Goal: Task Accomplishment & Management: Manage account settings

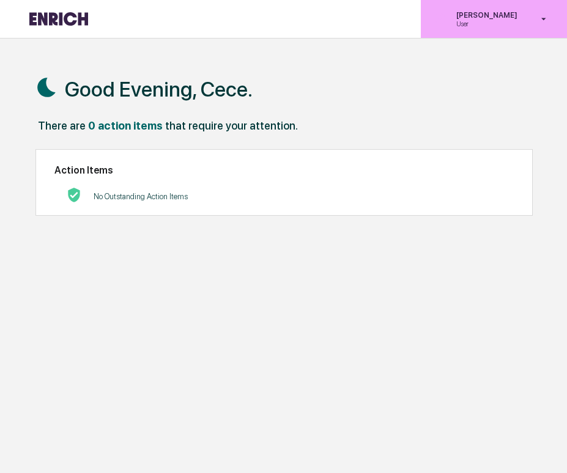
click at [471, 35] on div "[PERSON_NAME] User" at bounding box center [494, 19] width 146 height 38
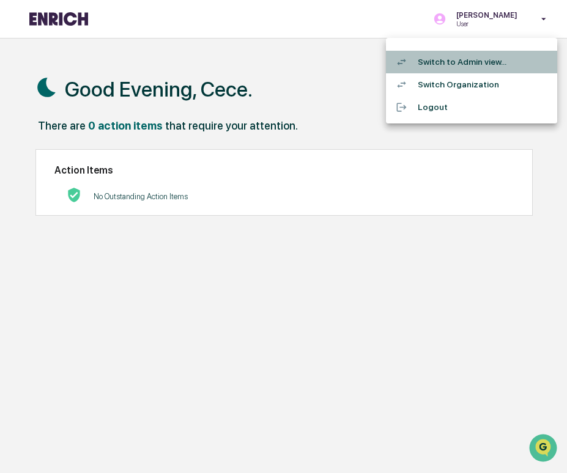
click at [467, 59] on li "Switch to Admin view..." at bounding box center [471, 62] width 171 height 23
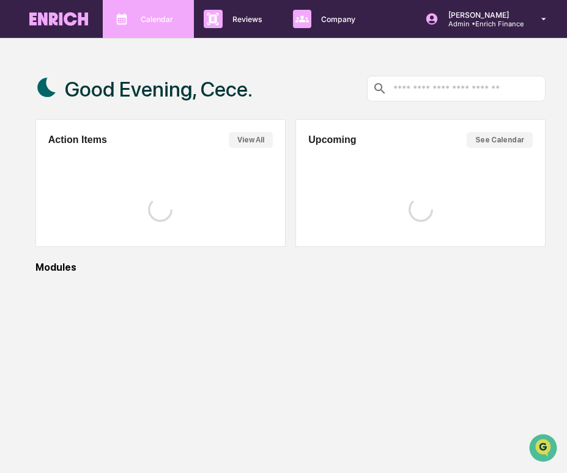
click at [158, 16] on p "Calendar" at bounding box center [155, 19] width 48 height 9
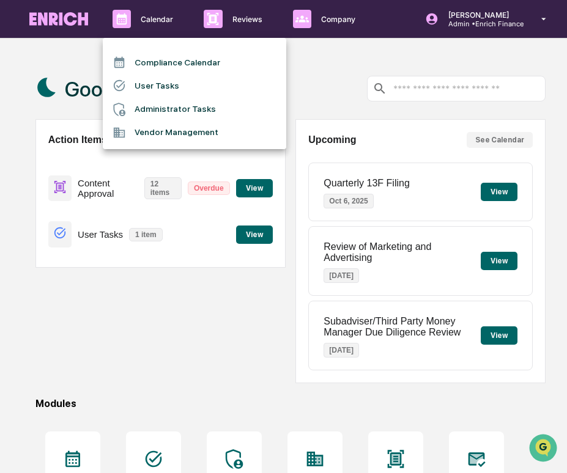
click at [221, 25] on div at bounding box center [283, 236] width 567 height 473
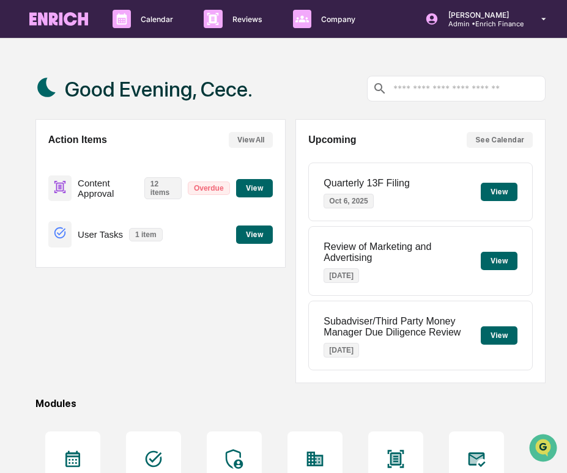
click at [254, 188] on button "View" at bounding box center [254, 188] width 37 height 18
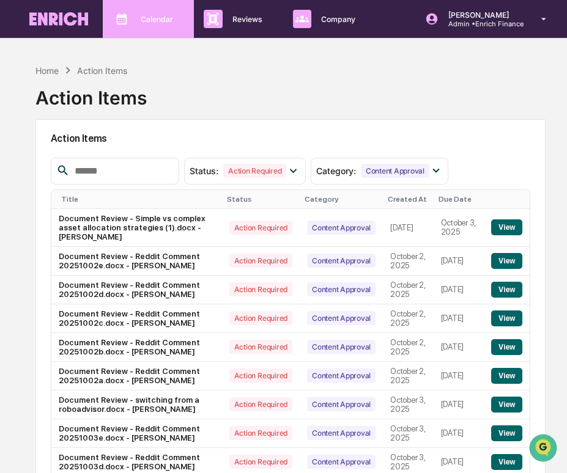
click at [155, 24] on div "Calendar Manage Tasks" at bounding box center [147, 19] width 79 height 18
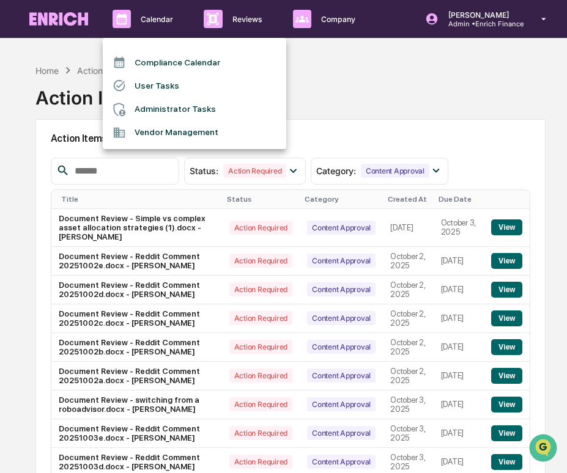
click at [240, 29] on div at bounding box center [283, 236] width 567 height 473
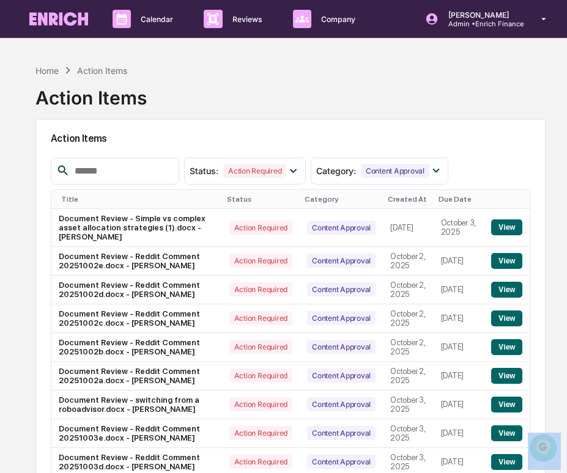
click at [240, 29] on div "Compliance Calendar User Tasks Administrator Tasks Vendor Management" at bounding box center [283, 236] width 567 height 473
click at [240, 29] on div "Reviews Approval Management" at bounding box center [238, 19] width 89 height 38
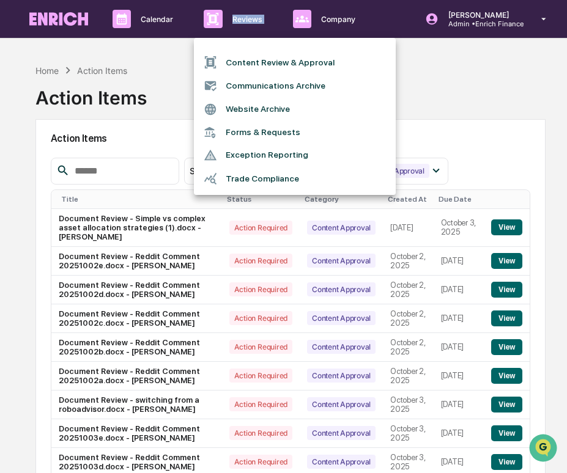
click at [243, 56] on li "Content Review & Approval" at bounding box center [295, 62] width 202 height 23
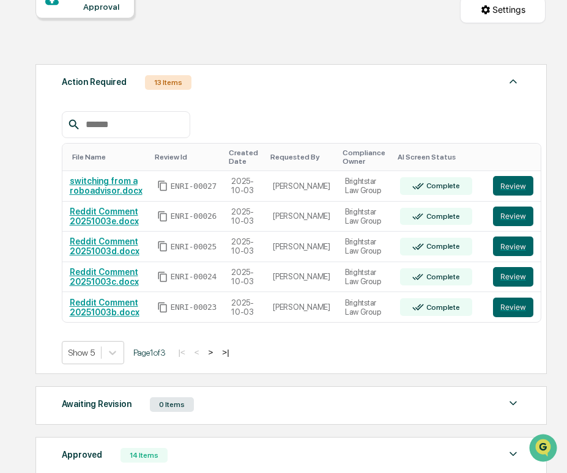
scroll to position [169, 0]
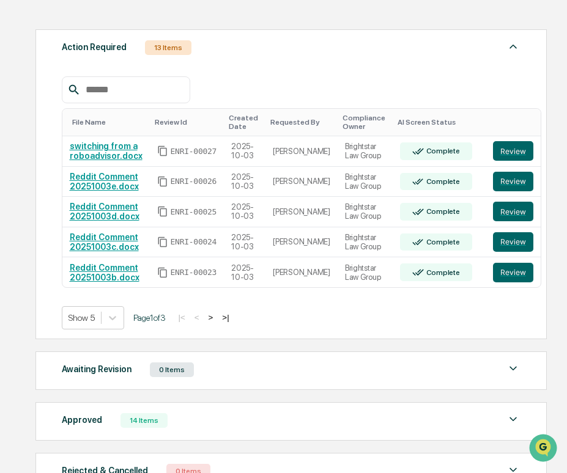
click at [217, 315] on button ">" at bounding box center [211, 317] width 12 height 10
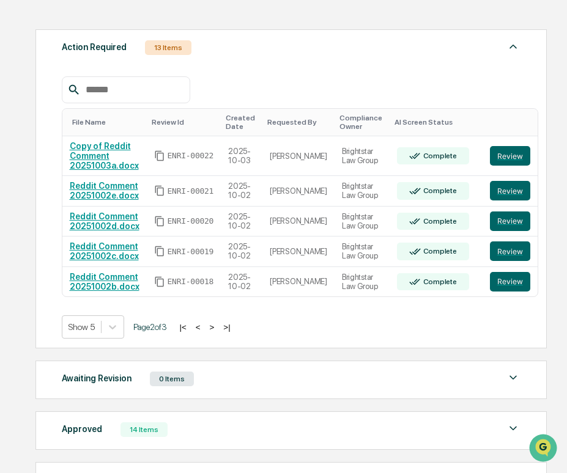
click at [218, 332] on button ">" at bounding box center [212, 327] width 12 height 10
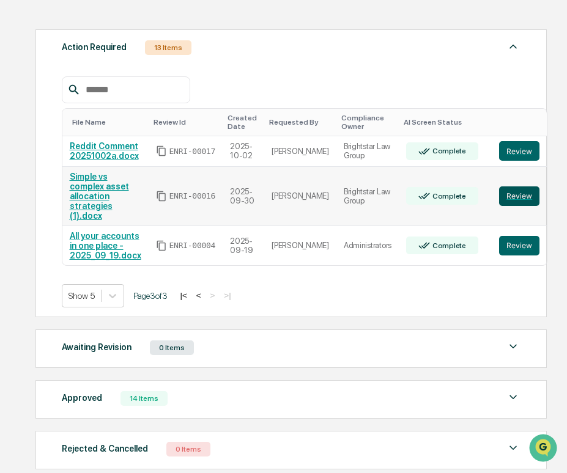
click at [499, 196] on button "Review" at bounding box center [519, 196] width 40 height 20
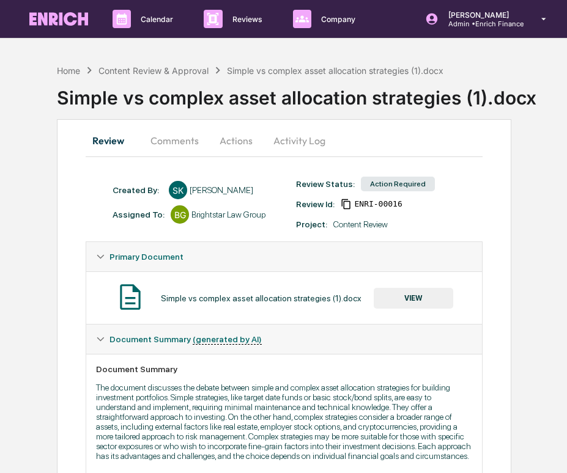
click at [234, 134] on button "Actions" at bounding box center [235, 140] width 55 height 29
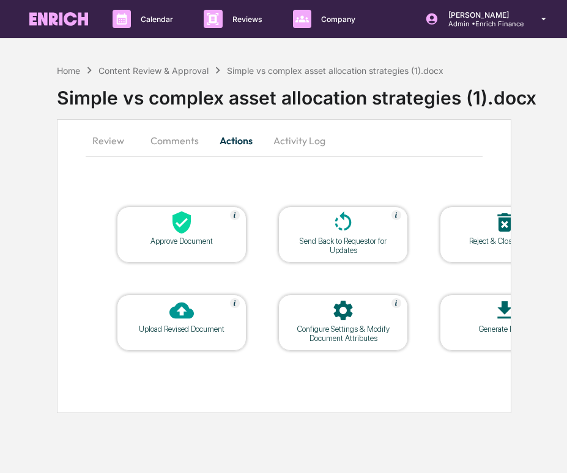
click at [297, 152] on button "Activity Log" at bounding box center [299, 140] width 72 height 29
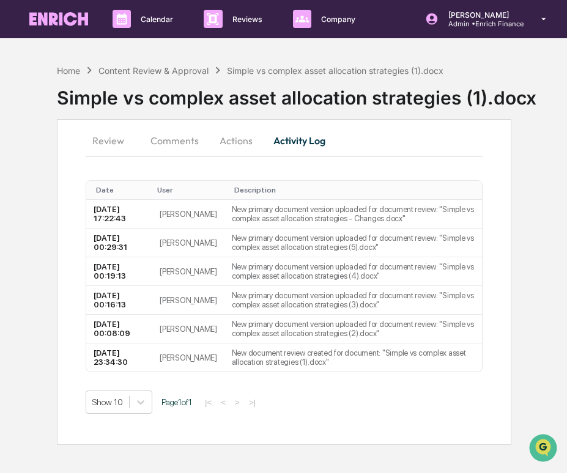
click at [169, 145] on button "Comments" at bounding box center [175, 140] width 68 height 29
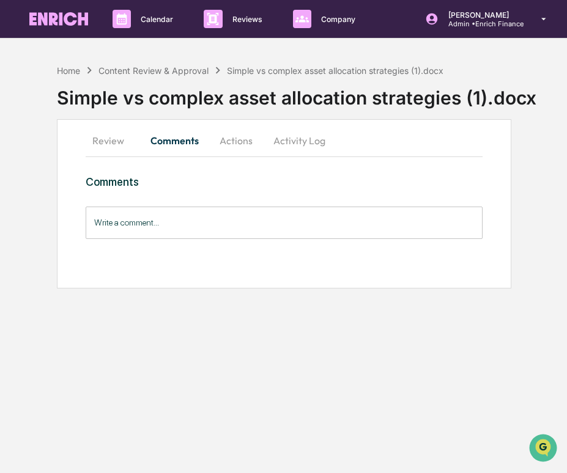
click at [285, 135] on button "Activity Log" at bounding box center [299, 140] width 72 height 29
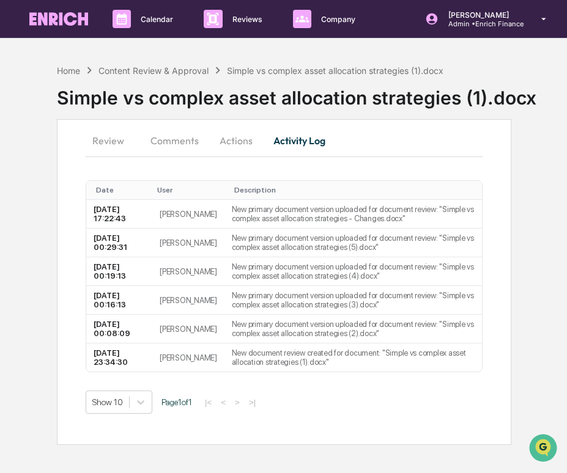
click at [171, 141] on button "Comments" at bounding box center [175, 140] width 68 height 29
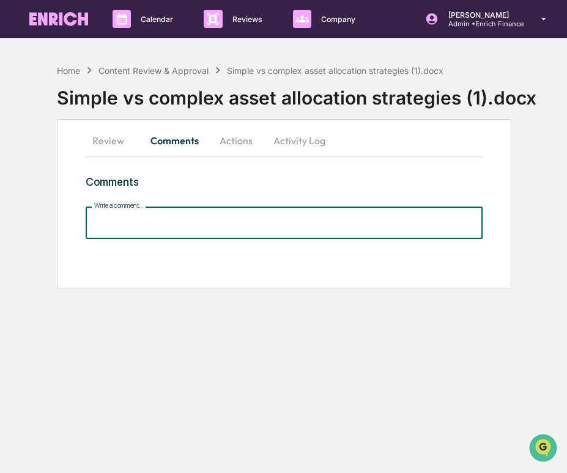
click at [120, 228] on input "Write a comment..." at bounding box center [284, 223] width 397 height 32
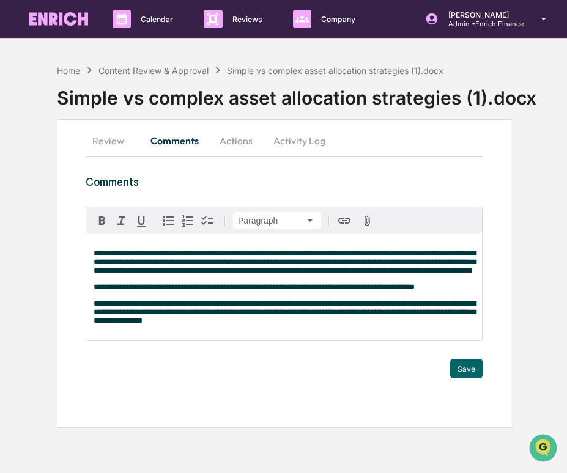
click at [291, 170] on div "**********" at bounding box center [284, 273] width 455 height 309
click at [474, 377] on button "Save" at bounding box center [466, 369] width 32 height 20
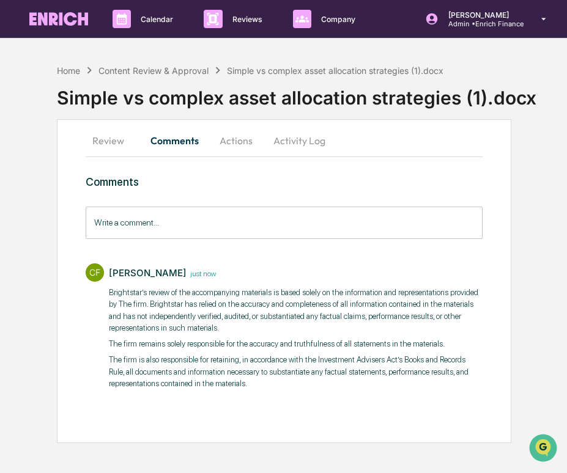
click at [238, 136] on button "Actions" at bounding box center [235, 140] width 55 height 29
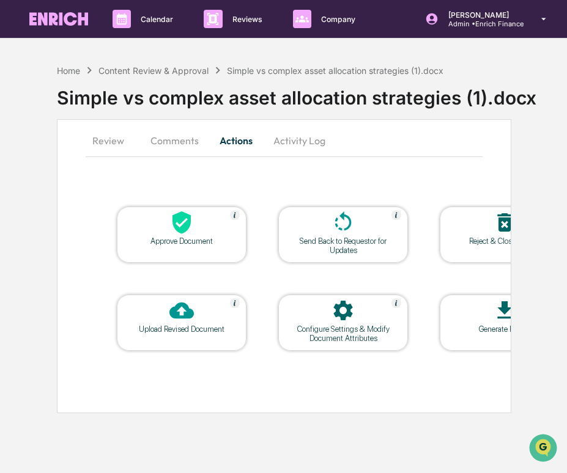
click at [289, 137] on button "Activity Log" at bounding box center [299, 140] width 72 height 29
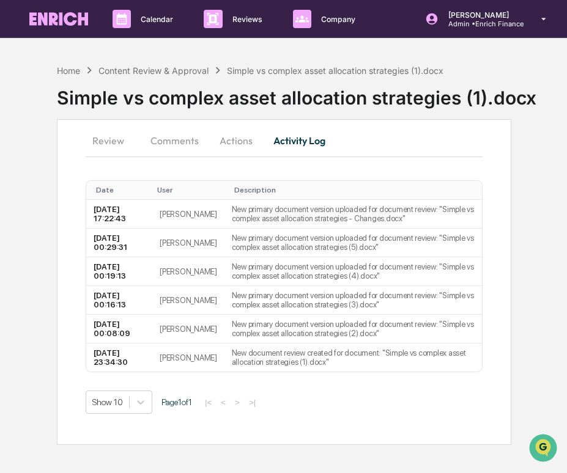
click at [199, 139] on button "Comments" at bounding box center [175, 140] width 68 height 29
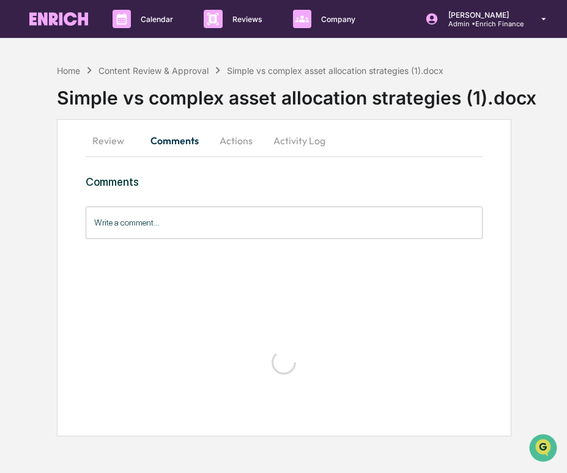
click at [232, 139] on button "Actions" at bounding box center [235, 140] width 55 height 29
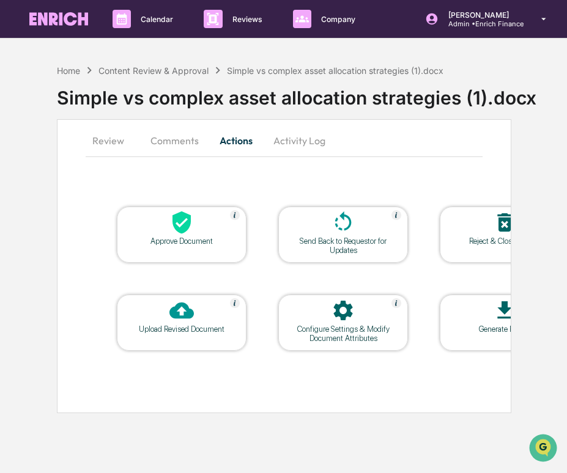
click at [197, 235] on div at bounding box center [181, 223] width 122 height 26
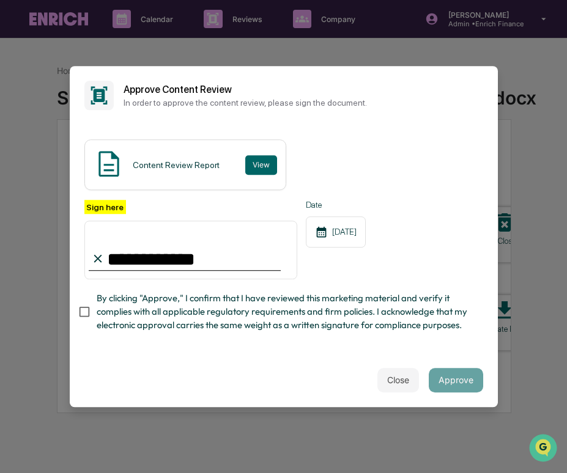
type input "**********"
click at [302, 318] on span "By clicking "Approve," I confirm that I have reviewed this marketing material a…" at bounding box center [285, 312] width 377 height 41
click at [474, 380] on button "Approve" at bounding box center [456, 380] width 54 height 24
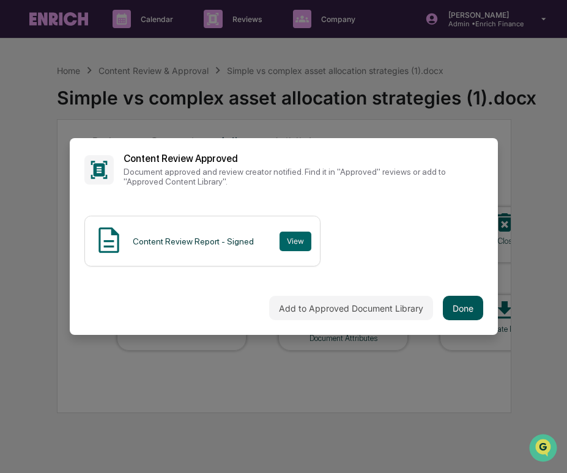
click at [462, 312] on button "Done" at bounding box center [463, 308] width 40 height 24
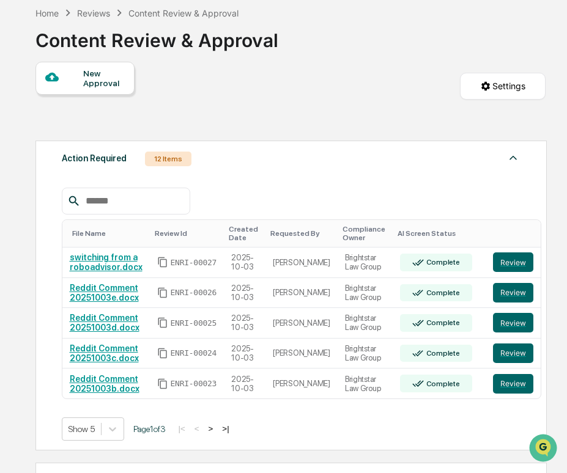
scroll to position [65, 0]
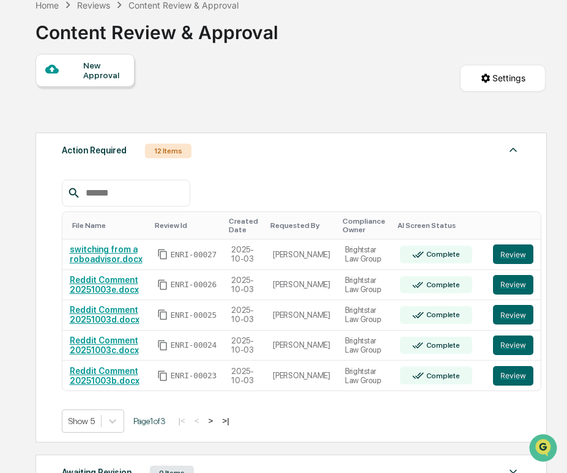
click at [217, 422] on button ">" at bounding box center [211, 421] width 12 height 10
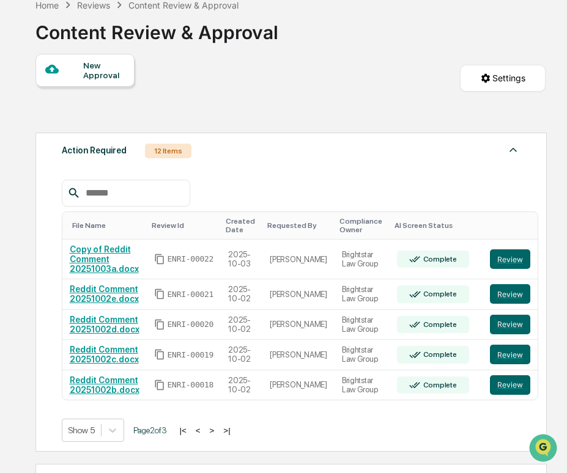
click at [218, 430] on button ">" at bounding box center [212, 431] width 12 height 10
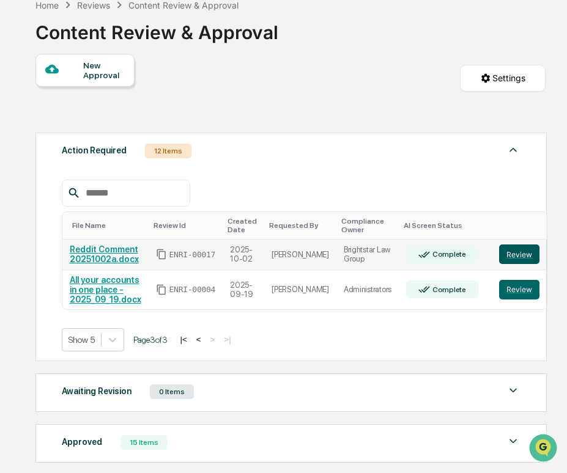
click at [503, 252] on button "Review" at bounding box center [519, 255] width 40 height 20
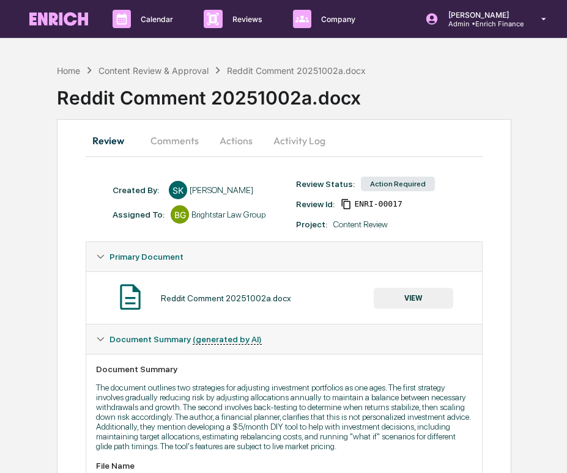
click at [421, 300] on button "VIEW" at bounding box center [413, 298] width 79 height 21
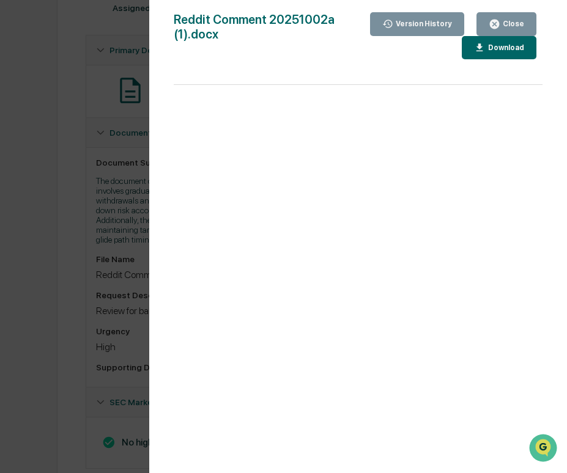
scroll to position [248, 0]
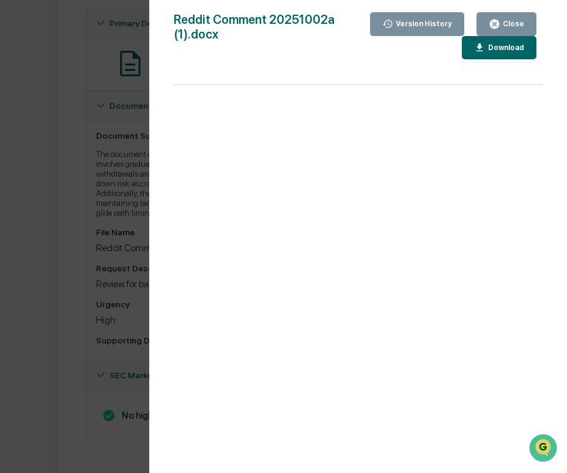
click at [104, 199] on div "Version History 10/02/2025, 09:52 PM Sameer Kalwani 10/02/2025, 09:49 PM Sameer…" at bounding box center [283, 236] width 567 height 473
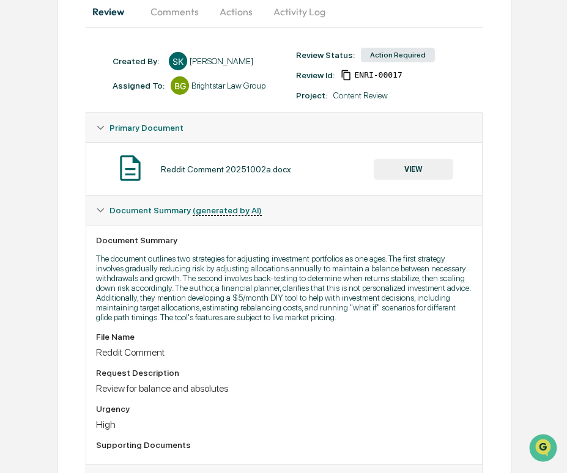
scroll to position [0, 0]
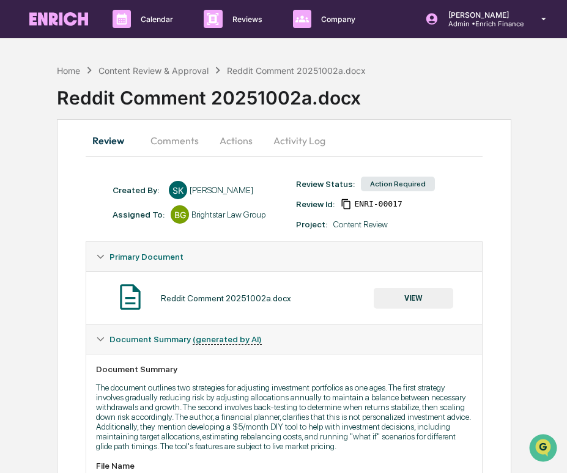
click at [229, 146] on button "Actions" at bounding box center [235, 140] width 55 height 29
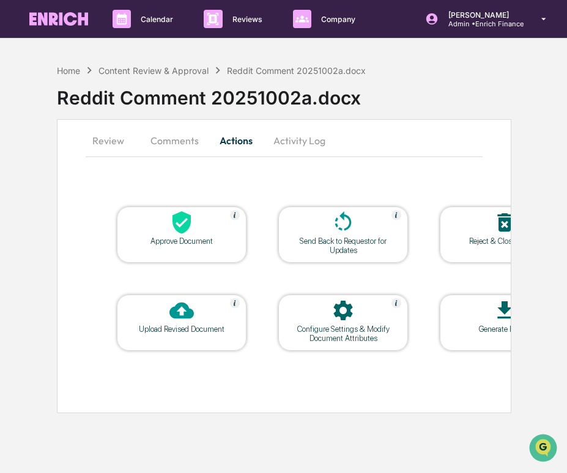
click at [175, 146] on button "Comments" at bounding box center [175, 140] width 68 height 29
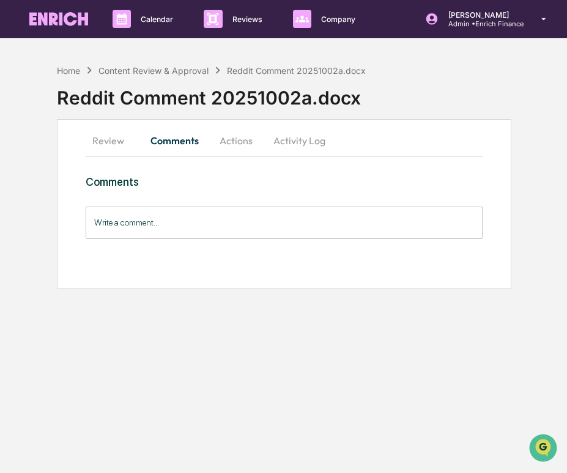
click at [180, 224] on input "Write a comment..." at bounding box center [284, 223] width 397 height 32
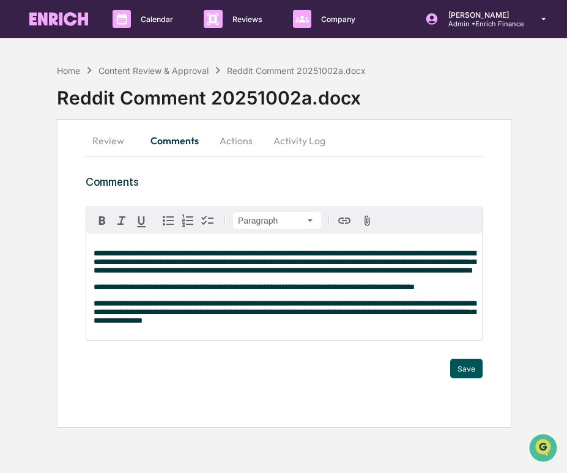
click at [467, 376] on button "Save" at bounding box center [466, 369] width 32 height 20
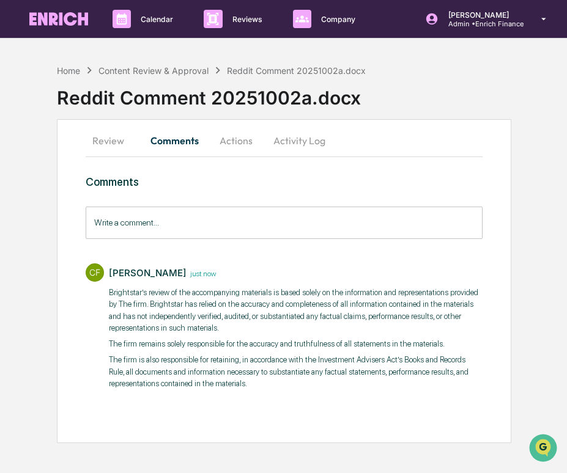
click at [236, 134] on button "Actions" at bounding box center [235, 140] width 55 height 29
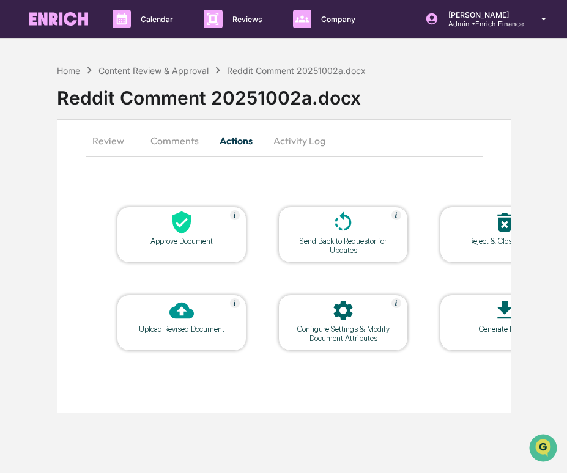
click at [182, 258] on div "Approve Document" at bounding box center [182, 235] width 130 height 56
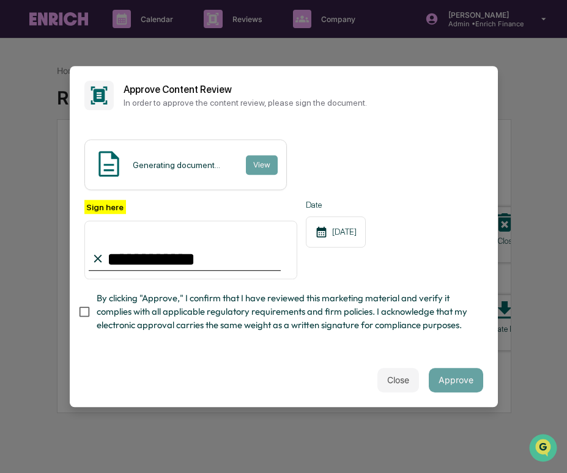
type input "**********"
click at [131, 312] on span "By clicking "Approve," I confirm that I have reviewed this marketing material a…" at bounding box center [285, 312] width 377 height 41
click at [440, 383] on button "Approve" at bounding box center [456, 380] width 54 height 24
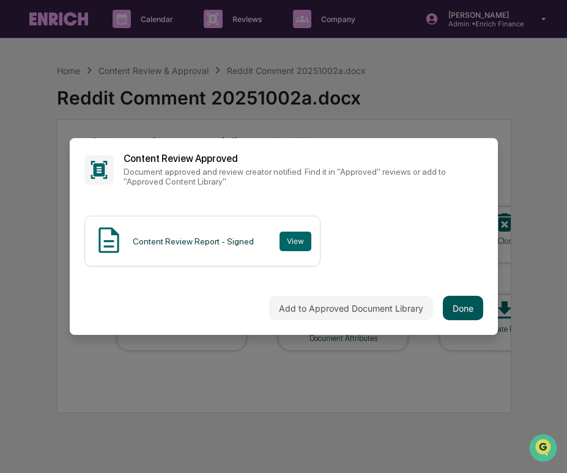
click at [452, 301] on button "Done" at bounding box center [463, 308] width 40 height 24
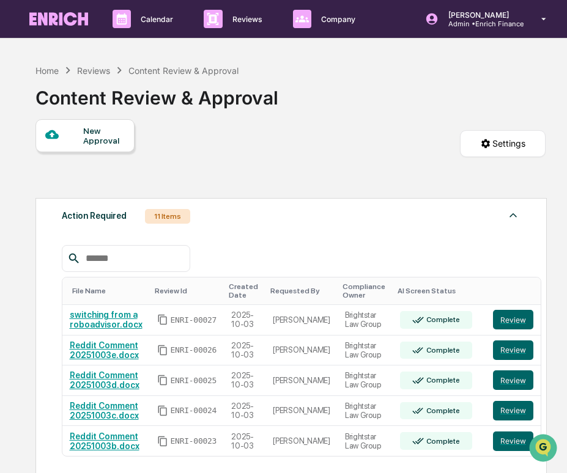
scroll to position [246, 0]
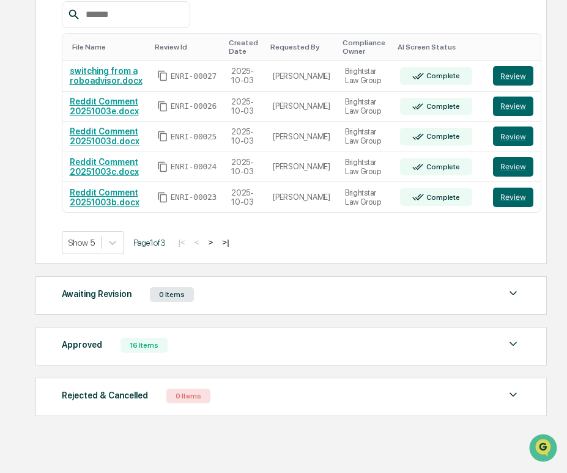
click at [217, 244] on button ">" at bounding box center [211, 242] width 12 height 10
click at [223, 244] on div "Show 5 Page 1 of 3 |< < > >|" at bounding box center [291, 242] width 459 height 23
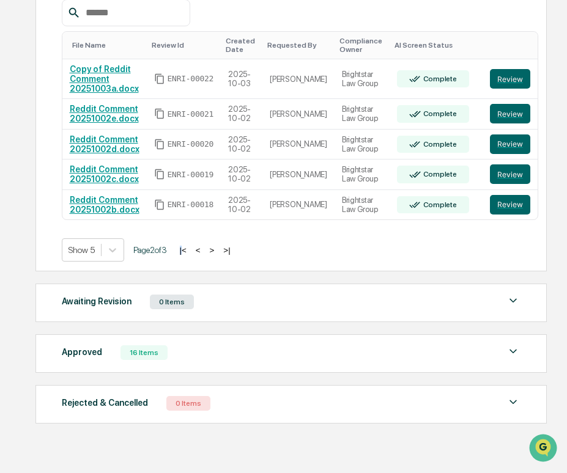
click at [218, 255] on button ">" at bounding box center [212, 250] width 12 height 10
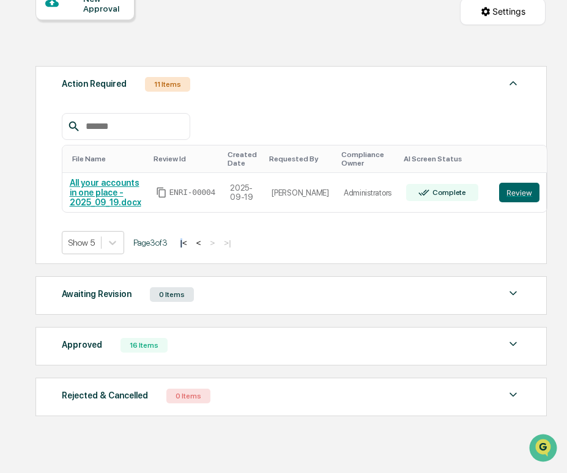
scroll to position [134, 0]
click at [205, 241] on button "<" at bounding box center [199, 243] width 12 height 10
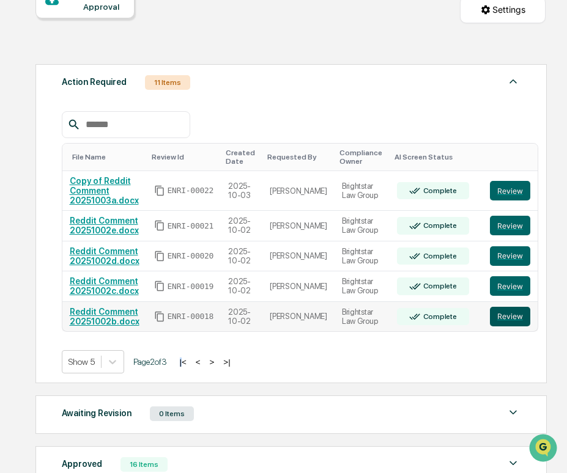
click at [490, 314] on button "Review" at bounding box center [510, 317] width 40 height 20
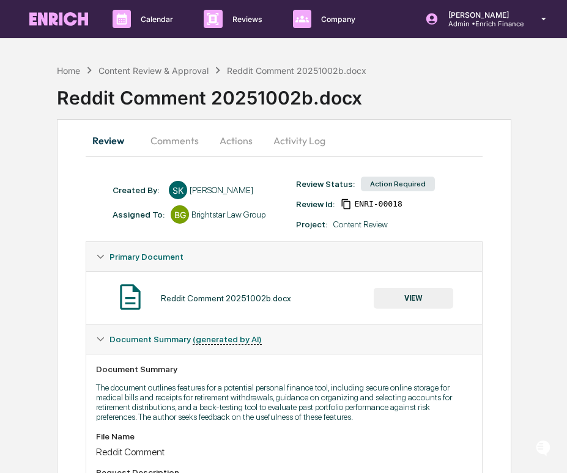
scroll to position [218, 0]
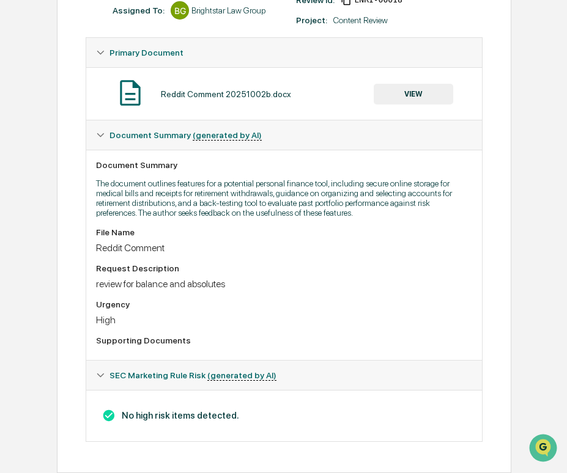
click at [412, 84] on button "VIEW" at bounding box center [413, 94] width 79 height 21
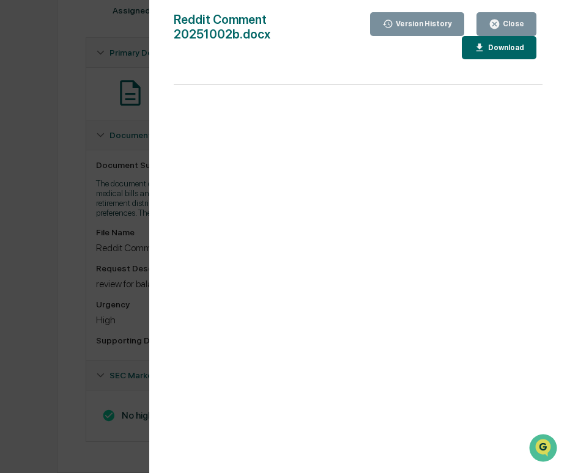
click at [507, 13] on button "Close" at bounding box center [506, 24] width 60 height 24
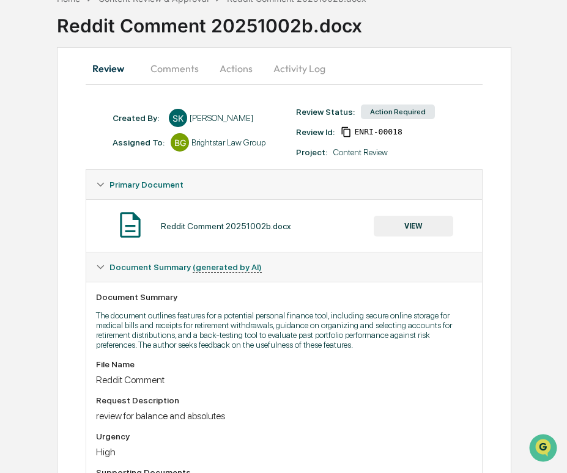
scroll to position [28, 0]
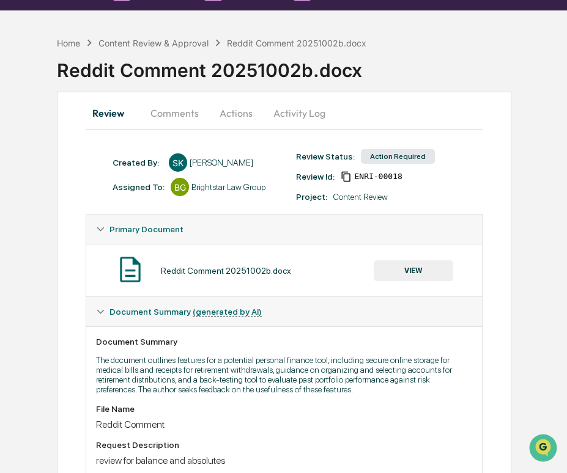
click at [188, 110] on button "Comments" at bounding box center [175, 112] width 68 height 29
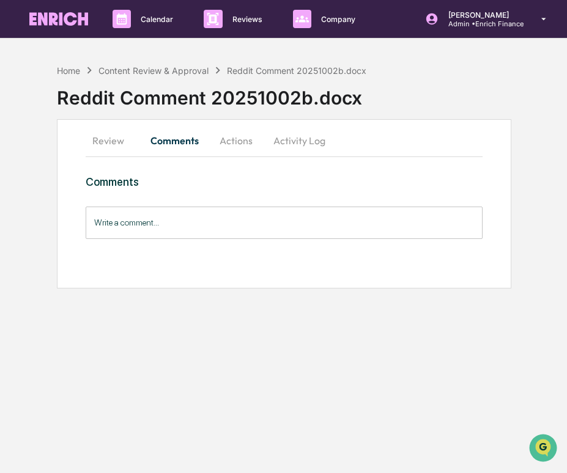
click at [234, 131] on button "Actions" at bounding box center [235, 140] width 55 height 29
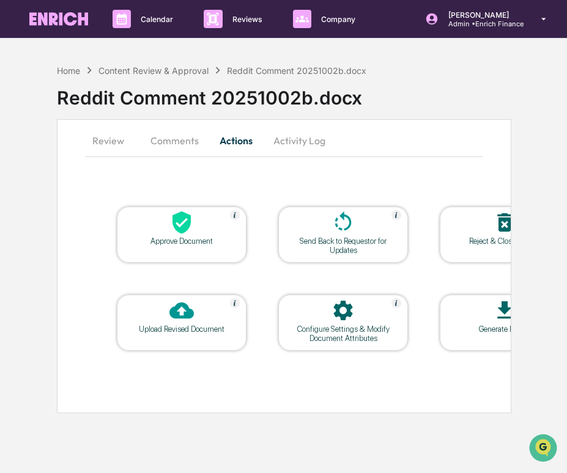
click at [115, 152] on button "Review" at bounding box center [113, 140] width 55 height 29
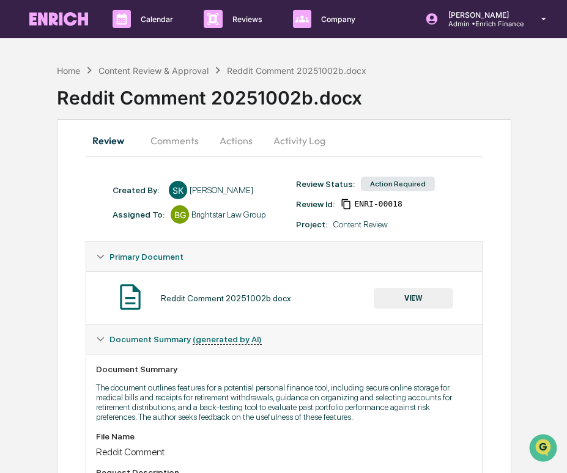
click at [231, 145] on button "Actions" at bounding box center [235, 140] width 55 height 29
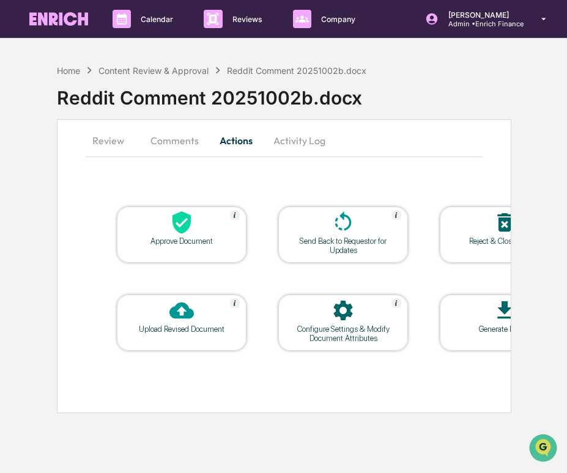
click at [197, 249] on div "Approve Document" at bounding box center [182, 235] width 130 height 56
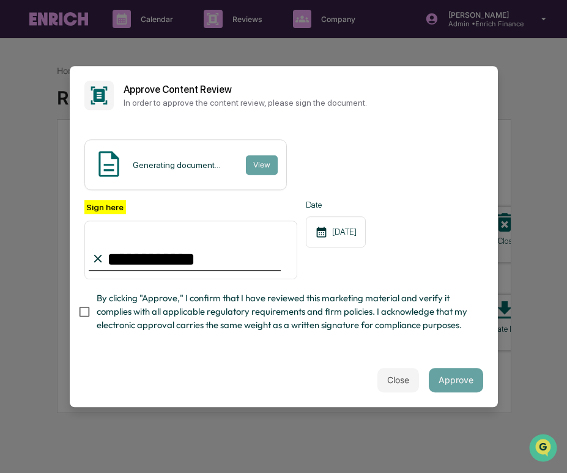
type input "**********"
click at [160, 314] on span "By clicking "Approve," I confirm that I have reviewed this marketing material a…" at bounding box center [285, 312] width 377 height 41
click at [450, 390] on button "Approve" at bounding box center [456, 380] width 54 height 24
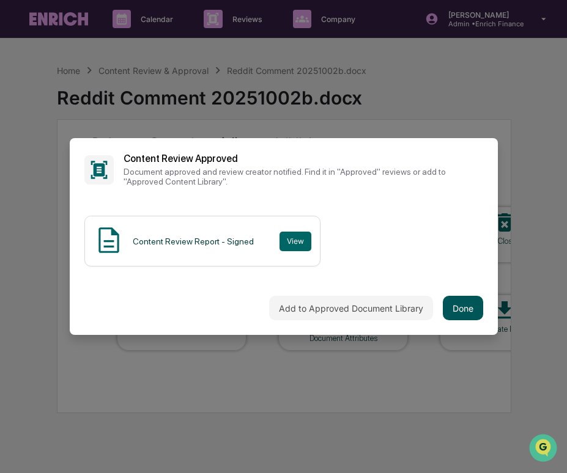
click at [452, 303] on button "Done" at bounding box center [463, 308] width 40 height 24
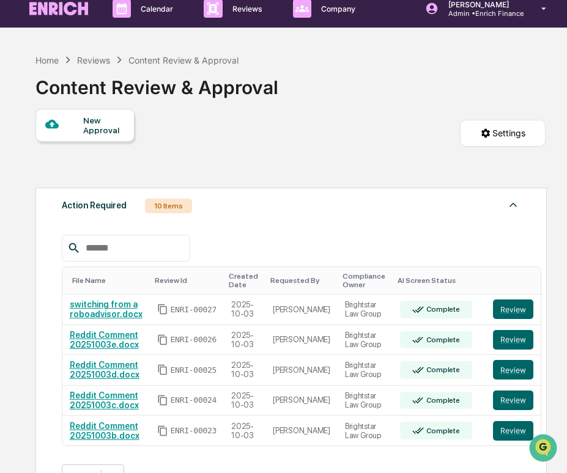
scroll to position [204, 0]
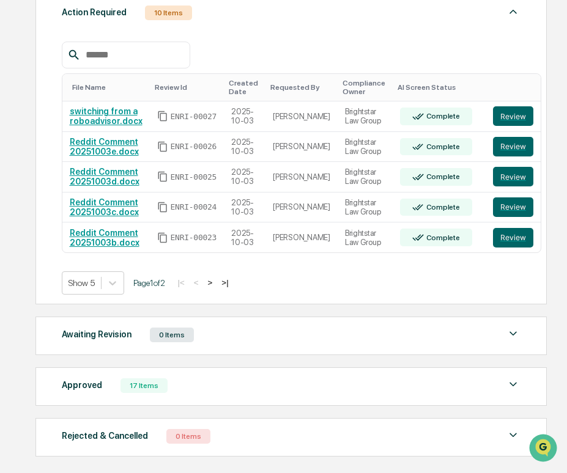
click at [216, 286] on button ">" at bounding box center [210, 283] width 12 height 10
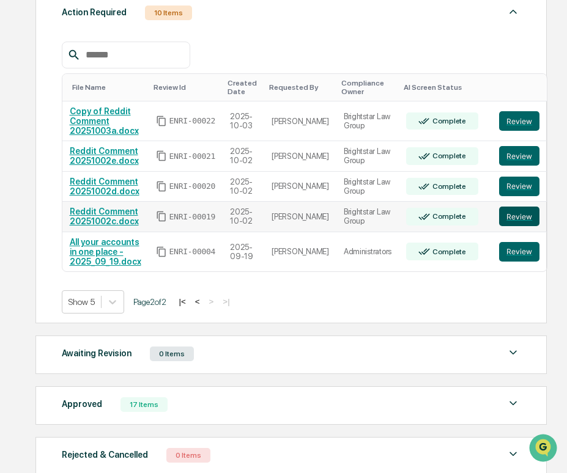
click at [499, 217] on button "Review" at bounding box center [519, 217] width 40 height 20
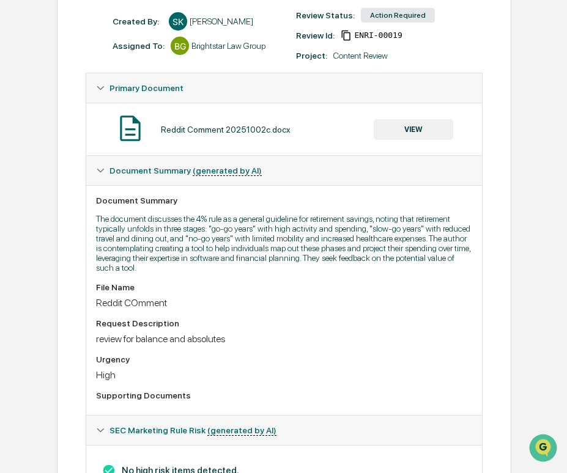
scroll to position [227, 0]
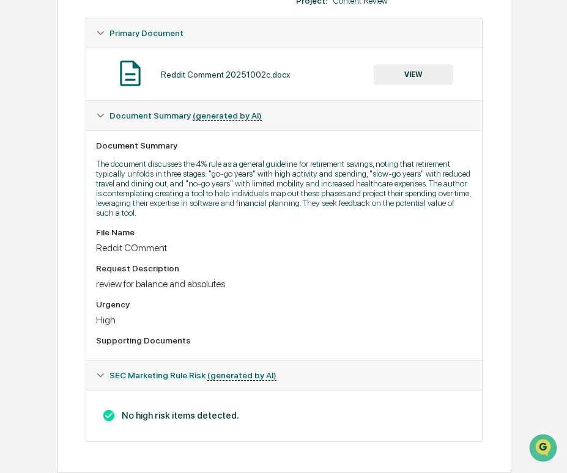
click at [428, 67] on button "VIEW" at bounding box center [413, 74] width 79 height 21
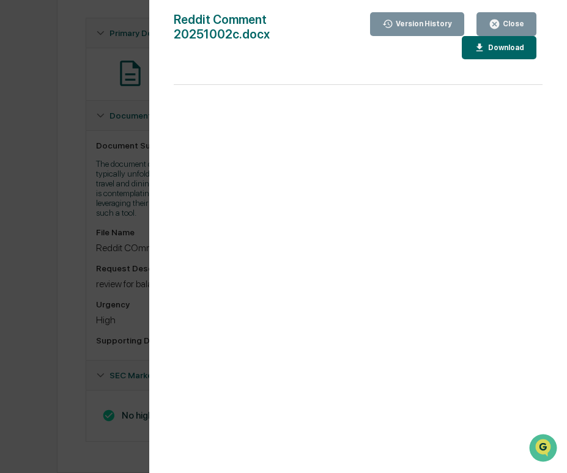
click at [67, 158] on div "Version History [DATE] 10:52 PM [PERSON_NAME] Reddit Comment 20251002c.docx Clo…" at bounding box center [283, 236] width 567 height 473
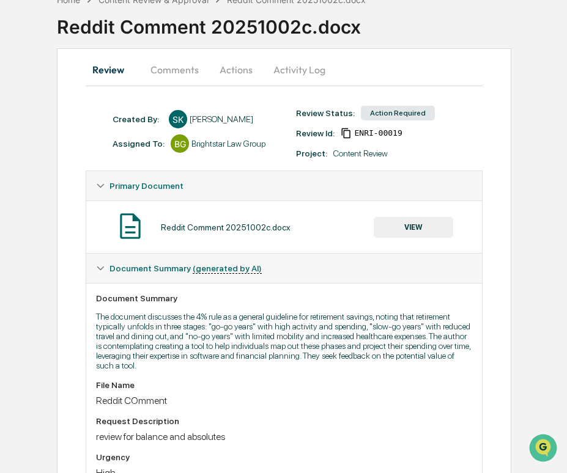
scroll to position [0, 0]
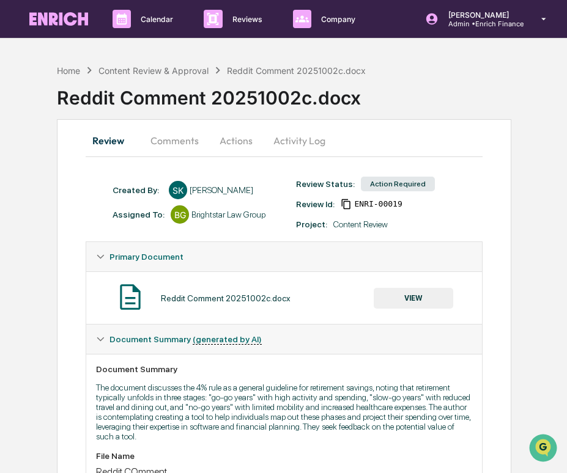
click at [281, 138] on button "Activity Log" at bounding box center [299, 140] width 72 height 29
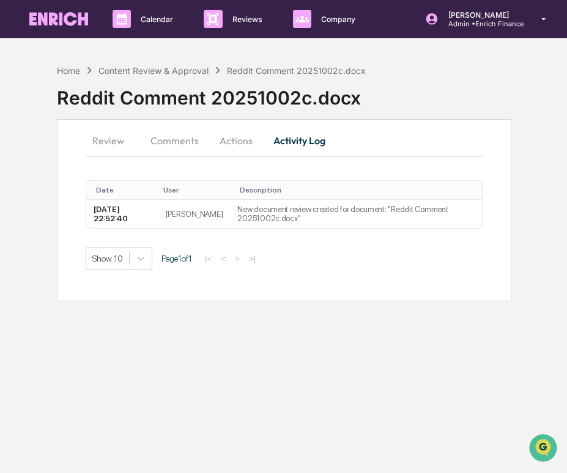
click at [233, 135] on button "Actions" at bounding box center [235, 140] width 55 height 29
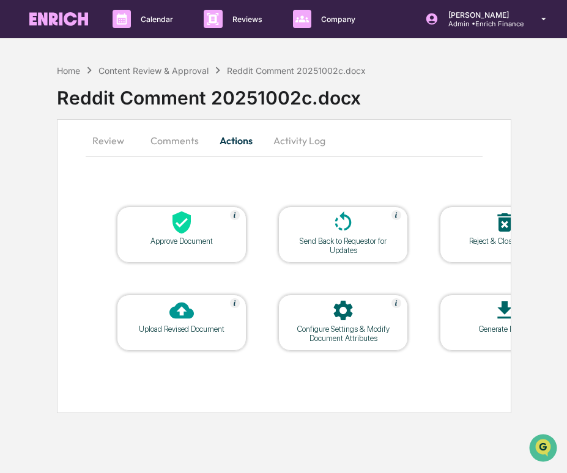
click at [166, 219] on div at bounding box center [181, 223] width 122 height 26
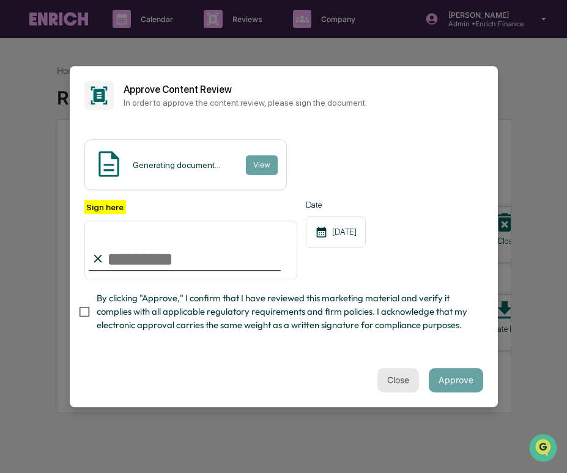
click at [388, 379] on button "Close" at bounding box center [398, 380] width 42 height 24
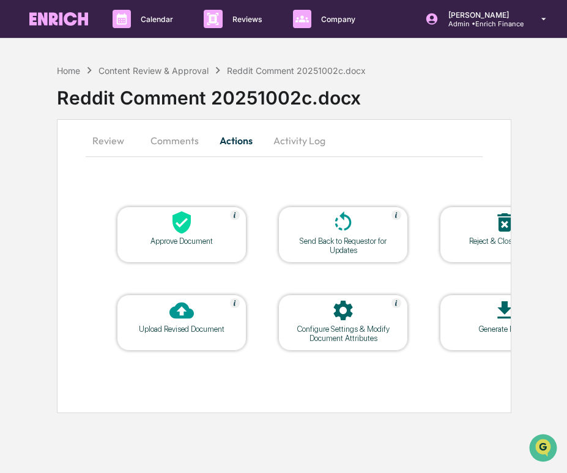
click at [175, 143] on button "Comments" at bounding box center [175, 140] width 68 height 29
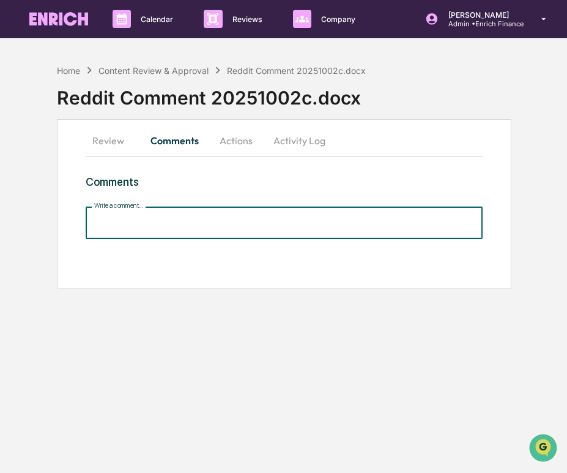
click at [164, 215] on input "Write a comment..." at bounding box center [284, 223] width 397 height 32
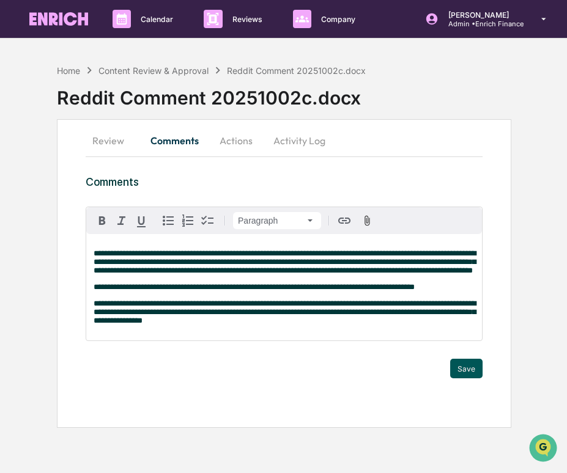
click at [461, 378] on button "Save" at bounding box center [466, 369] width 32 height 20
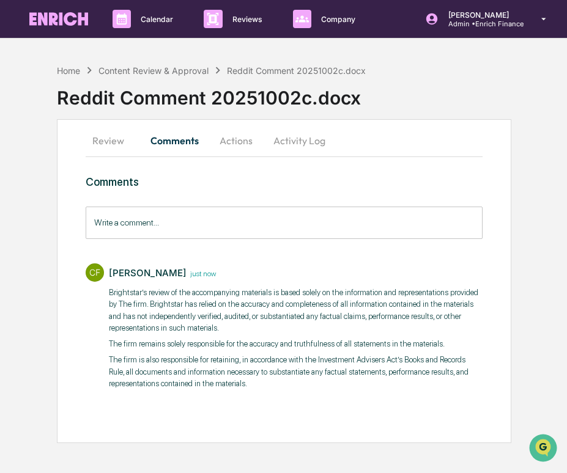
click at [220, 141] on button "Actions" at bounding box center [235, 140] width 55 height 29
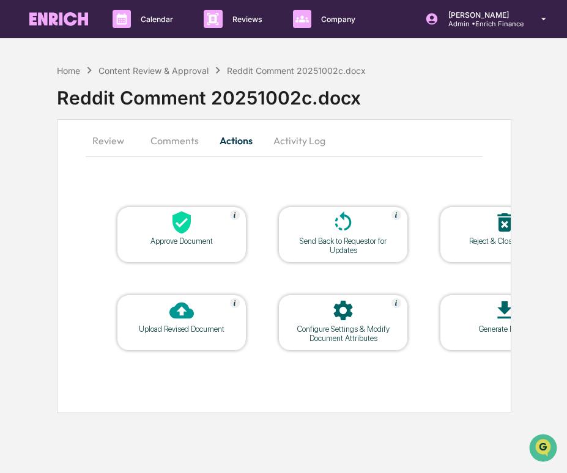
click at [161, 224] on div at bounding box center [181, 223] width 122 height 26
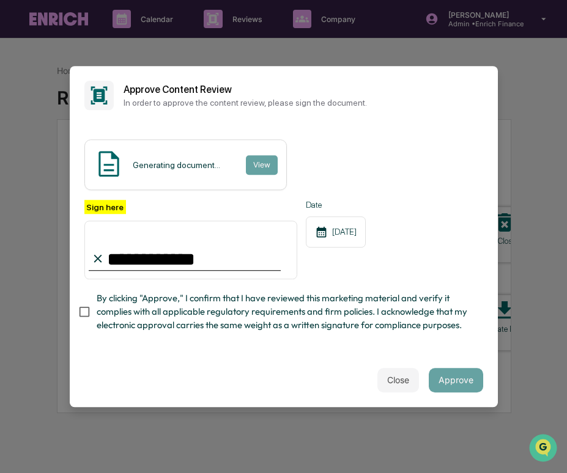
type input "**********"
click at [471, 385] on button "Approve" at bounding box center [456, 380] width 54 height 24
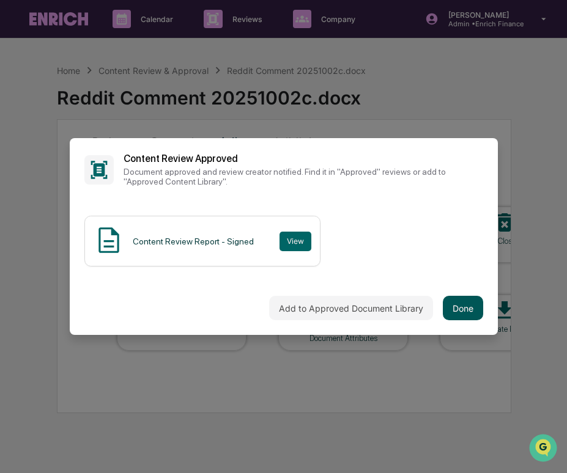
click at [465, 303] on button "Done" at bounding box center [463, 308] width 40 height 24
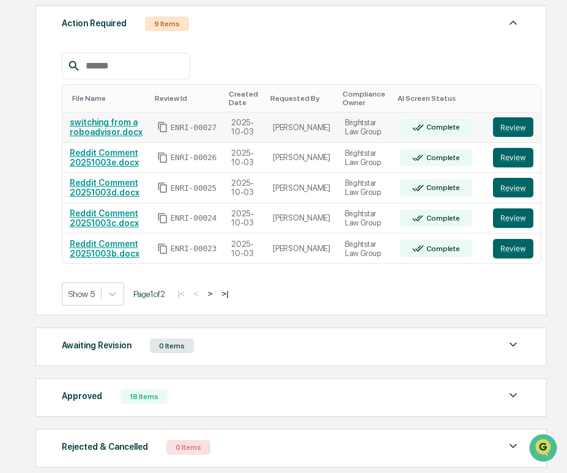
scroll to position [197, 0]
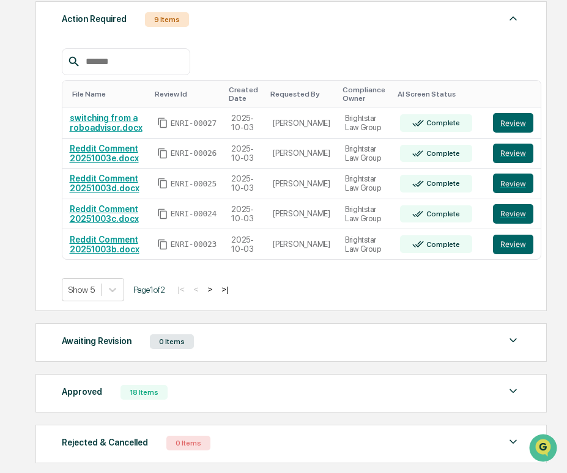
click at [216, 293] on button ">" at bounding box center [210, 289] width 12 height 10
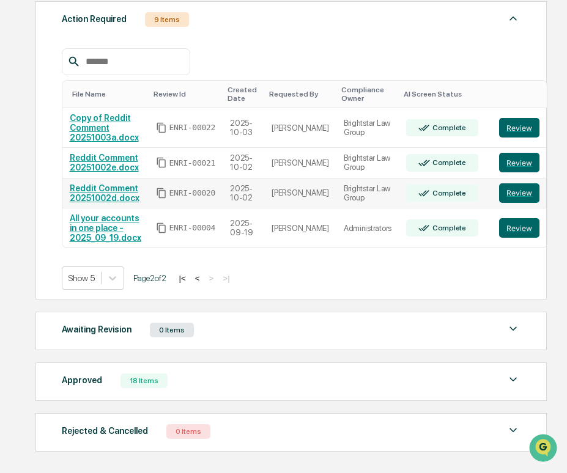
click at [121, 196] on link "Reddit Comment 20251002d.docx" at bounding box center [105, 193] width 70 height 20
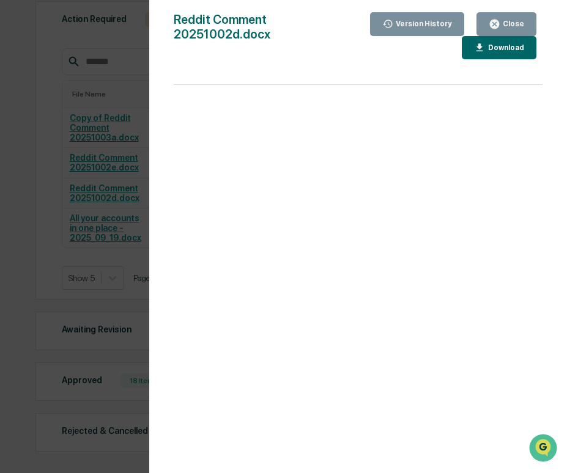
click at [58, 151] on div "Version History 10/02/2025, 11:09 PM Sameer Kalwani Reddit Comment 20251002d.do…" at bounding box center [283, 236] width 567 height 473
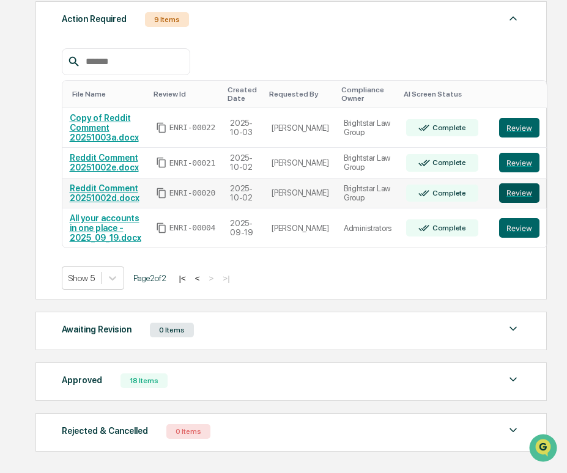
click at [501, 199] on button "Review" at bounding box center [519, 193] width 40 height 20
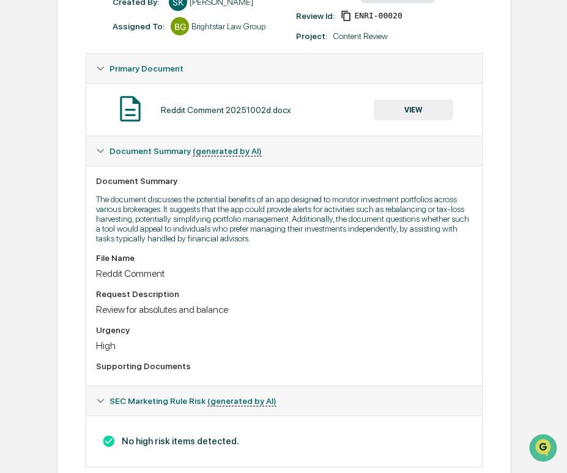
scroll to position [134, 0]
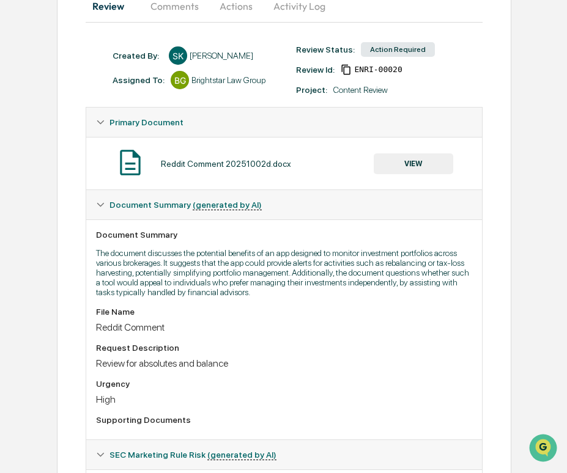
click at [426, 171] on button "VIEW" at bounding box center [413, 163] width 79 height 21
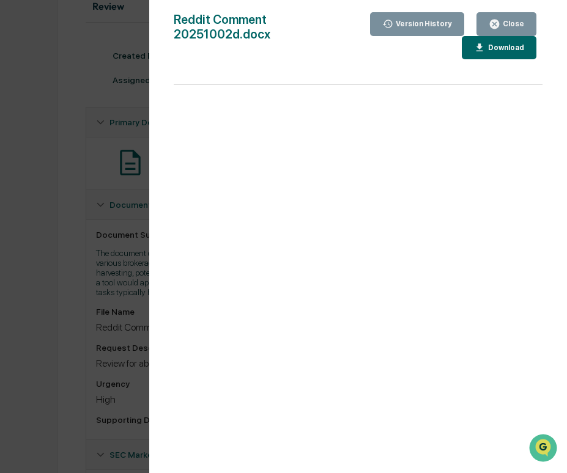
click at [67, 221] on div "Version History [DATE] 11:09 PM [PERSON_NAME] Reddit Comment 20251002d.docx Clo…" at bounding box center [283, 236] width 567 height 473
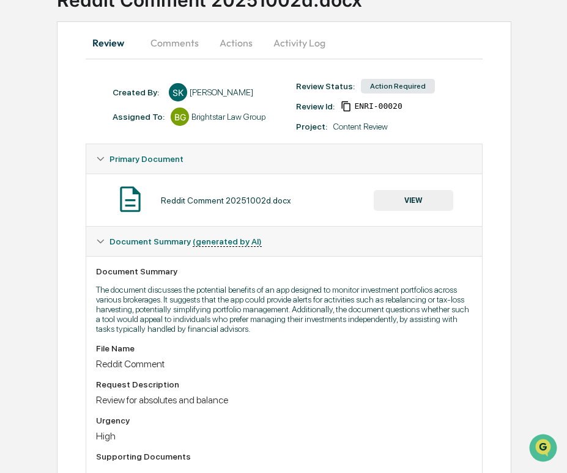
scroll to position [86, 0]
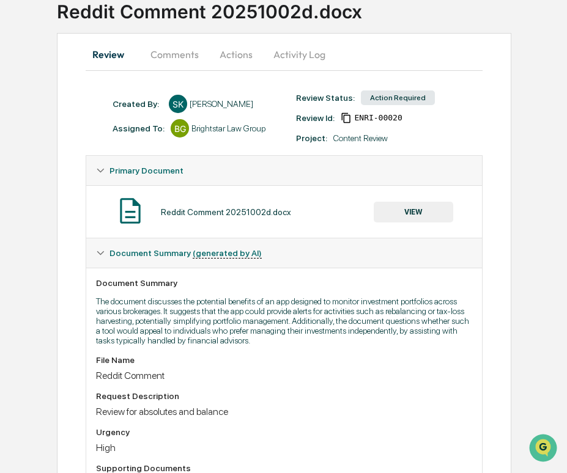
click at [182, 56] on button "Comments" at bounding box center [175, 54] width 68 height 29
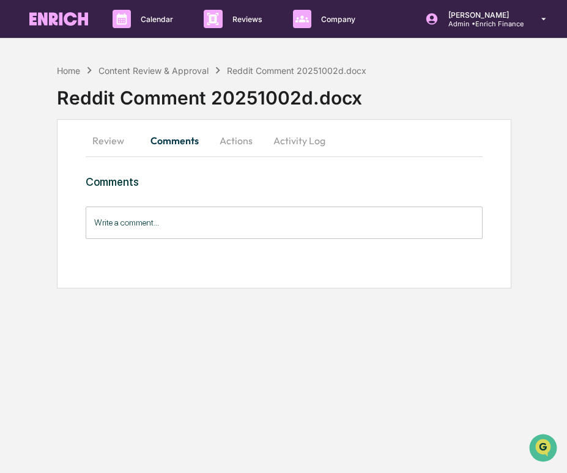
click at [200, 232] on input "Write a comment..." at bounding box center [284, 223] width 397 height 32
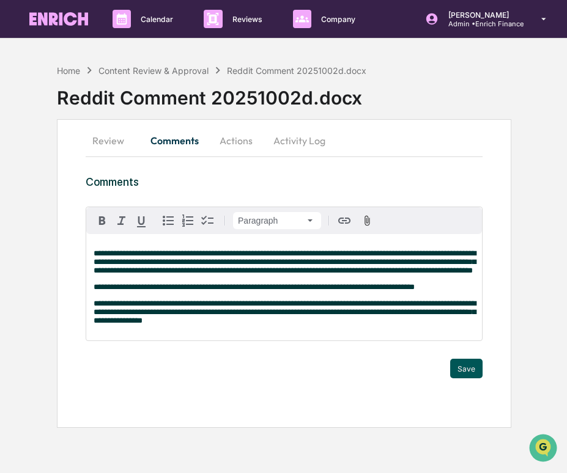
click at [458, 377] on button "Save" at bounding box center [466, 369] width 32 height 20
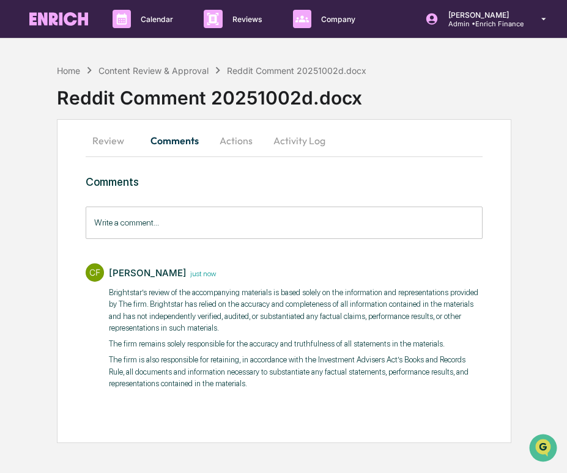
click at [241, 142] on button "Actions" at bounding box center [235, 140] width 55 height 29
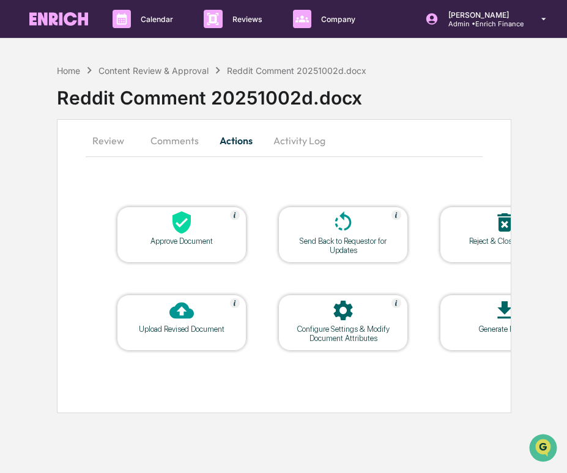
click at [192, 246] on div "Approve Document" at bounding box center [182, 235] width 130 height 56
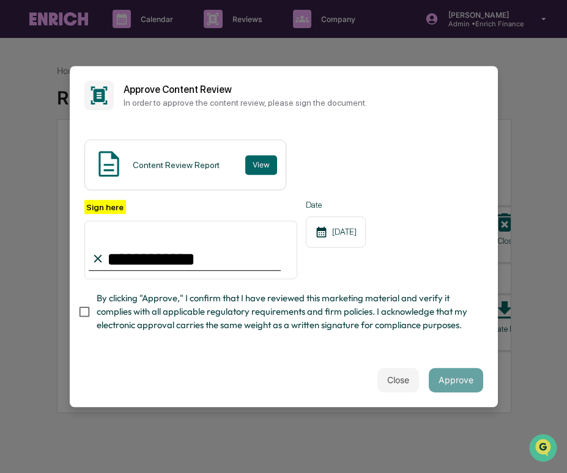
type input "**********"
click at [108, 298] on span "By clicking "Approve," I confirm that I have reviewed this marketing material a…" at bounding box center [285, 312] width 377 height 41
click at [462, 372] on button "Approve" at bounding box center [456, 380] width 54 height 24
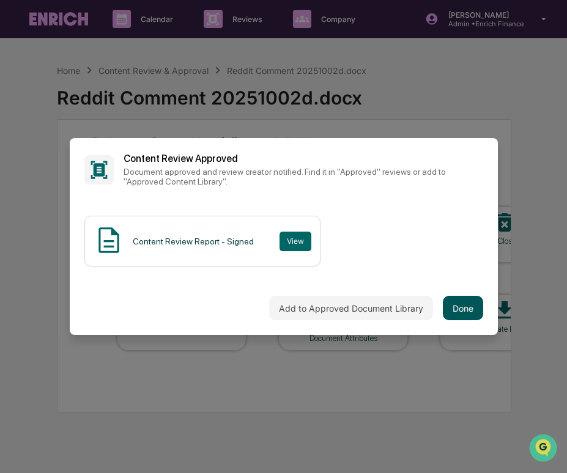
click at [467, 308] on button "Done" at bounding box center [463, 308] width 40 height 24
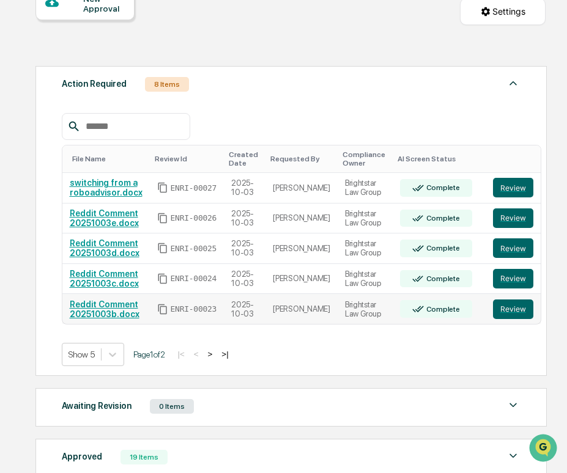
scroll to position [138, 0]
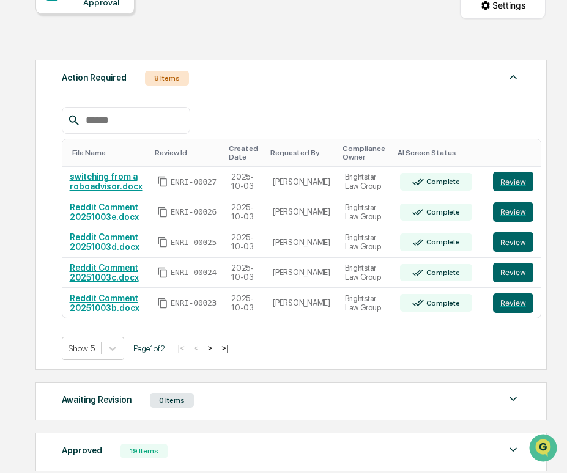
click at [216, 353] on button ">" at bounding box center [210, 348] width 12 height 10
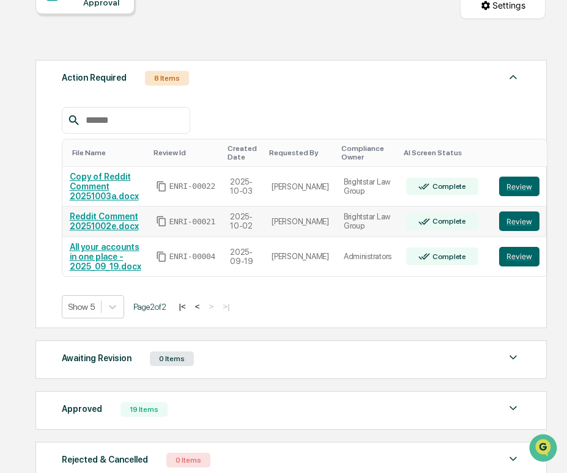
click at [119, 225] on link "Reddit Comment 20251002e.docx" at bounding box center [104, 222] width 69 height 20
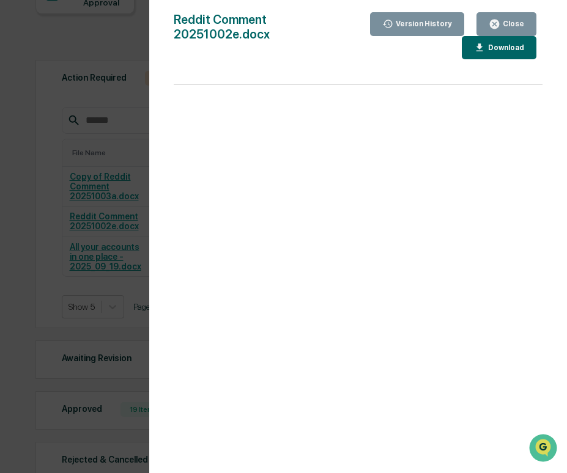
click at [109, 225] on div "Version History 10/02/2025, 11:21 PM Sameer Kalwani Reddit Comment 20251002e.do…" at bounding box center [283, 236] width 567 height 473
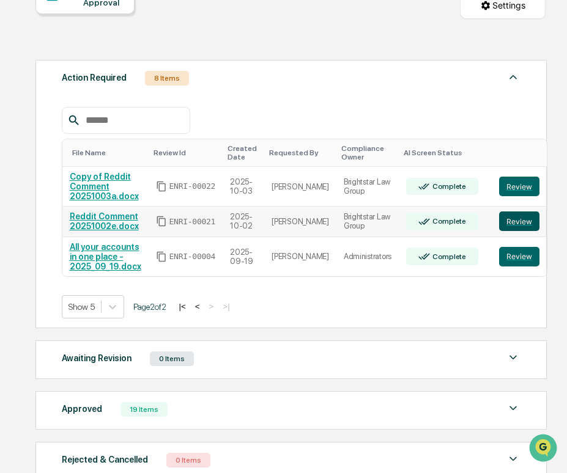
click at [513, 222] on button "Review" at bounding box center [519, 222] width 40 height 20
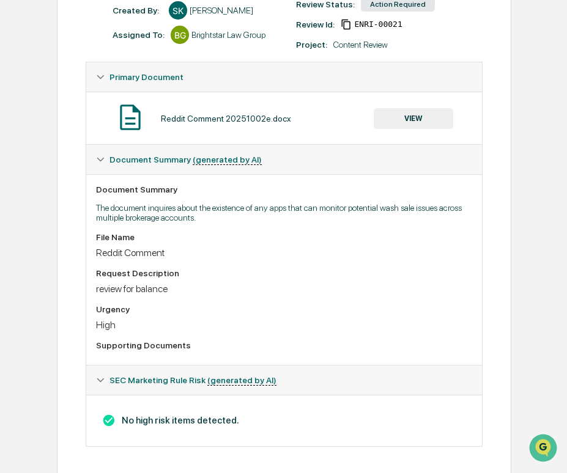
scroll to position [187, 0]
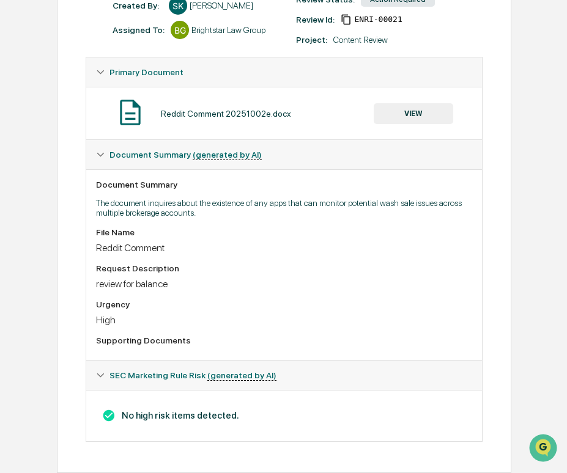
click at [405, 117] on button "VIEW" at bounding box center [413, 113] width 79 height 21
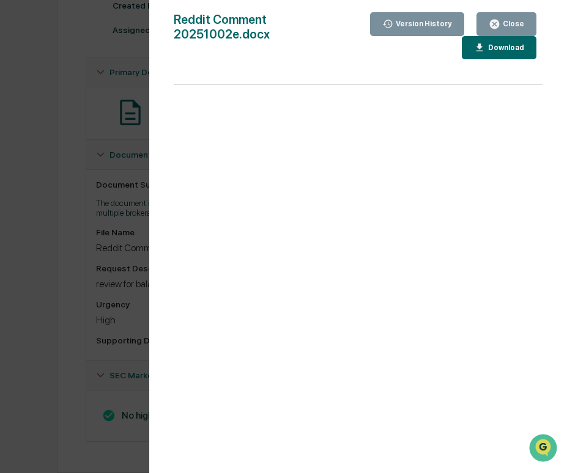
click at [53, 179] on div "Version History [DATE] 11:21 PM [PERSON_NAME] Reddit Comment 20251002e.docx Clo…" at bounding box center [283, 236] width 567 height 473
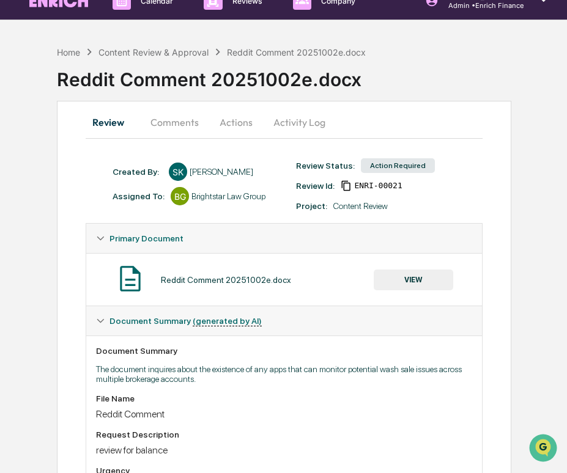
scroll to position [0, 0]
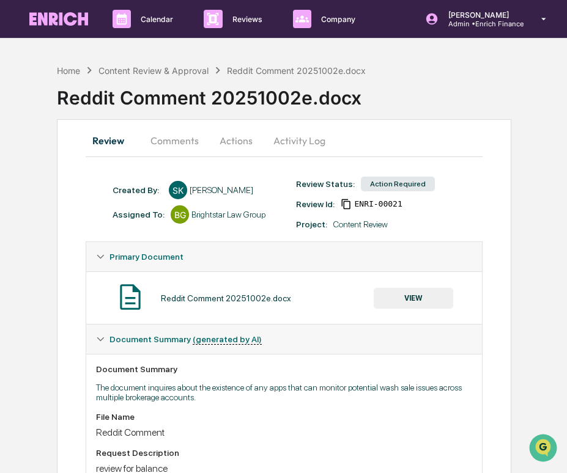
click at [168, 130] on button "Comments" at bounding box center [175, 140] width 68 height 29
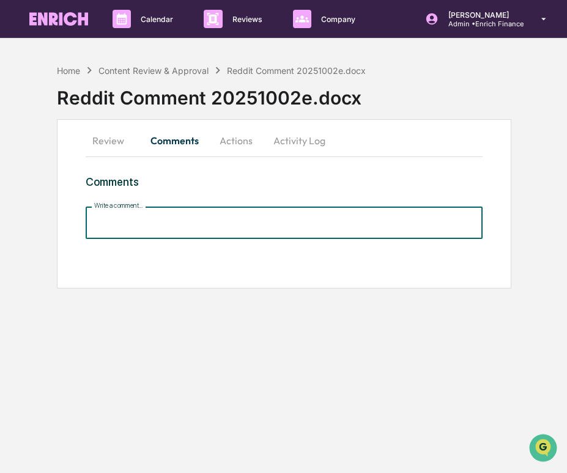
click at [194, 238] on input "Write a comment..." at bounding box center [284, 223] width 397 height 32
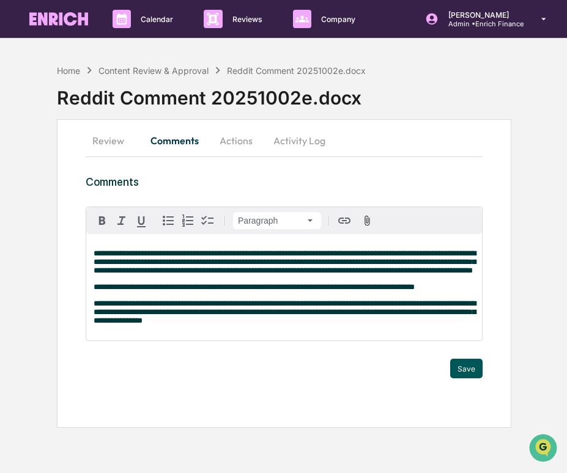
click at [462, 375] on button "Save" at bounding box center [466, 369] width 32 height 20
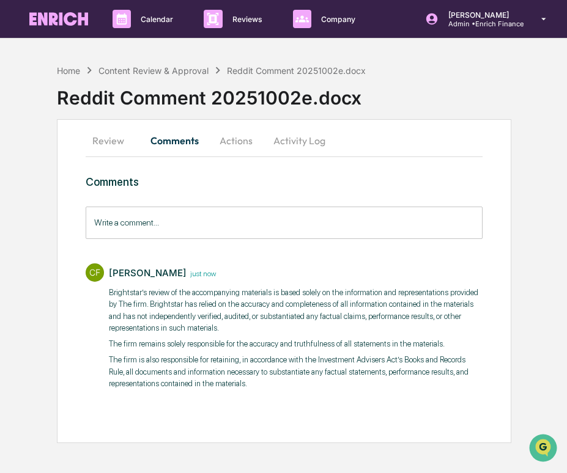
click at [239, 147] on button "Actions" at bounding box center [235, 140] width 55 height 29
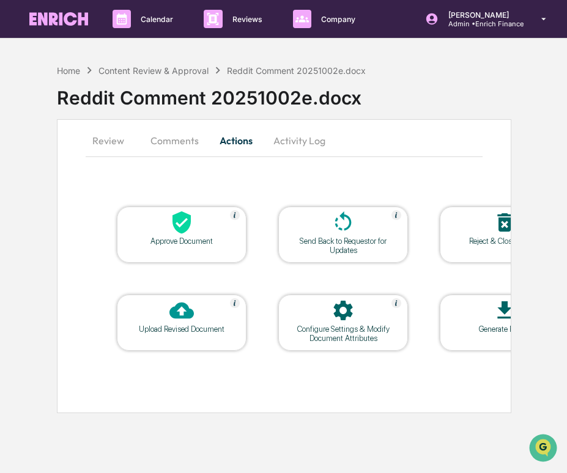
click at [178, 227] on icon at bounding box center [181, 223] width 18 height 23
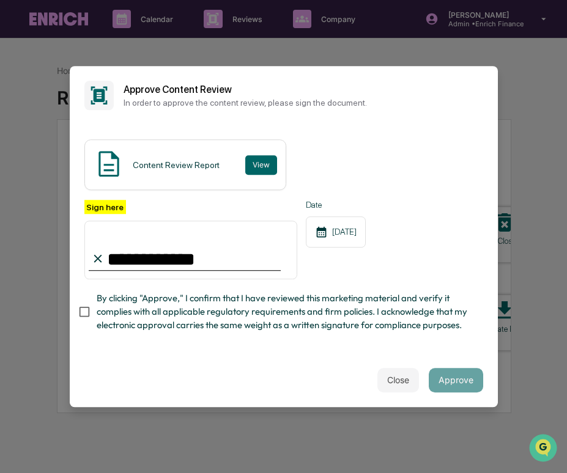
type input "**********"
click at [108, 303] on span "By clicking "Approve," I confirm that I have reviewed this marketing material a…" at bounding box center [285, 312] width 377 height 41
click at [433, 378] on button "Approve" at bounding box center [456, 380] width 54 height 24
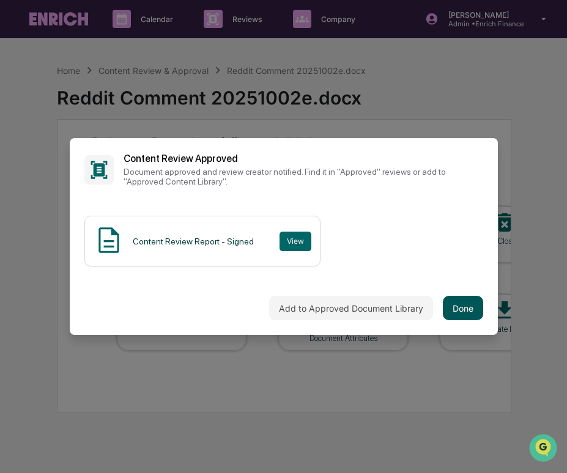
click at [472, 306] on button "Done" at bounding box center [463, 308] width 40 height 24
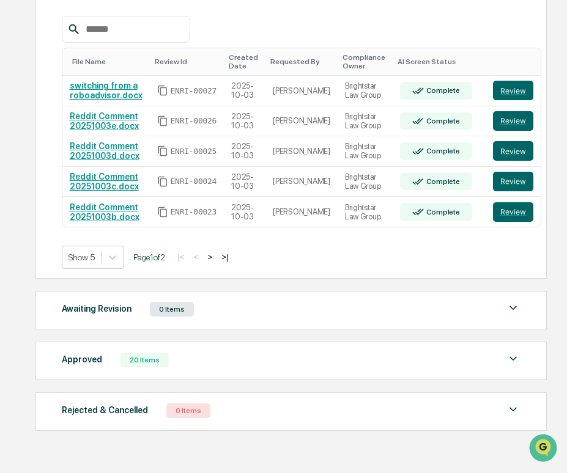
scroll to position [246, 0]
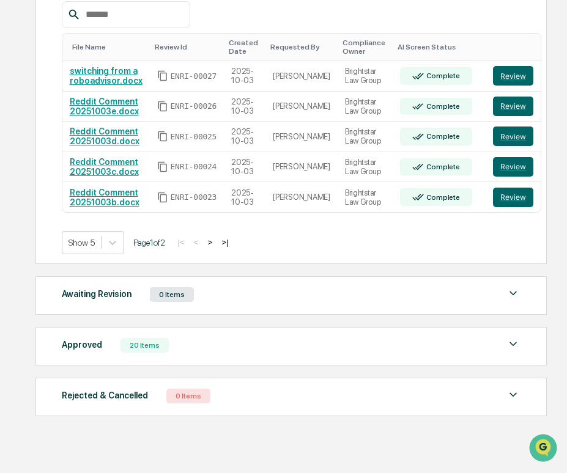
click at [216, 245] on button ">" at bounding box center [210, 242] width 12 height 10
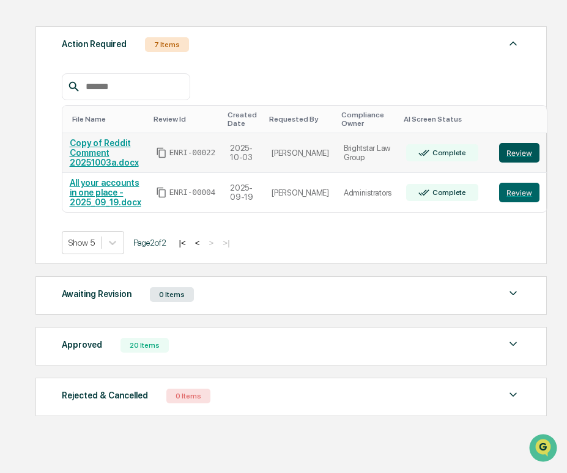
click at [499, 152] on button "Review" at bounding box center [519, 153] width 40 height 20
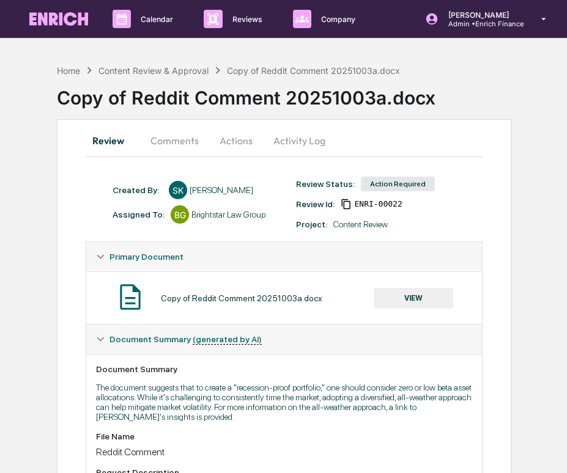
click at [414, 293] on button "VIEW" at bounding box center [413, 298] width 79 height 21
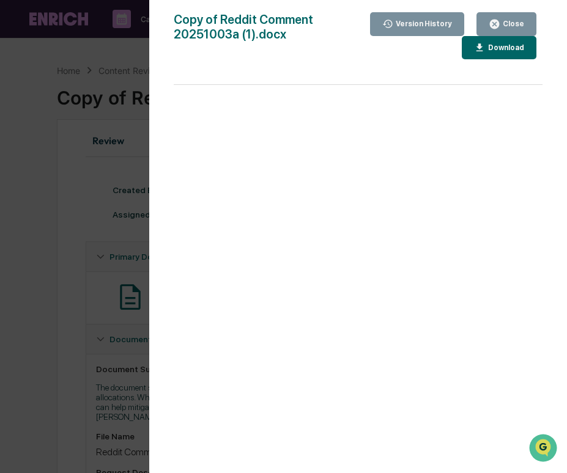
click at [53, 267] on div "Version History [DATE] 05:05 PM [PERSON_NAME] [DATE] 05:02 PM [PERSON_NAME] Cop…" at bounding box center [283, 236] width 567 height 473
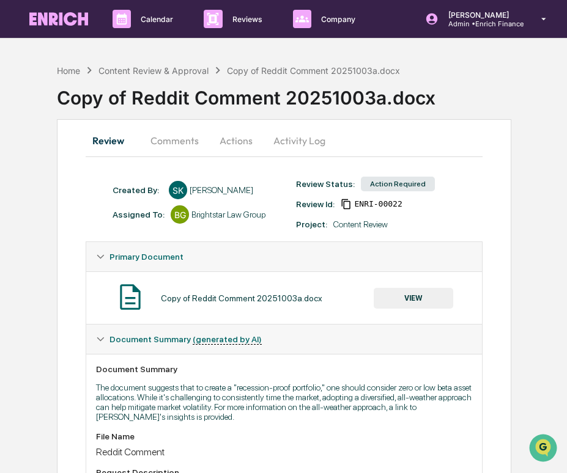
click at [422, 304] on button "VIEW" at bounding box center [413, 298] width 79 height 21
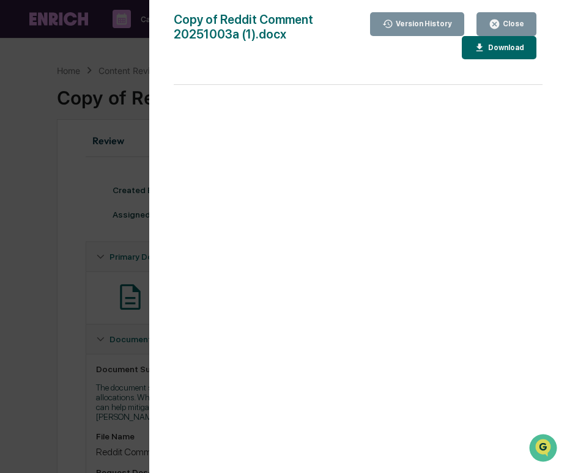
click at [103, 198] on div "Version History [DATE] 05:05 PM [PERSON_NAME] [DATE] 05:02 PM [PERSON_NAME] Cop…" at bounding box center [283, 236] width 567 height 473
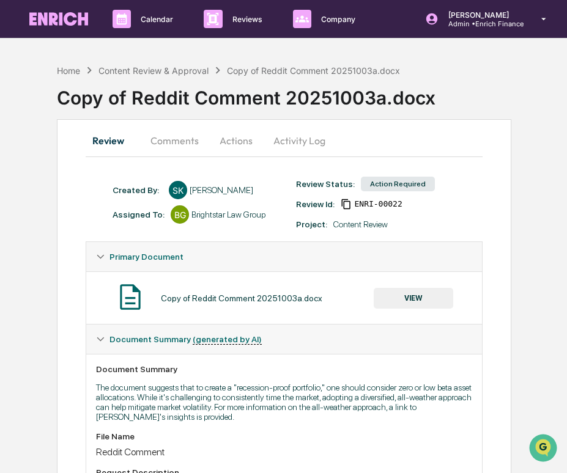
click at [246, 144] on button "Actions" at bounding box center [235, 140] width 55 height 29
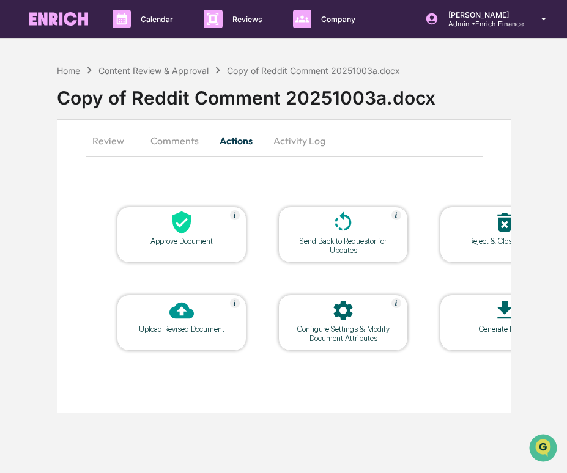
click at [181, 146] on button "Comments" at bounding box center [175, 140] width 68 height 29
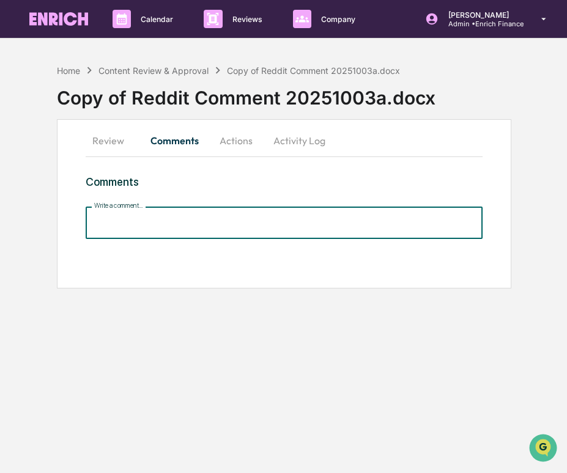
click at [174, 231] on input "Write a comment..." at bounding box center [284, 223] width 397 height 32
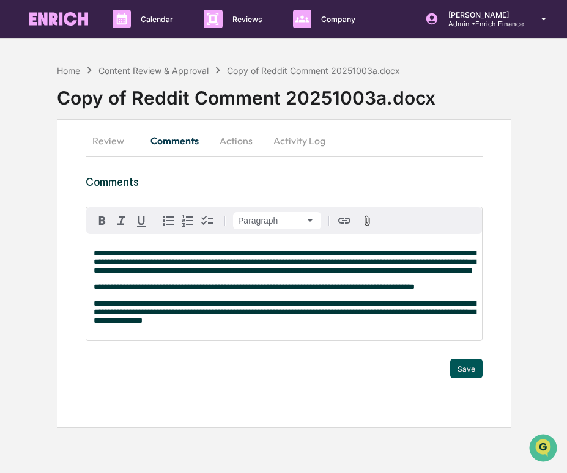
click at [455, 378] on button "Save" at bounding box center [466, 369] width 32 height 20
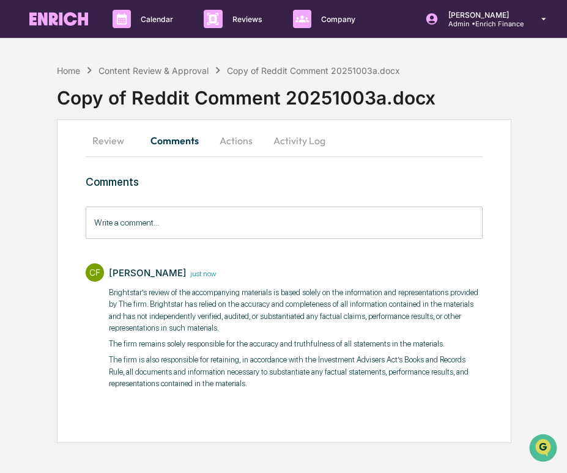
click at [120, 147] on button "Review" at bounding box center [113, 140] width 55 height 29
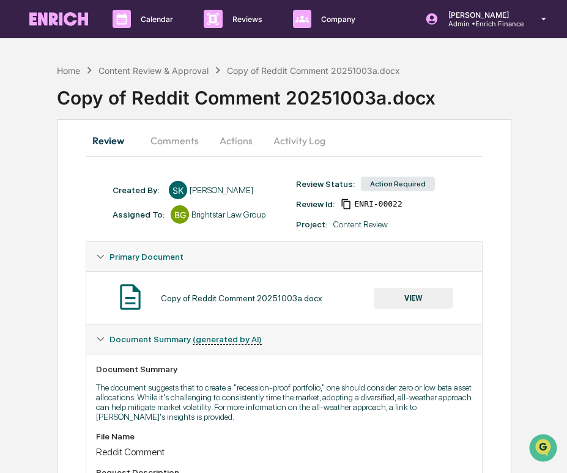
click at [237, 139] on button "Actions" at bounding box center [235, 140] width 55 height 29
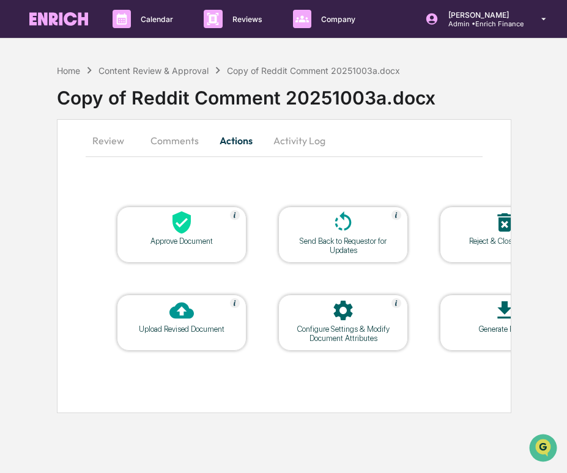
click at [188, 143] on button "Comments" at bounding box center [175, 140] width 68 height 29
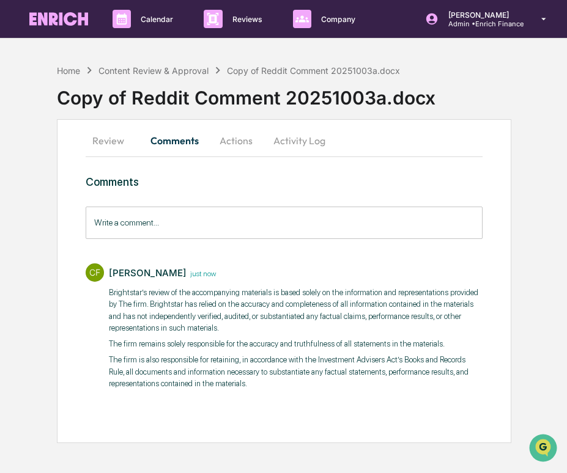
click at [251, 142] on button "Actions" at bounding box center [235, 140] width 55 height 29
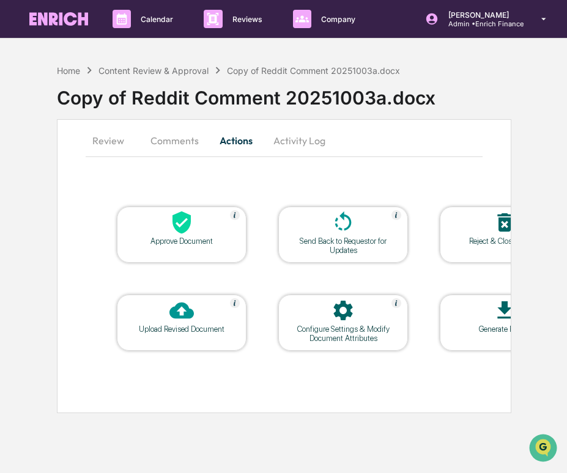
click at [178, 213] on icon at bounding box center [181, 223] width 18 height 23
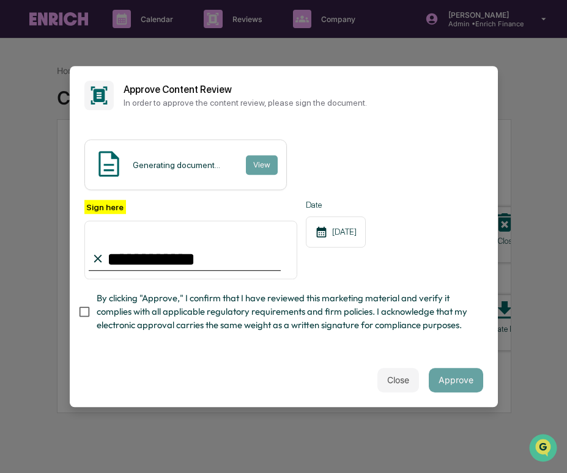
type input "**********"
click at [157, 302] on span "By clicking "Approve," I confirm that I have reviewed this marketing material a…" at bounding box center [285, 312] width 377 height 41
click at [466, 383] on button "Approve" at bounding box center [456, 380] width 54 height 24
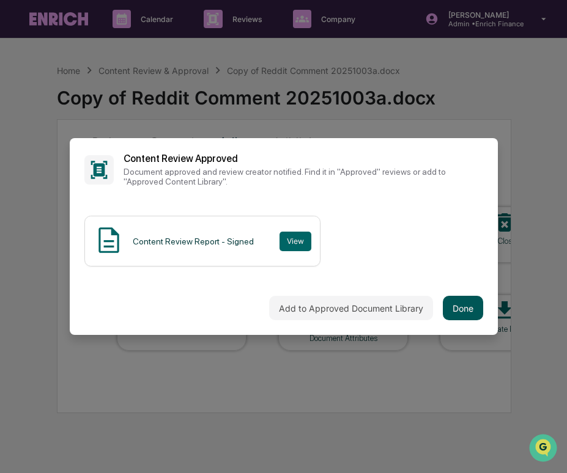
click at [459, 315] on button "Done" at bounding box center [463, 308] width 40 height 24
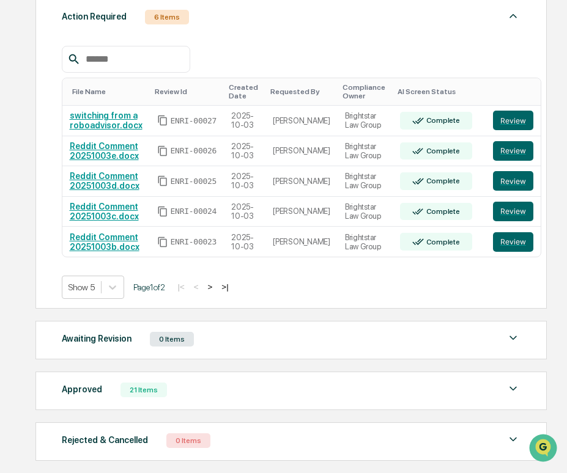
click at [216, 292] on button ">" at bounding box center [210, 287] width 12 height 10
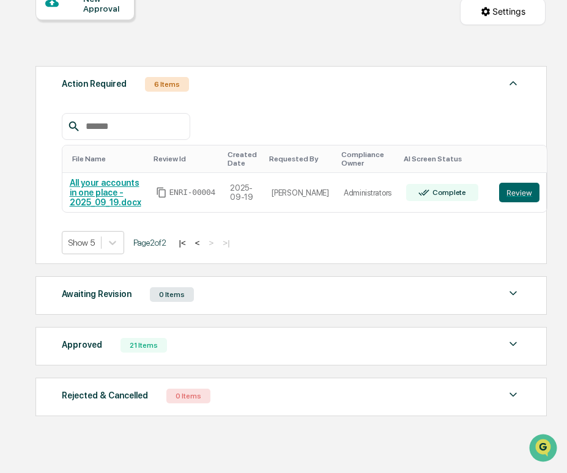
click at [204, 243] on button "<" at bounding box center [197, 243] width 12 height 10
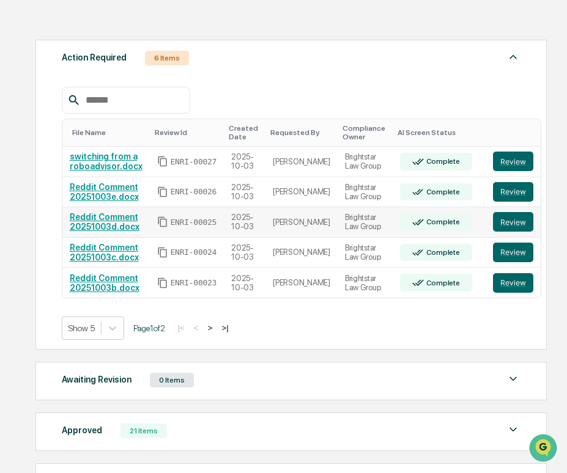
scroll to position [160, 0]
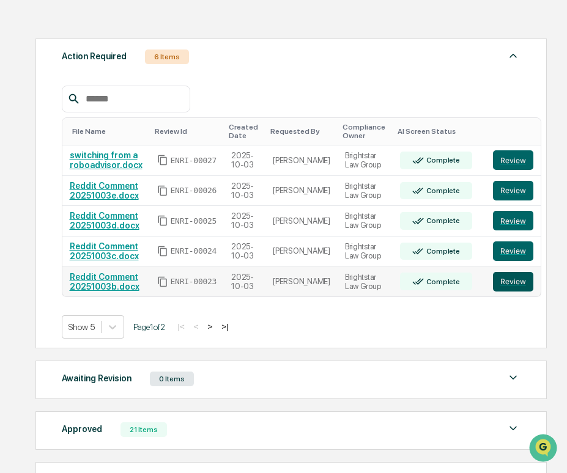
click at [495, 287] on button "Review" at bounding box center [513, 282] width 40 height 20
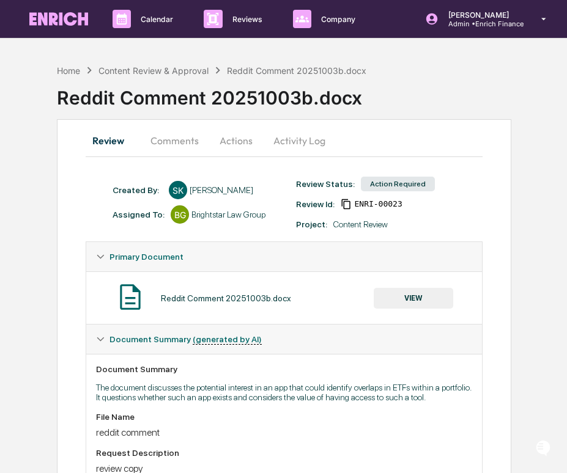
scroll to position [197, 0]
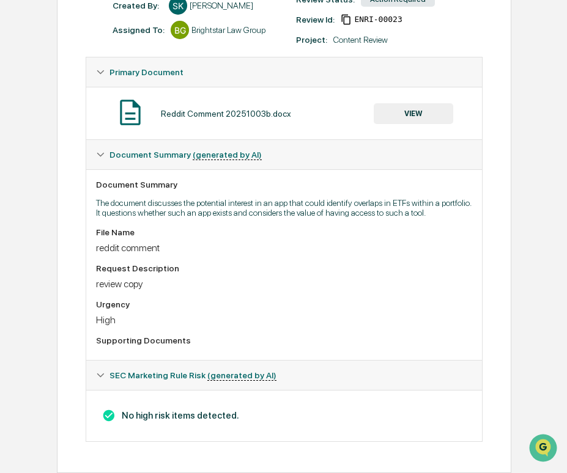
click at [407, 108] on button "VIEW" at bounding box center [413, 113] width 79 height 21
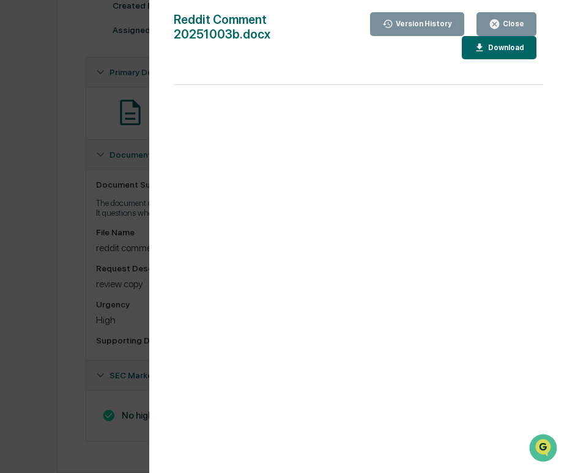
click at [67, 197] on div "Version History 10/03/2025, 05:14 PM Sameer Kalwani Reddit Comment 20251003b.do…" at bounding box center [283, 236] width 567 height 473
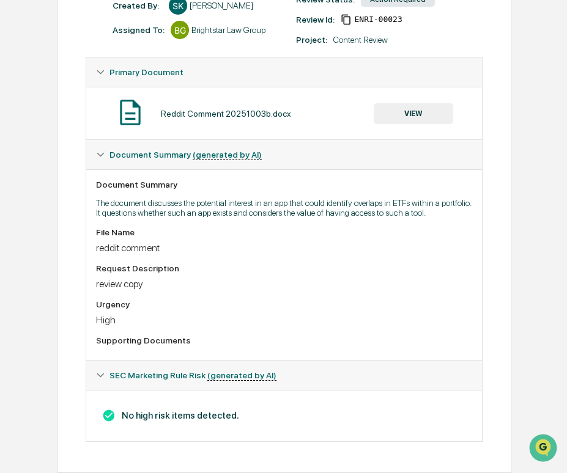
scroll to position [0, 0]
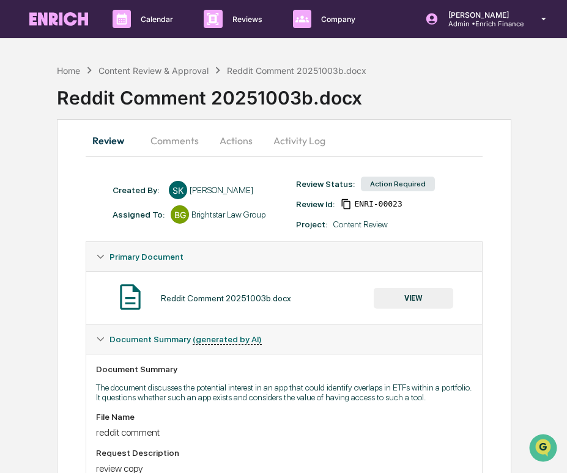
click at [171, 139] on button "Comments" at bounding box center [175, 140] width 68 height 29
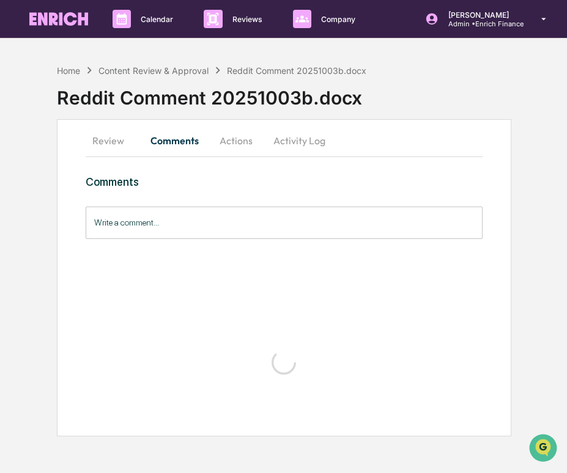
click at [239, 139] on button "Actions" at bounding box center [235, 140] width 55 height 29
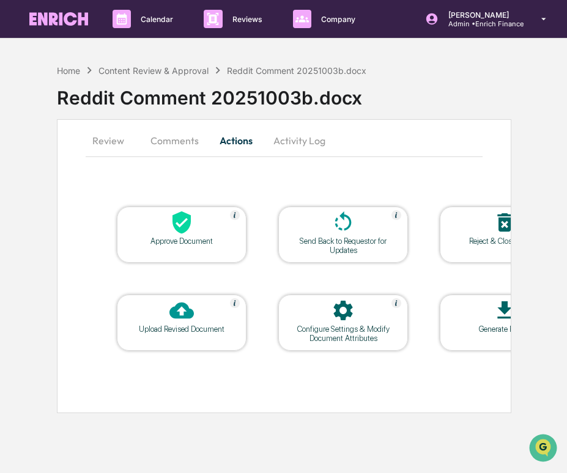
click at [194, 140] on button "Comments" at bounding box center [175, 140] width 68 height 29
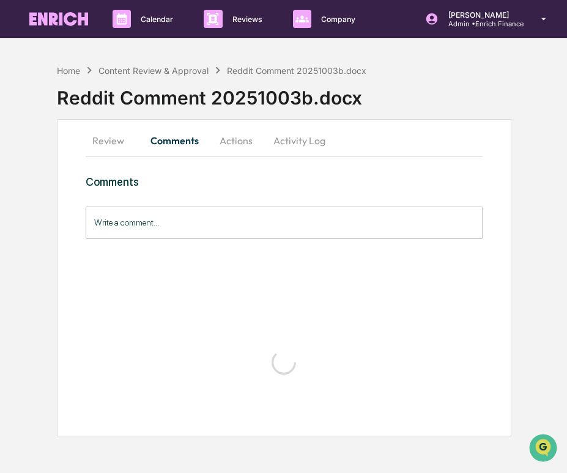
click at [186, 233] on input "Write a comment..." at bounding box center [284, 223] width 397 height 32
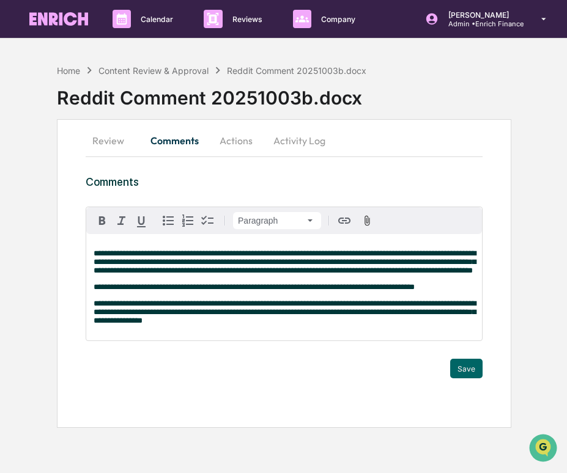
click at [473, 359] on div "Trigger" at bounding box center [284, 353] width 397 height 12
click at [473, 377] on button "Save" at bounding box center [466, 369] width 32 height 20
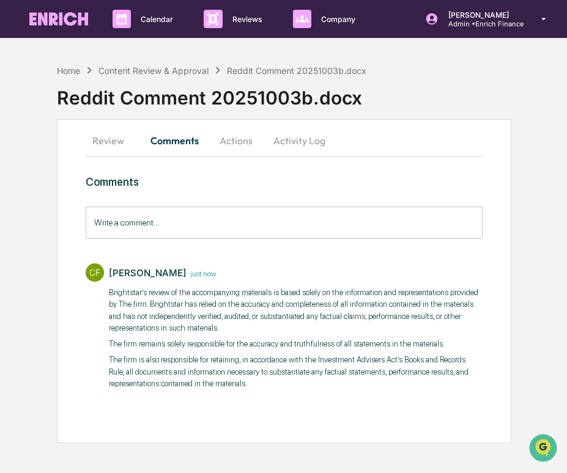
click at [238, 132] on button "Actions" at bounding box center [235, 140] width 55 height 29
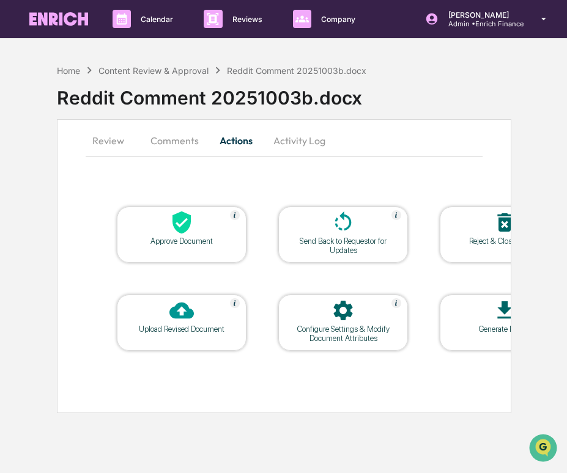
click at [185, 224] on icon at bounding box center [181, 223] width 18 height 23
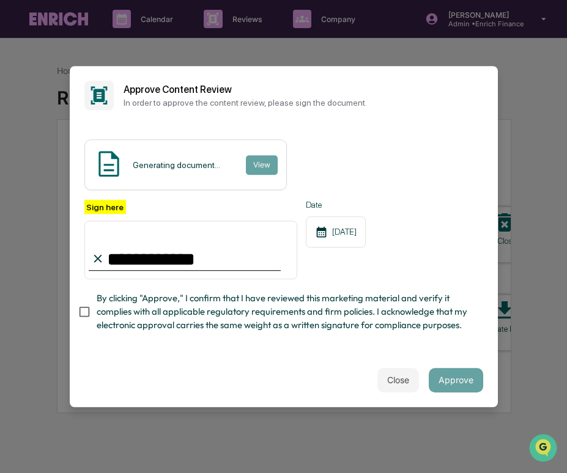
type input "**********"
click at [219, 316] on span "By clicking "Approve," I confirm that I have reviewed this marketing material a…" at bounding box center [285, 312] width 377 height 41
click at [443, 372] on button "Approve" at bounding box center [456, 380] width 54 height 24
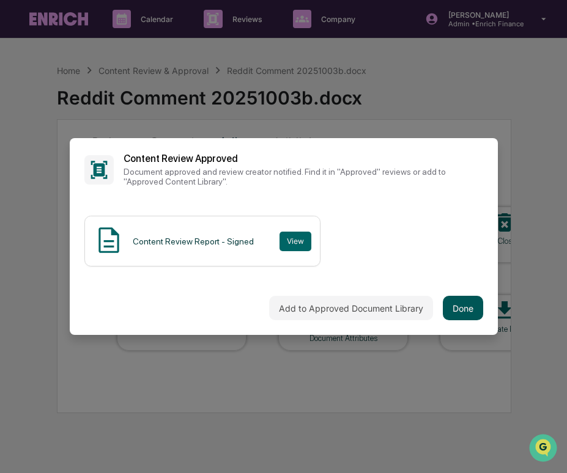
click at [464, 303] on button "Done" at bounding box center [463, 308] width 40 height 24
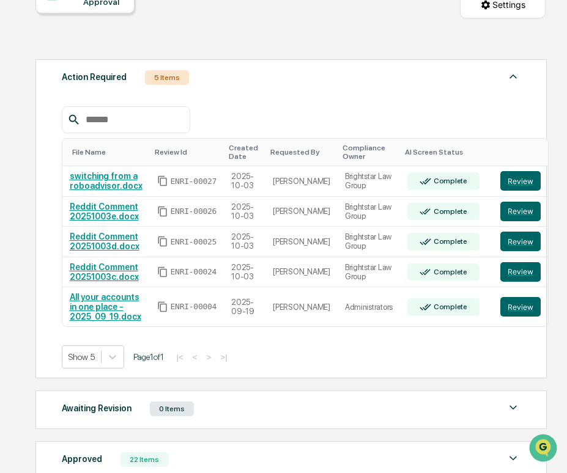
scroll to position [141, 0]
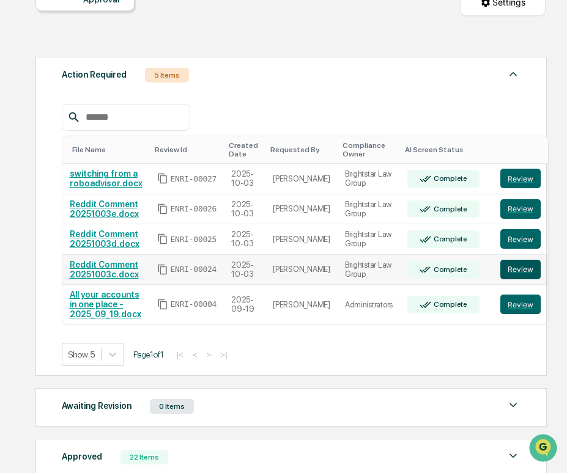
click at [514, 274] on button "Review" at bounding box center [520, 270] width 40 height 20
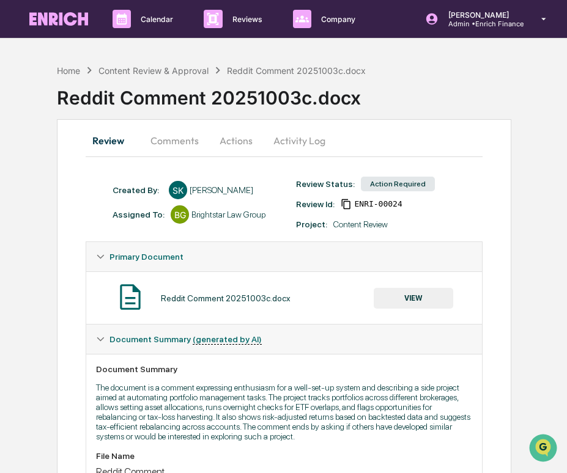
click at [405, 305] on button "VIEW" at bounding box center [413, 298] width 79 height 21
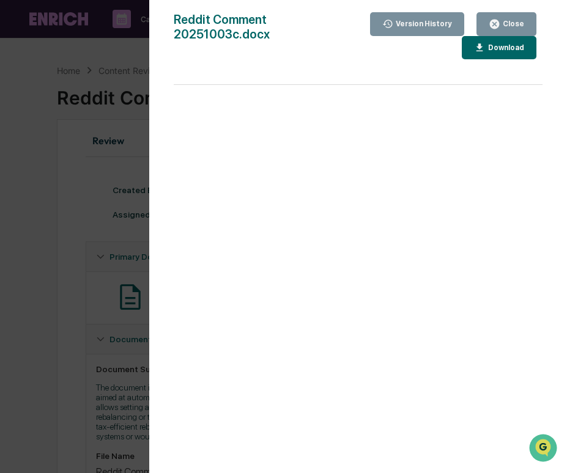
click at [119, 226] on div "Version History [DATE] 06:49 PM [PERSON_NAME] Reddit Comment 20251003c.docx Clo…" at bounding box center [283, 236] width 567 height 473
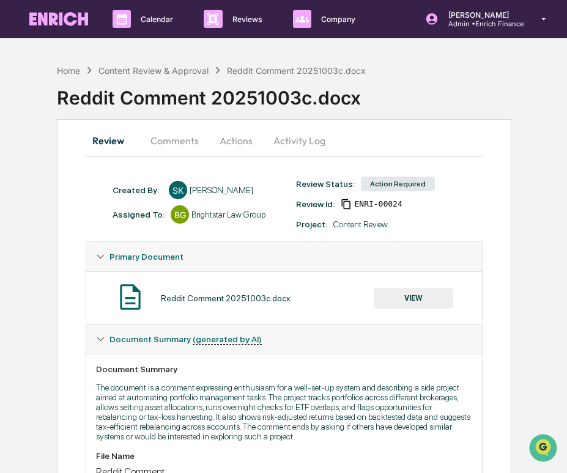
click at [238, 141] on button "Actions" at bounding box center [235, 140] width 55 height 29
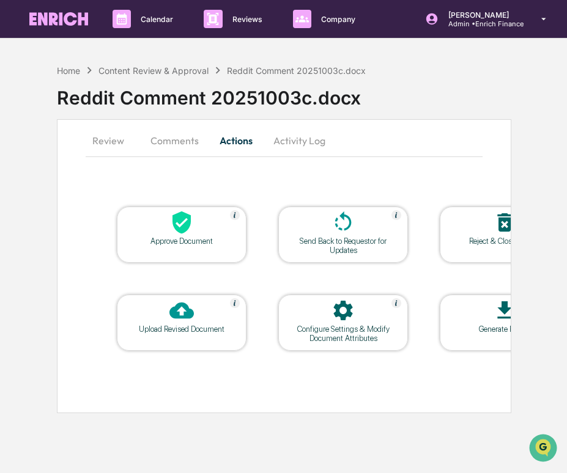
click at [182, 141] on button "Comments" at bounding box center [175, 140] width 68 height 29
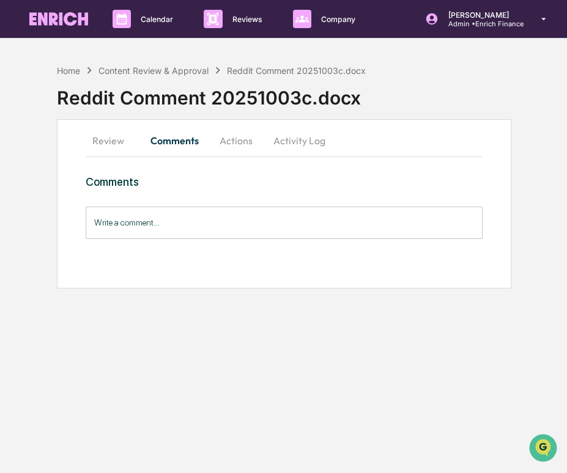
click at [186, 229] on input "Write a comment..." at bounding box center [284, 223] width 397 height 32
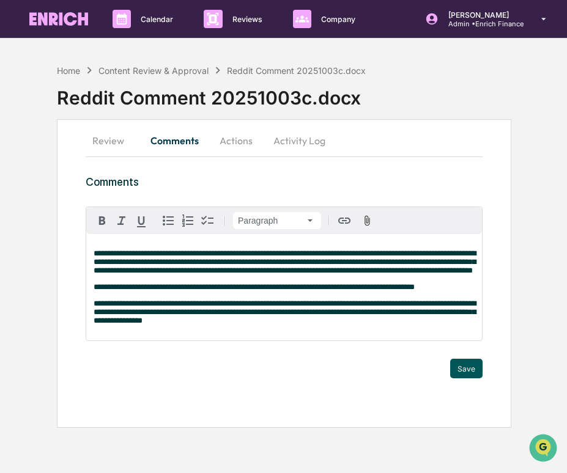
click at [466, 378] on button "Save" at bounding box center [466, 369] width 32 height 20
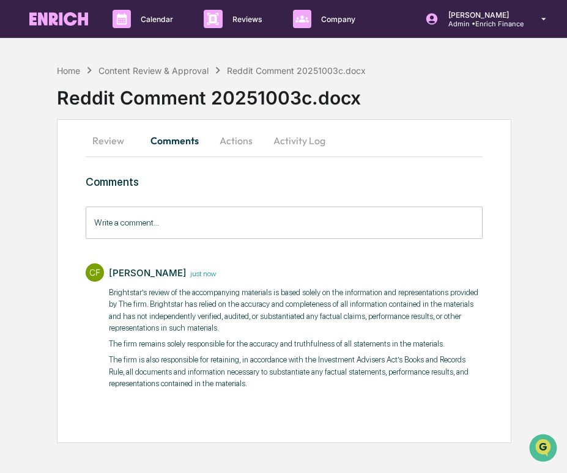
click at [241, 144] on button "Actions" at bounding box center [235, 140] width 55 height 29
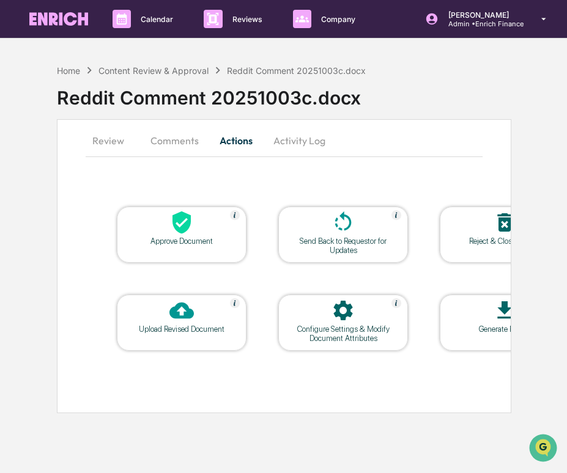
click at [175, 245] on div "Approve Document" at bounding box center [182, 241] width 110 height 9
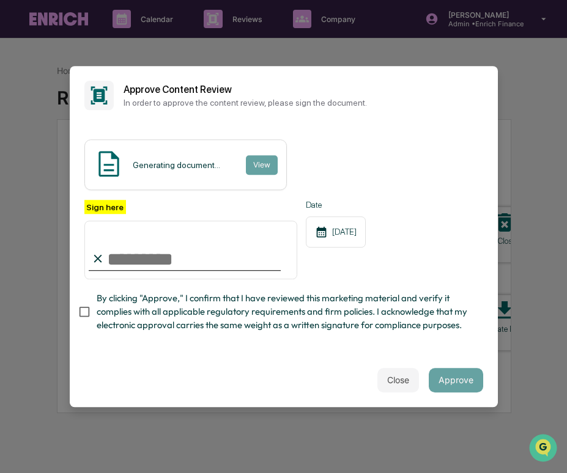
click at [260, 268] on input "Sign here" at bounding box center [190, 250] width 213 height 59
type input "**********"
click at [202, 302] on span "By clicking "Approve," I confirm that I have reviewed this marketing material a…" at bounding box center [285, 312] width 377 height 41
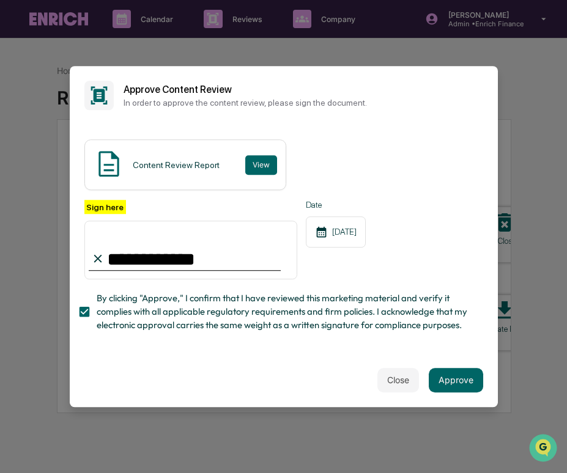
click at [282, 179] on div "Content Review Report View" at bounding box center [185, 164] width 202 height 51
click at [273, 172] on button "View" at bounding box center [261, 165] width 32 height 20
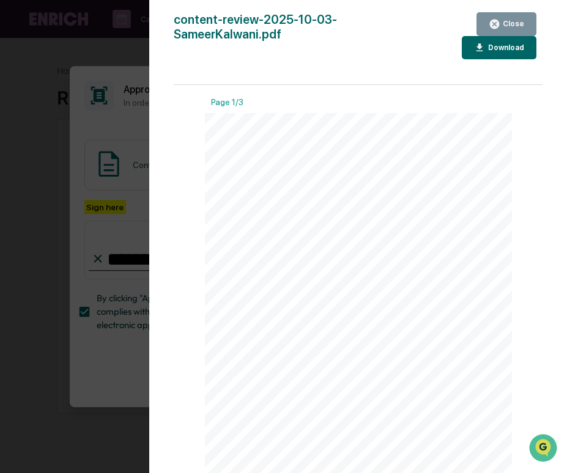
click at [101, 221] on div "Version History 10/04/2025, 12:34 AM Cece Ferraez content-review-2025-10-03-Sam…" at bounding box center [283, 236] width 567 height 473
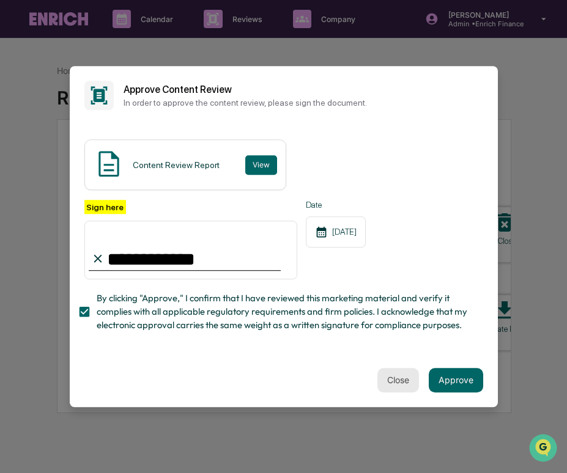
click at [385, 378] on button "Close" at bounding box center [398, 380] width 42 height 24
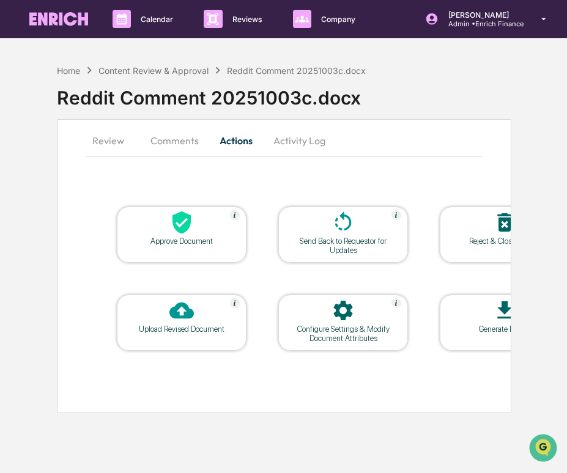
click at [107, 141] on button "Review" at bounding box center [113, 140] width 55 height 29
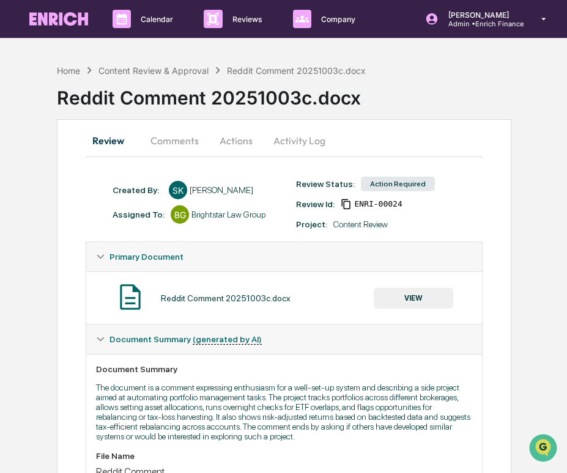
click at [396, 300] on button "VIEW" at bounding box center [413, 298] width 79 height 21
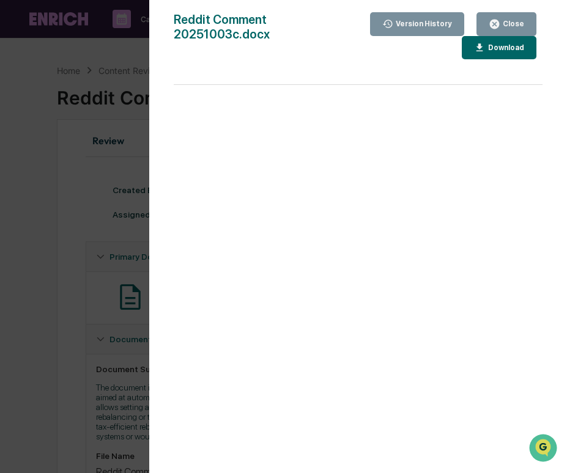
click at [114, 222] on div "Version History 10/03/2025, 06:49 PM Sameer Kalwani Reddit Comment 20251003c.do…" at bounding box center [283, 236] width 567 height 473
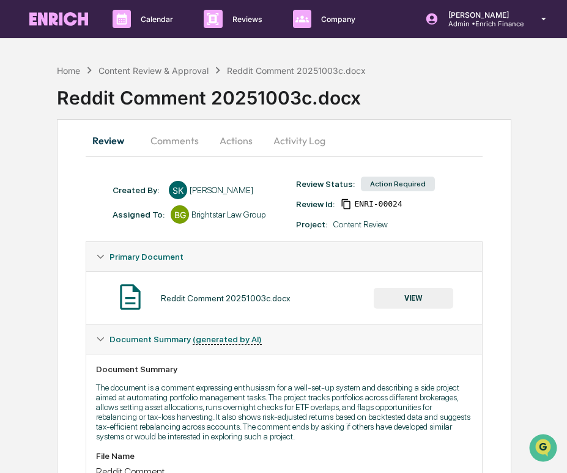
click at [230, 148] on button "Actions" at bounding box center [235, 140] width 55 height 29
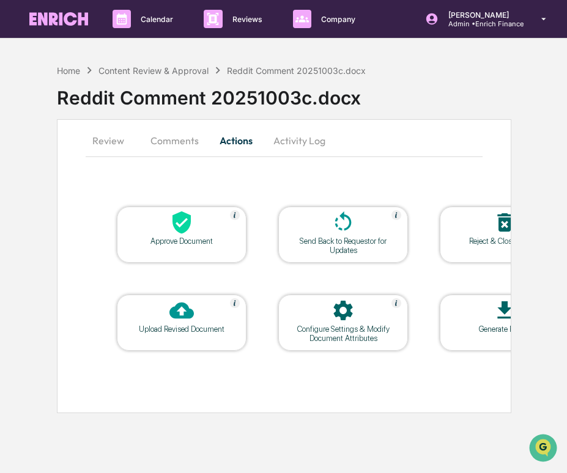
click at [181, 245] on div "Approve Document" at bounding box center [182, 241] width 110 height 9
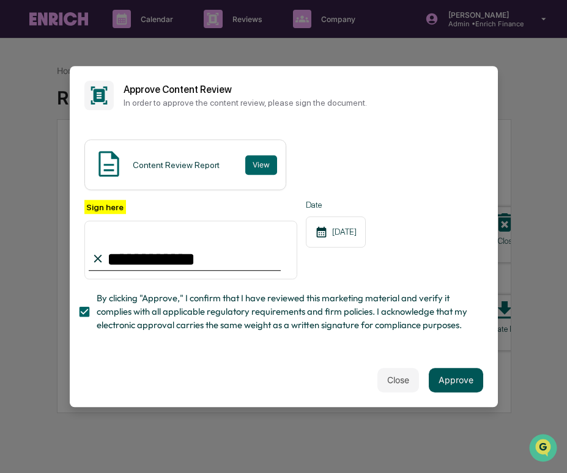
click at [471, 381] on button "Approve" at bounding box center [456, 380] width 54 height 24
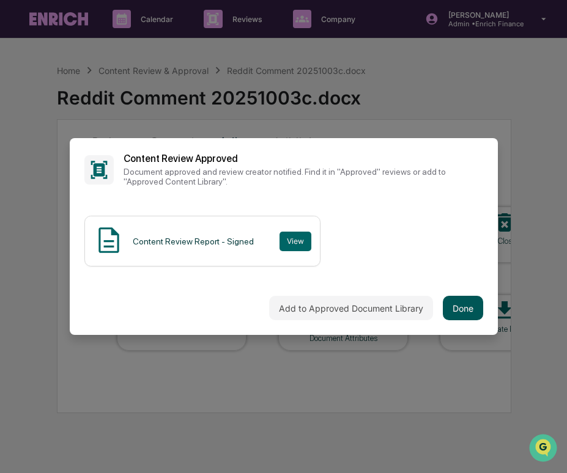
click at [452, 313] on button "Done" at bounding box center [463, 308] width 40 height 24
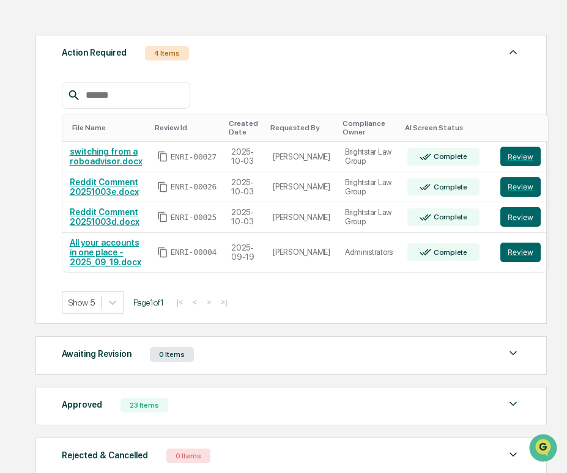
scroll to position [191, 0]
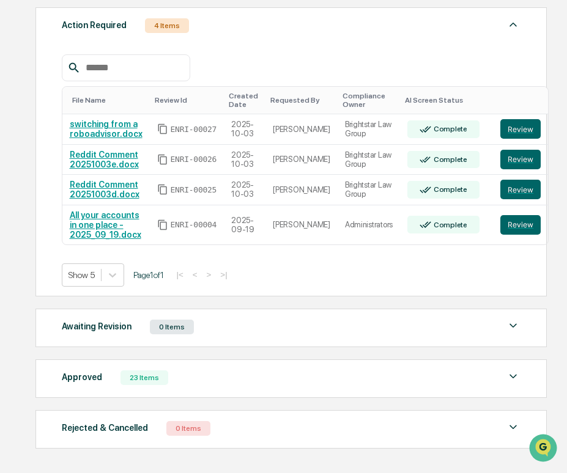
click at [239, 391] on div "Approved 23 Items File Name Review Id Created Date Requested By Compliance Owne…" at bounding box center [290, 378] width 511 height 39
click at [221, 389] on div "Approved 23 Items File Name Review Id Created Date Requested By Compliance Owne…" at bounding box center [290, 378] width 511 height 39
click at [238, 377] on div "Approved 23 Items" at bounding box center [291, 377] width 459 height 17
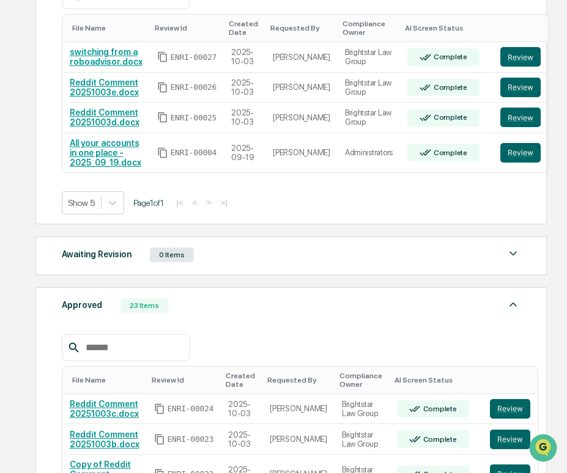
scroll to position [288, 0]
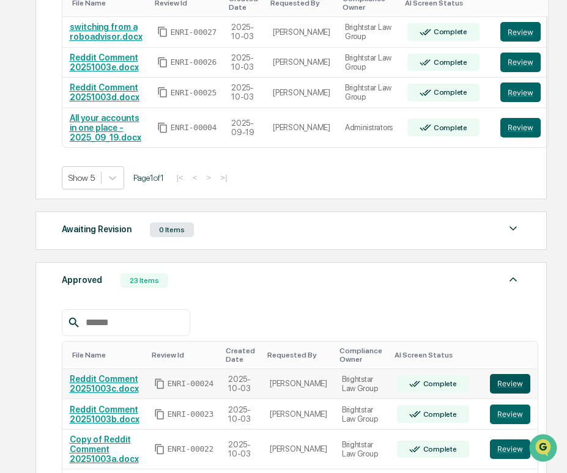
click at [501, 391] on button "Review" at bounding box center [510, 384] width 40 height 20
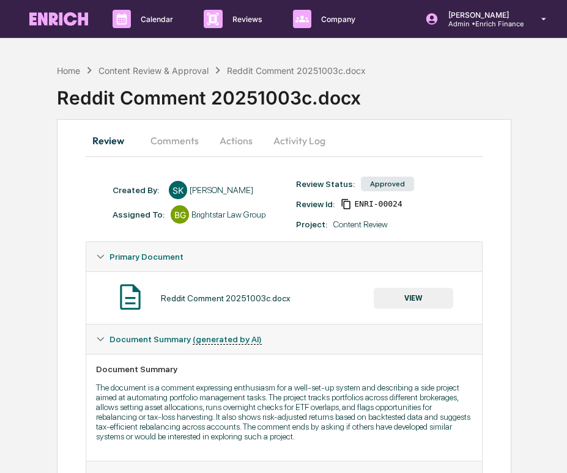
click at [169, 133] on button "Comments" at bounding box center [175, 140] width 68 height 29
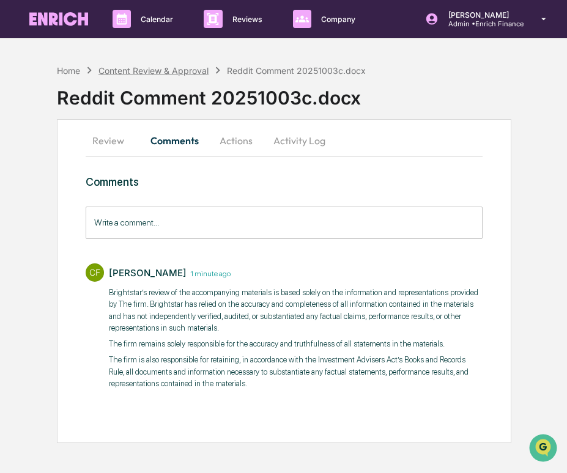
click at [133, 71] on div "Content Review & Approval" at bounding box center [153, 70] width 110 height 10
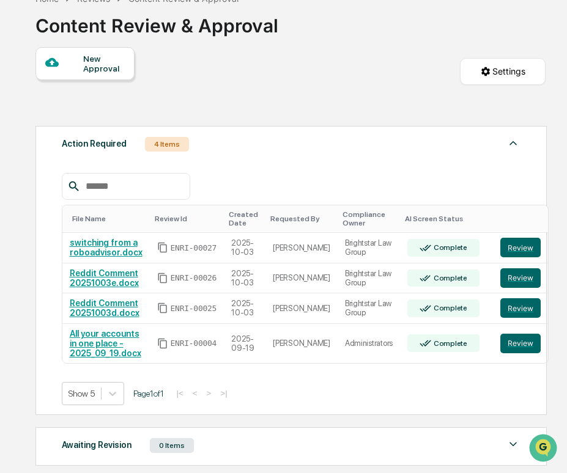
scroll to position [89, 0]
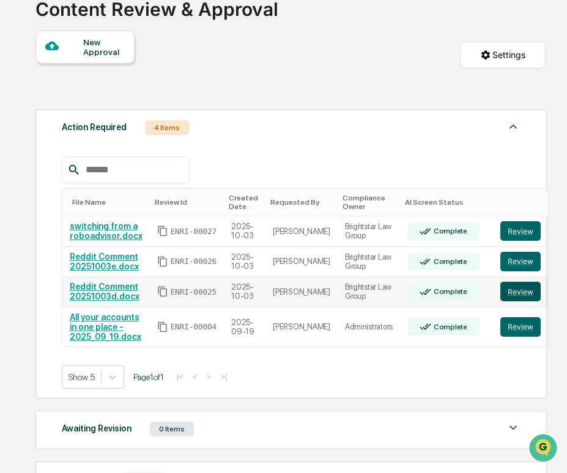
click at [500, 297] on button "Review" at bounding box center [520, 292] width 40 height 20
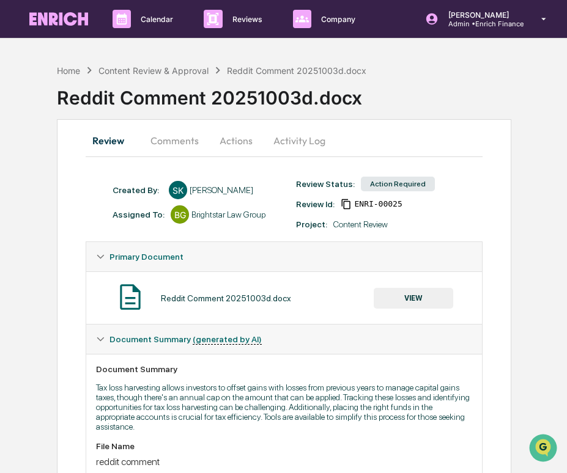
click at [433, 301] on button "VIEW" at bounding box center [413, 298] width 79 height 21
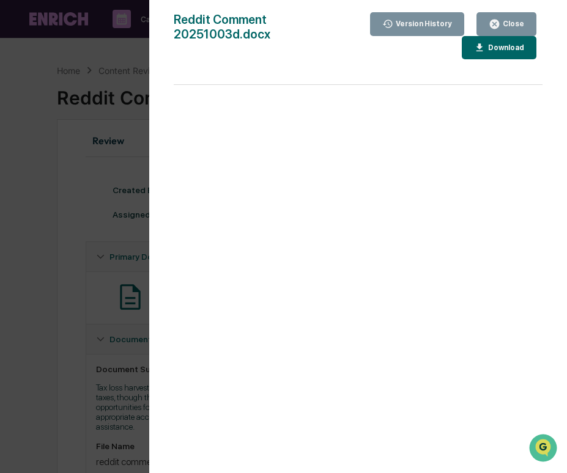
click at [54, 172] on div "Version History [DATE] 07:54 PM [PERSON_NAME] Reddit Comment 20251003d.docx Clo…" at bounding box center [283, 236] width 567 height 473
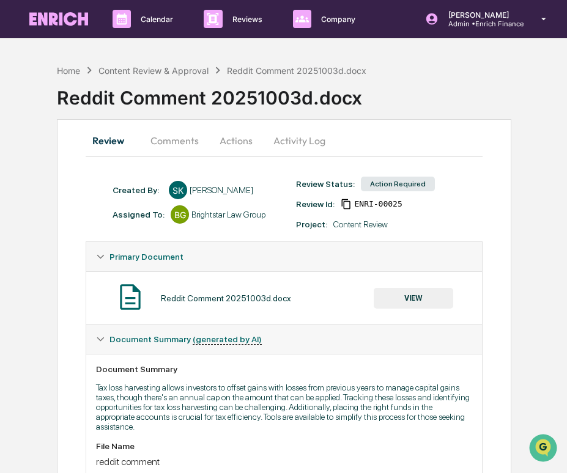
click at [226, 146] on button "Actions" at bounding box center [235, 140] width 55 height 29
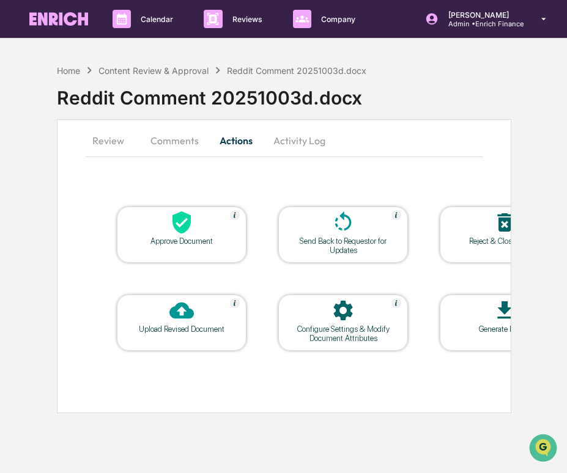
click at [161, 135] on button "Comments" at bounding box center [175, 140] width 68 height 29
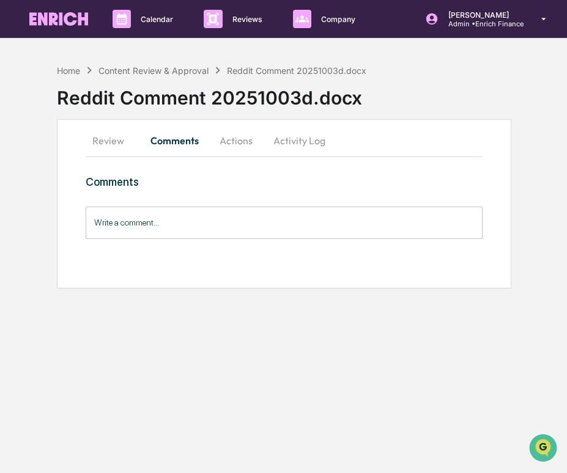
click at [179, 220] on input "Write a comment..." at bounding box center [284, 223] width 397 height 32
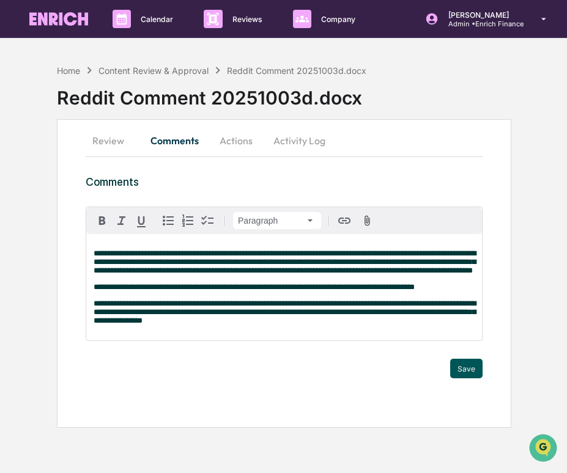
click at [466, 376] on button "Save" at bounding box center [466, 369] width 32 height 20
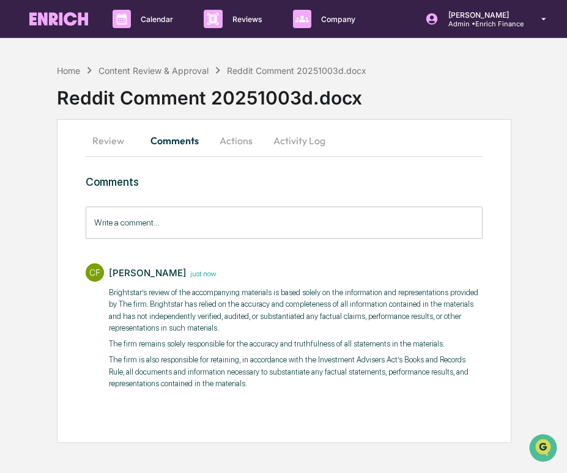
click at [236, 142] on button "Actions" at bounding box center [235, 140] width 55 height 29
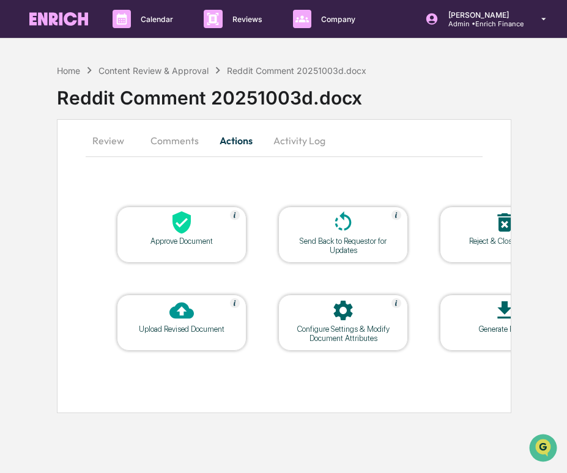
click at [185, 226] on icon at bounding box center [181, 223] width 18 height 23
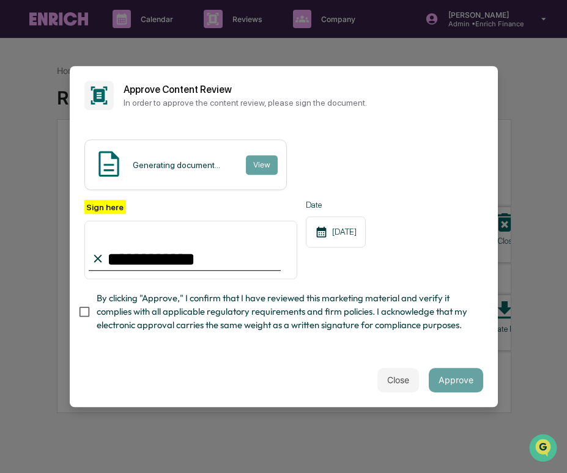
type input "**********"
click at [178, 328] on span "By clicking "Approve," I confirm that I have reviewed this marketing material a…" at bounding box center [285, 312] width 377 height 41
click at [461, 377] on button "Approve" at bounding box center [456, 380] width 54 height 24
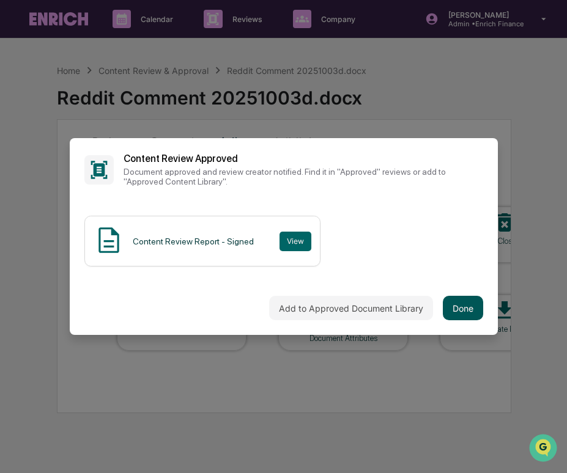
click at [476, 317] on button "Done" at bounding box center [463, 308] width 40 height 24
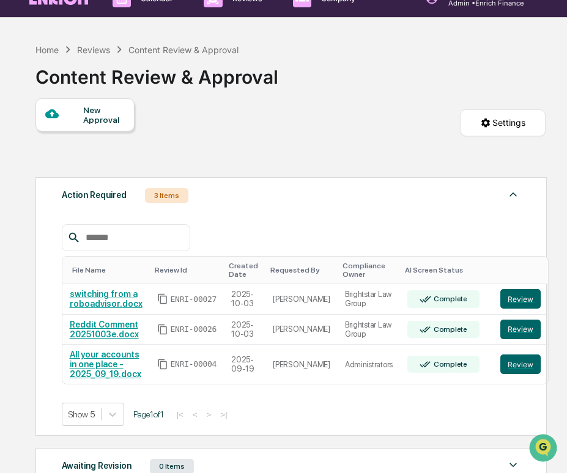
scroll to position [24, 0]
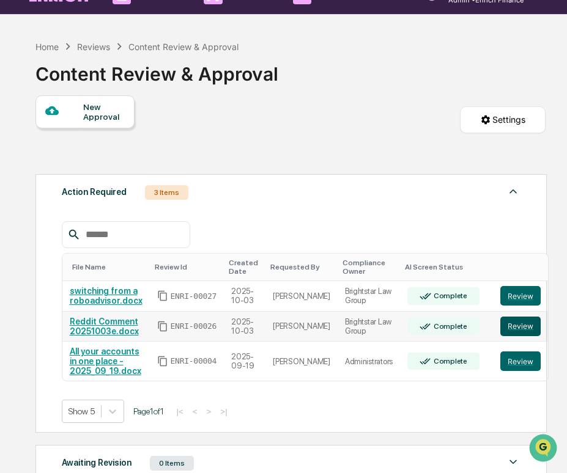
click at [500, 326] on button "Review" at bounding box center [520, 327] width 40 height 20
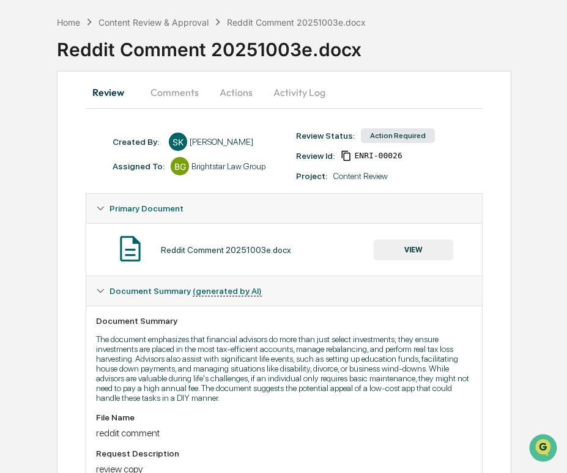
scroll to position [9, 0]
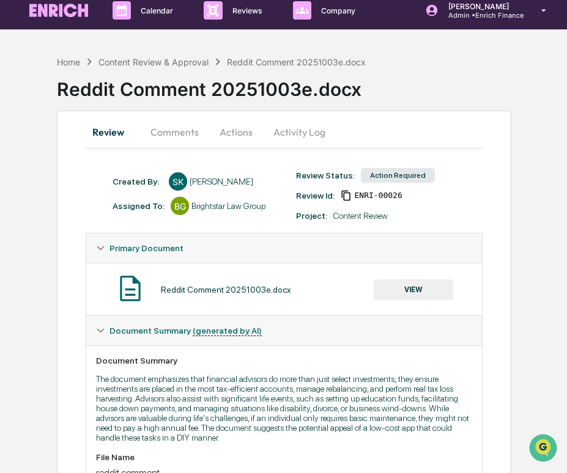
click at [418, 275] on div "Reddit Comment 20251003e.docx VIEW" at bounding box center [284, 289] width 376 height 32
click at [414, 285] on button "VIEW" at bounding box center [413, 289] width 79 height 21
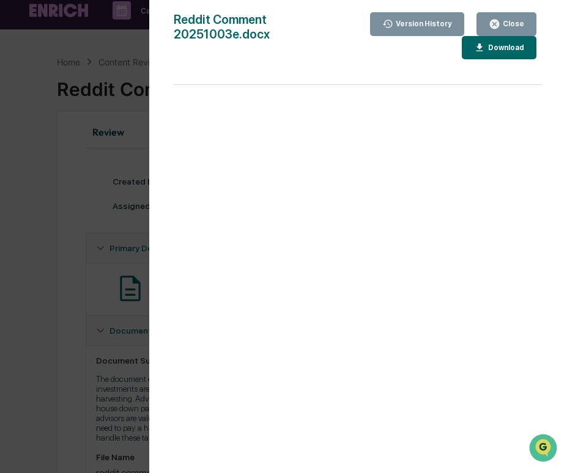
click at [109, 223] on div "Version History 10/03/2025, 08:43 PM Sameer Kalwani Reddit Comment 20251003e.do…" at bounding box center [283, 236] width 567 height 473
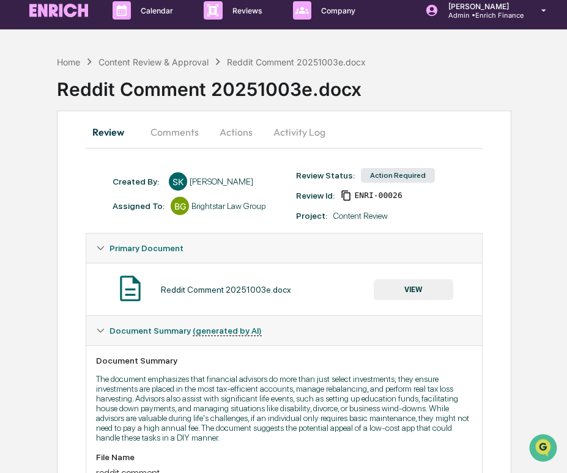
click at [232, 130] on button "Actions" at bounding box center [235, 131] width 55 height 29
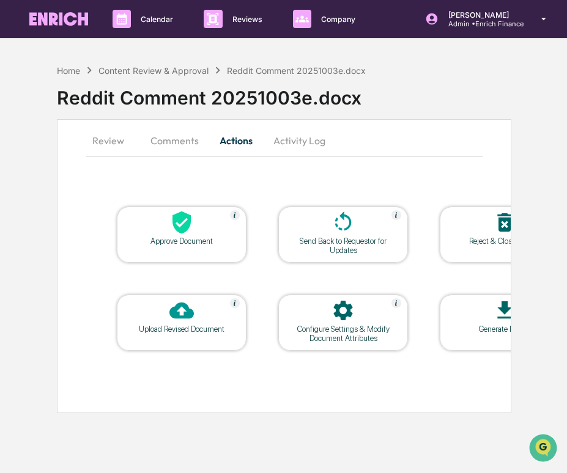
click at [170, 140] on button "Comments" at bounding box center [175, 140] width 68 height 29
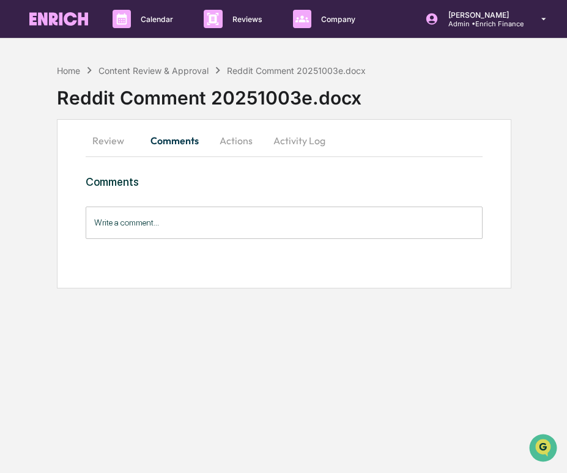
click at [194, 223] on input "Write a comment..." at bounding box center [284, 223] width 397 height 32
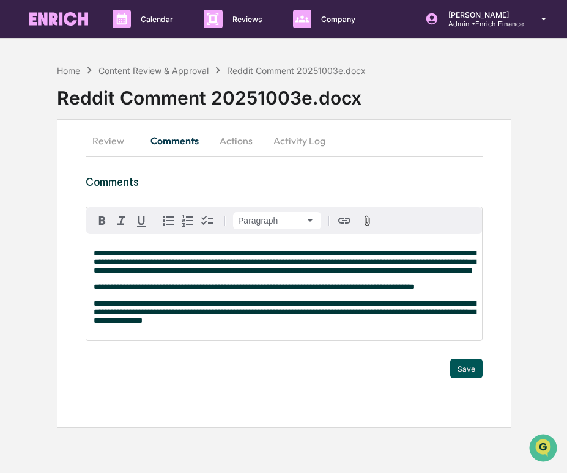
click at [455, 378] on button "Save" at bounding box center [466, 369] width 32 height 20
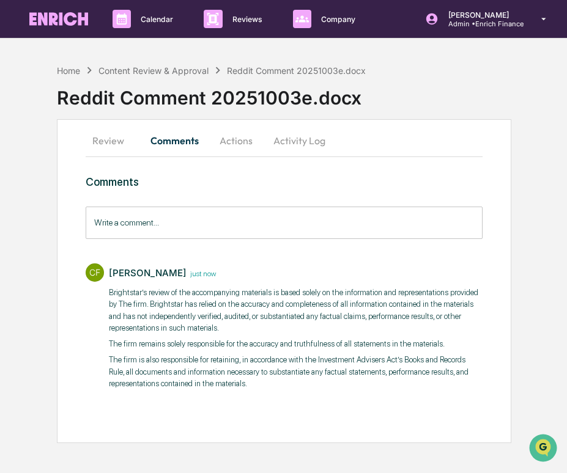
click at [222, 138] on button "Actions" at bounding box center [235, 140] width 55 height 29
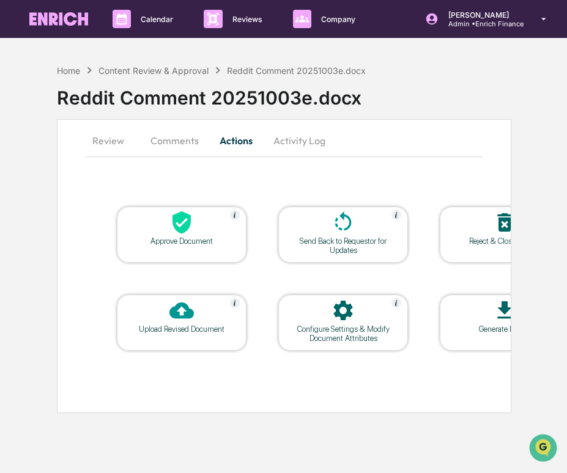
click at [175, 223] on icon at bounding box center [181, 223] width 18 height 23
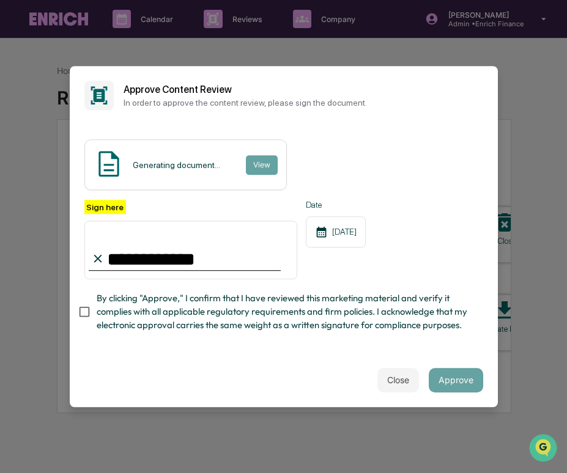
type input "**********"
click at [164, 314] on span "By clicking "Approve," I confirm that I have reviewed this marketing material a…" at bounding box center [285, 312] width 377 height 41
click at [434, 374] on button "Approve" at bounding box center [456, 380] width 54 height 24
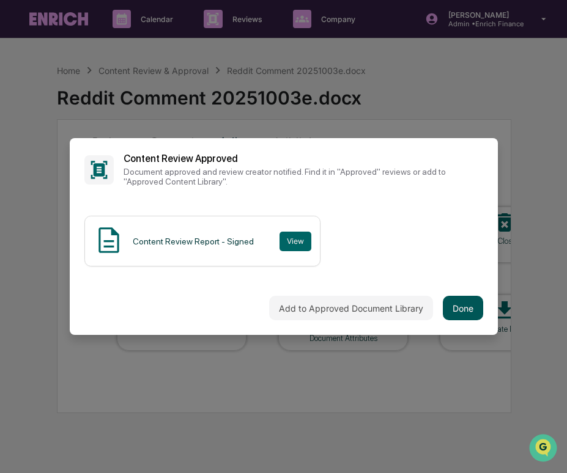
click at [446, 309] on button "Done" at bounding box center [463, 308] width 40 height 24
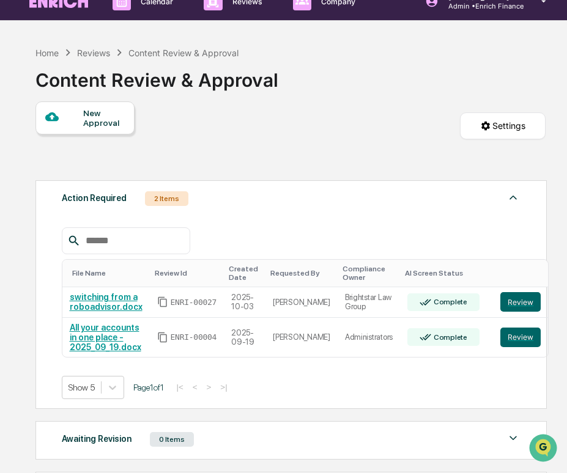
scroll to position [28, 0]
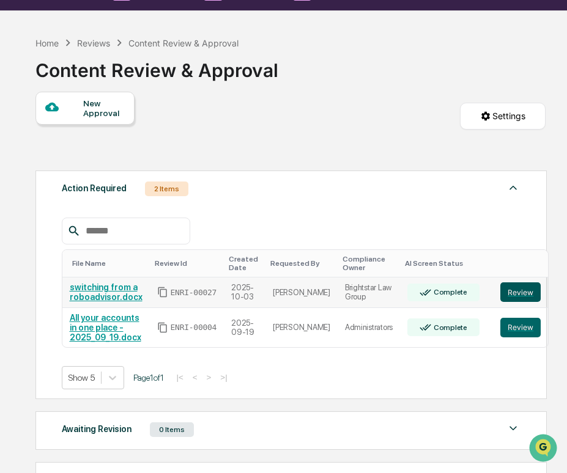
click at [515, 292] on button "Review" at bounding box center [520, 292] width 40 height 20
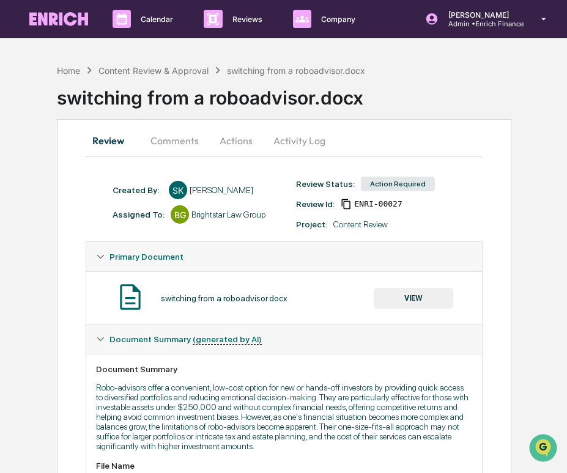
click at [429, 306] on button "VIEW" at bounding box center [413, 298] width 79 height 21
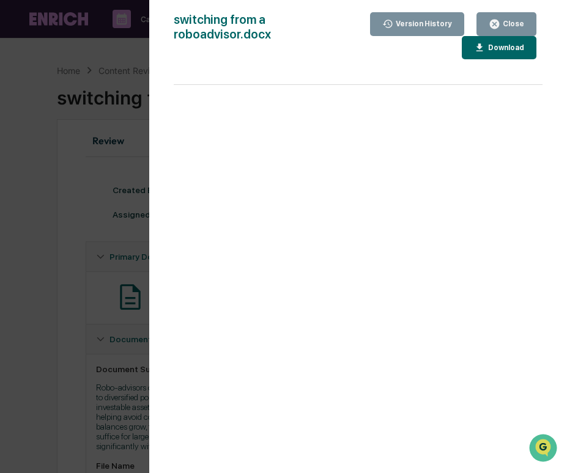
click at [474, 54] on button "Download" at bounding box center [499, 48] width 75 height 24
click at [131, 142] on div "Version History [DATE] 09:33 PM [PERSON_NAME] switching from a roboadvisor.docx…" at bounding box center [283, 236] width 567 height 473
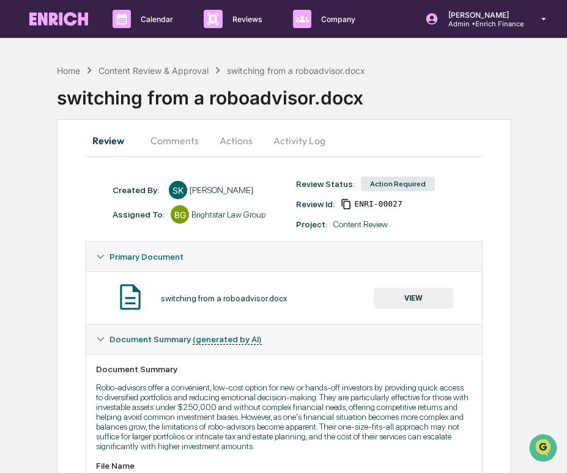
click at [226, 140] on button "Actions" at bounding box center [235, 140] width 55 height 29
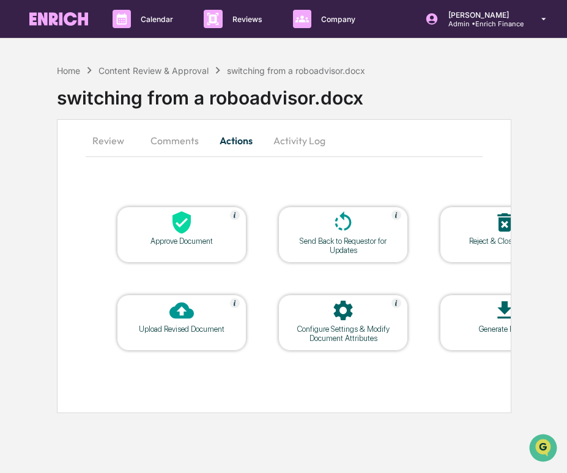
click at [161, 315] on div at bounding box center [181, 311] width 122 height 26
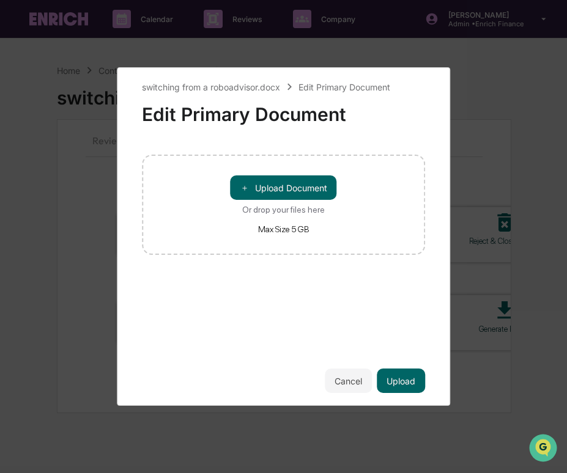
click at [297, 172] on div "＋ Upload Document Or drop your files here Max Size 5 GB" at bounding box center [284, 205] width 284 height 100
click at [292, 191] on button "＋ Upload Document" at bounding box center [283, 187] width 106 height 24
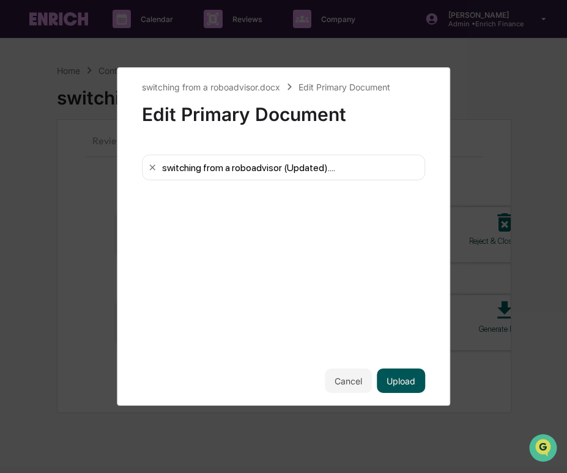
click at [397, 379] on button "Upload" at bounding box center [401, 381] width 48 height 24
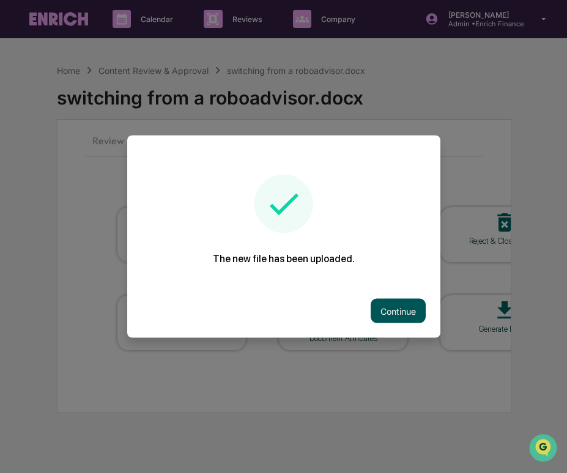
click at [404, 319] on button "Continue" at bounding box center [397, 311] width 55 height 24
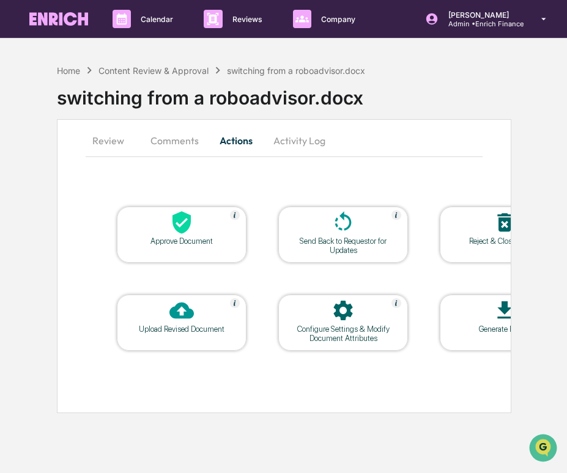
click at [174, 149] on button "Comments" at bounding box center [175, 140] width 68 height 29
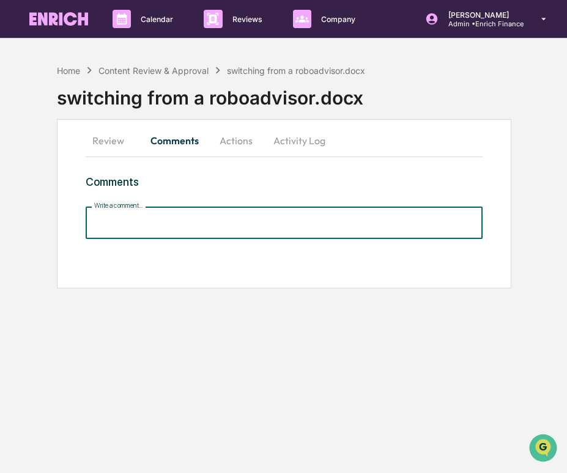
click at [180, 220] on input "Write a comment..." at bounding box center [284, 223] width 397 height 32
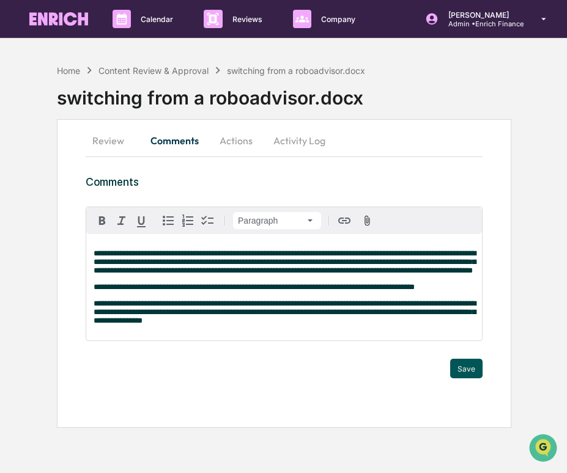
click at [468, 378] on button "Save" at bounding box center [466, 369] width 32 height 20
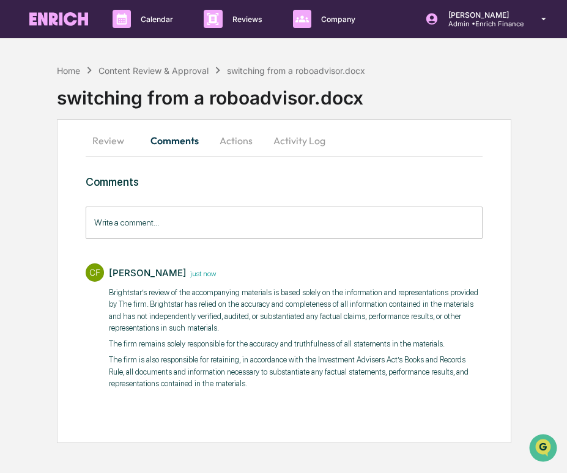
click at [244, 145] on button "Actions" at bounding box center [235, 140] width 55 height 29
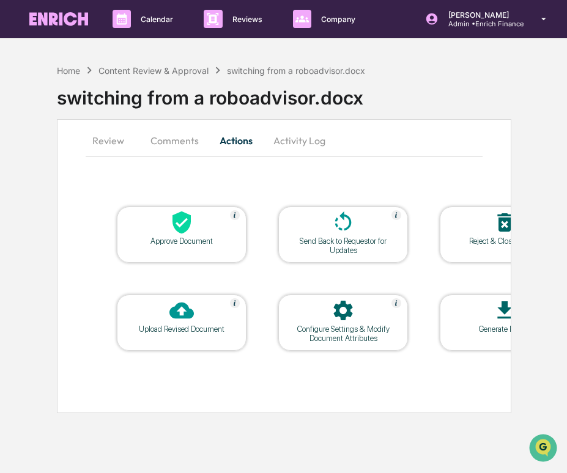
click at [170, 231] on icon at bounding box center [181, 222] width 24 height 24
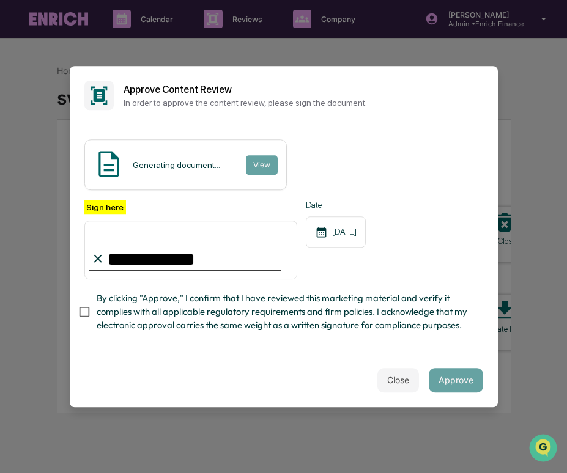
type input "**********"
click at [161, 311] on span "By clicking "Approve," I confirm that I have reviewed this marketing material a…" at bounding box center [285, 312] width 377 height 41
click at [462, 380] on button "Approve" at bounding box center [456, 380] width 54 height 24
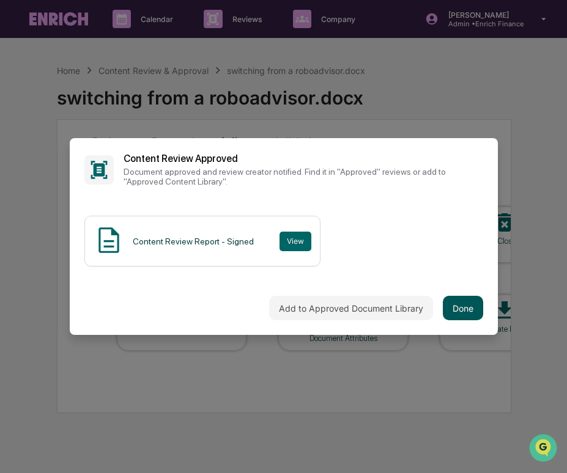
click at [448, 304] on button "Done" at bounding box center [463, 308] width 40 height 24
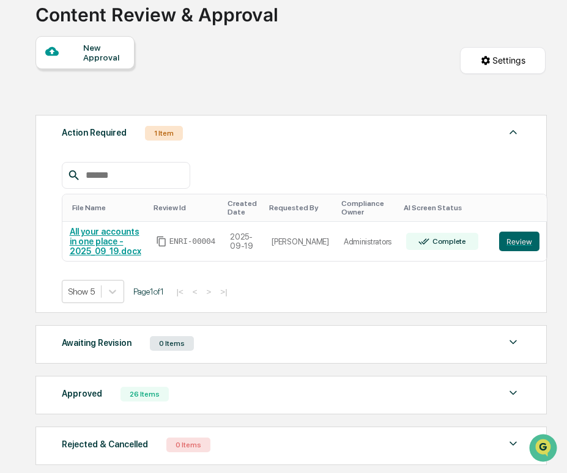
scroll to position [110, 0]
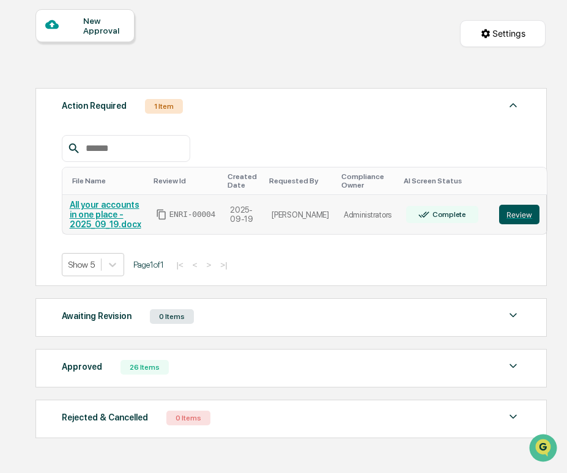
click at [499, 213] on button "Review" at bounding box center [519, 215] width 40 height 20
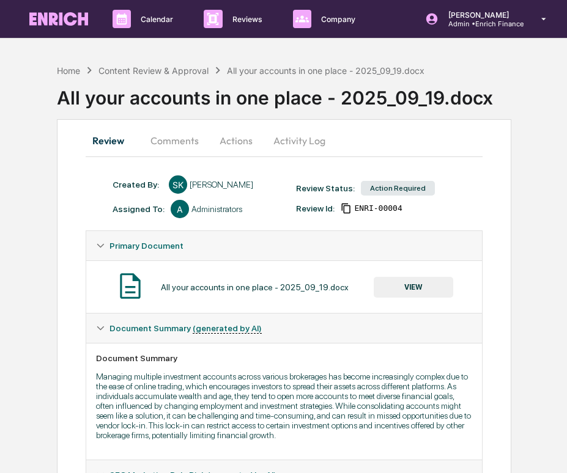
click at [172, 138] on button "Comments" at bounding box center [175, 140] width 68 height 29
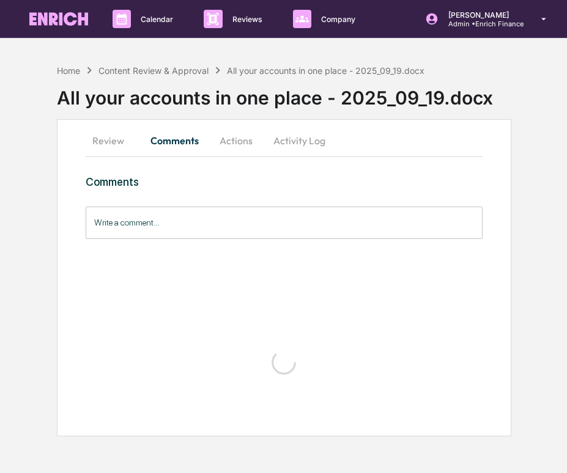
click at [248, 137] on button "Actions" at bounding box center [235, 140] width 55 height 29
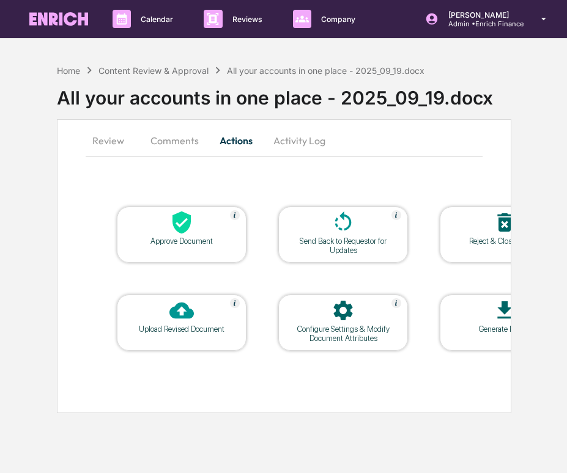
click at [290, 137] on button "Activity Log" at bounding box center [299, 140] width 72 height 29
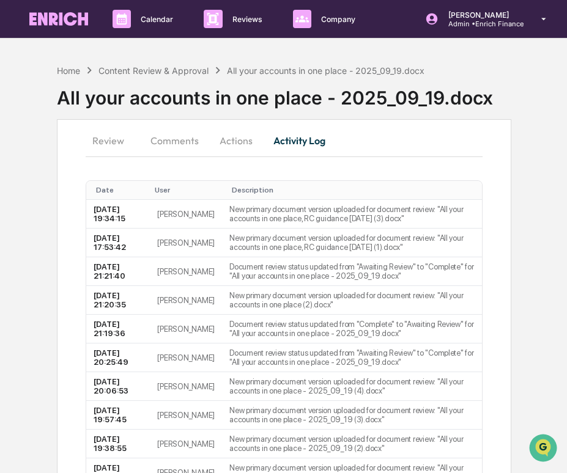
click at [97, 134] on button "Review" at bounding box center [113, 140] width 55 height 29
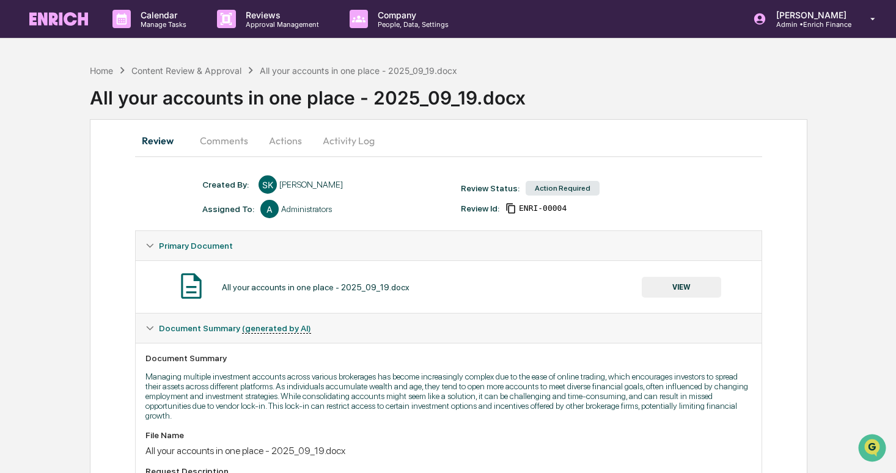
click at [566, 292] on button "VIEW" at bounding box center [681, 287] width 79 height 21
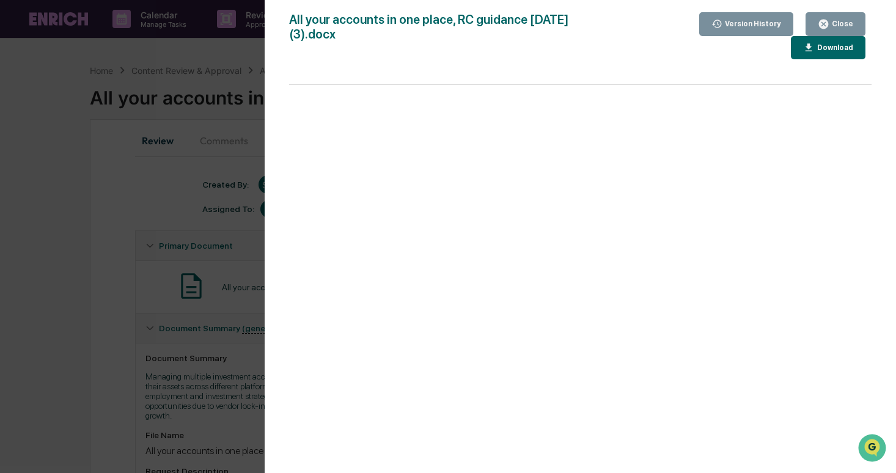
click at [223, 351] on div "Version History [DATE] 07:34 PM [PERSON_NAME] [DATE] 05:53 PM [PERSON_NAME] [DA…" at bounding box center [448, 236] width 896 height 473
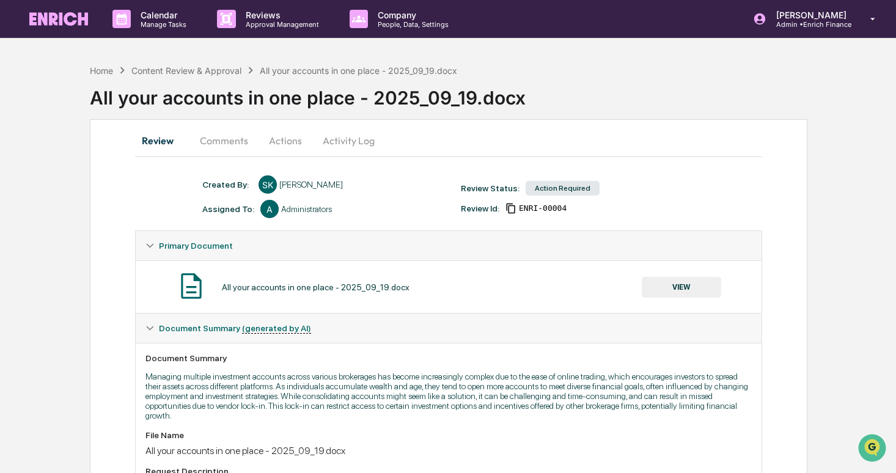
click at [566, 290] on button "VIEW" at bounding box center [681, 287] width 79 height 21
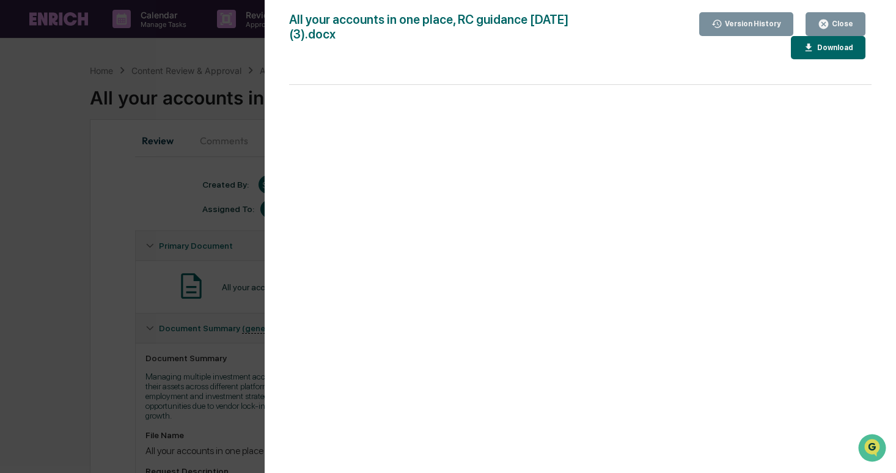
click at [215, 334] on div "Version History [DATE] 07:34 PM [PERSON_NAME] [DATE] 05:53 PM [PERSON_NAME] [DA…" at bounding box center [448, 236] width 896 height 473
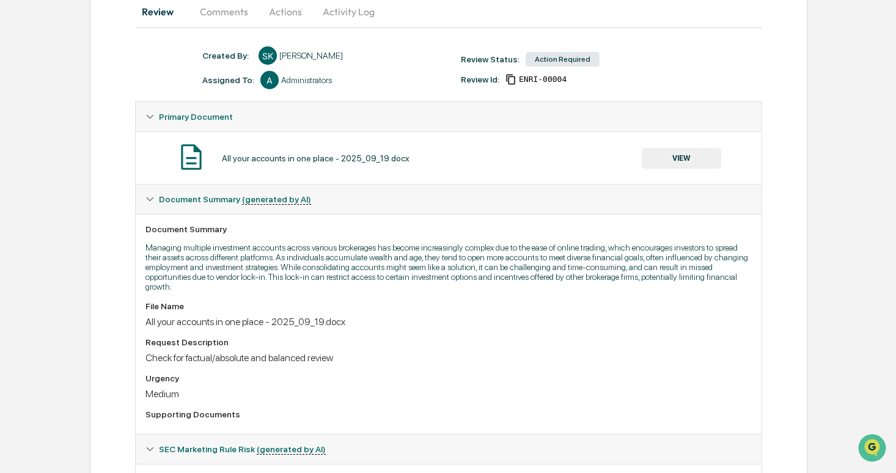
scroll to position [125, 0]
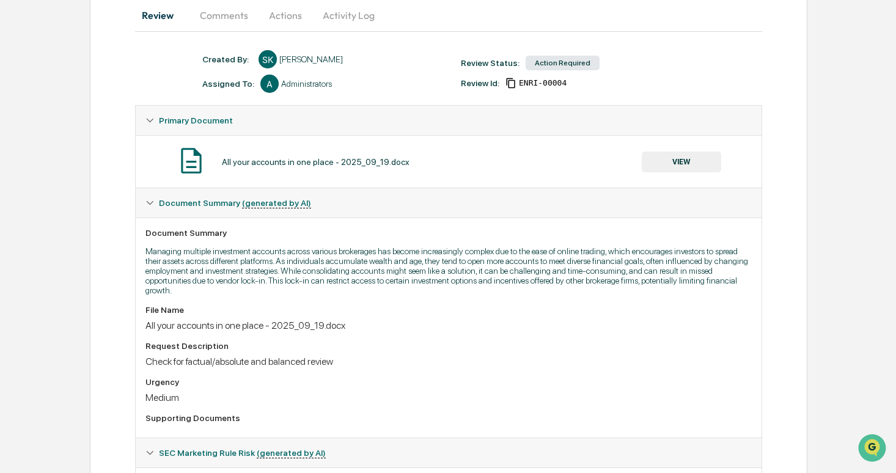
click at [566, 158] on button "VIEW" at bounding box center [681, 162] width 79 height 21
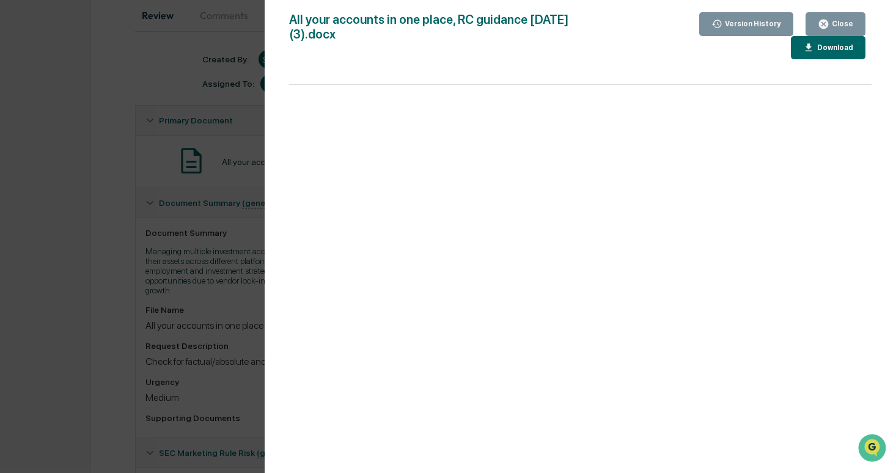
click at [566, 56] on button "Download" at bounding box center [828, 48] width 75 height 24
click at [196, 235] on div "Version History [DATE] 07:34 PM [PERSON_NAME] [DATE] 05:53 PM [PERSON_NAME] [DA…" at bounding box center [448, 236] width 896 height 473
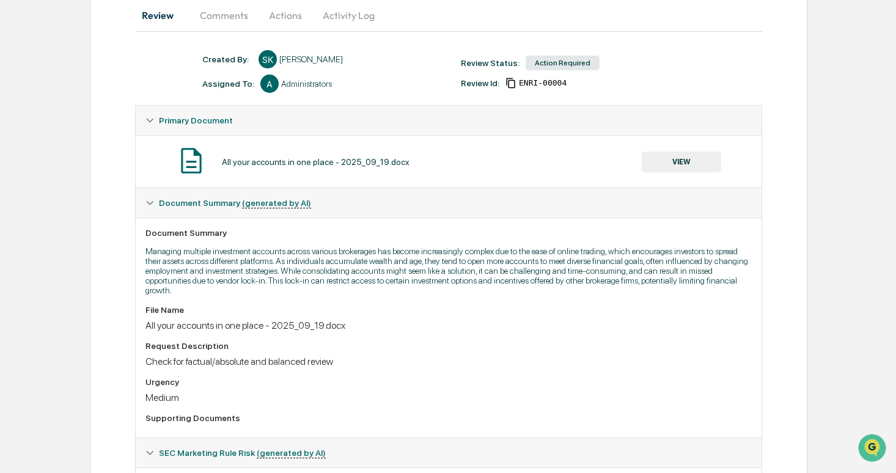
click at [342, 20] on button "Activity Log" at bounding box center [349, 15] width 72 height 29
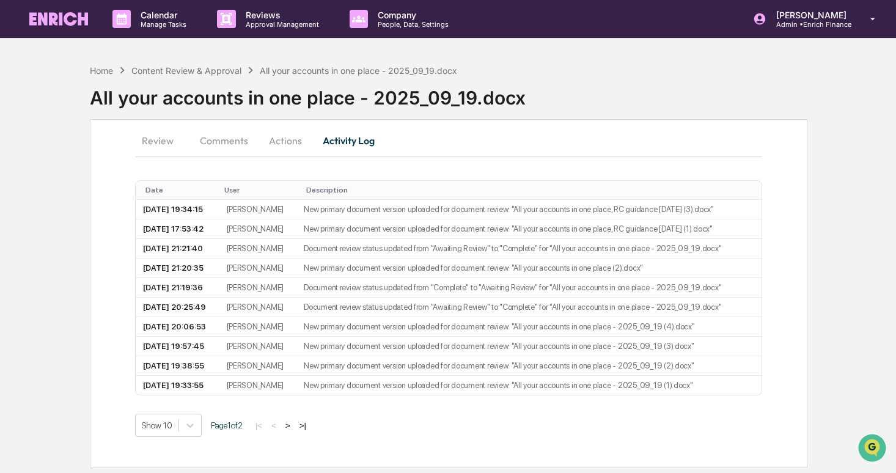
scroll to position [87, 0]
click at [284, 126] on button "Actions" at bounding box center [285, 140] width 55 height 29
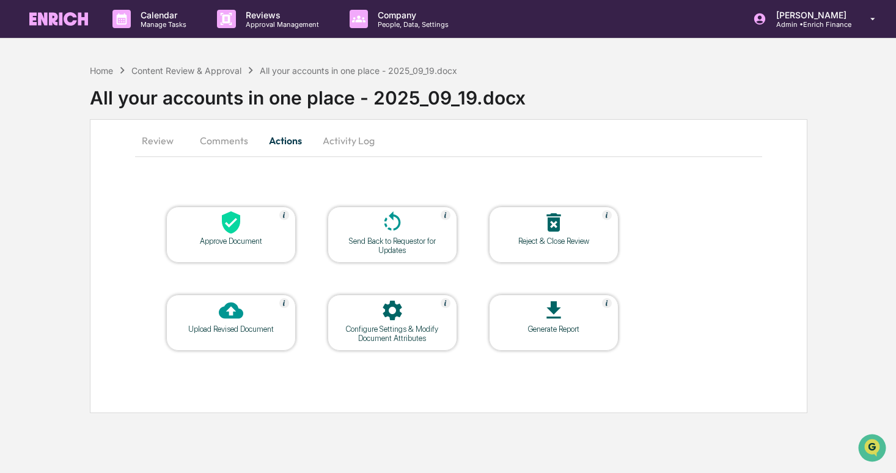
scroll to position [0, 0]
click at [218, 323] on div at bounding box center [231, 311] width 122 height 26
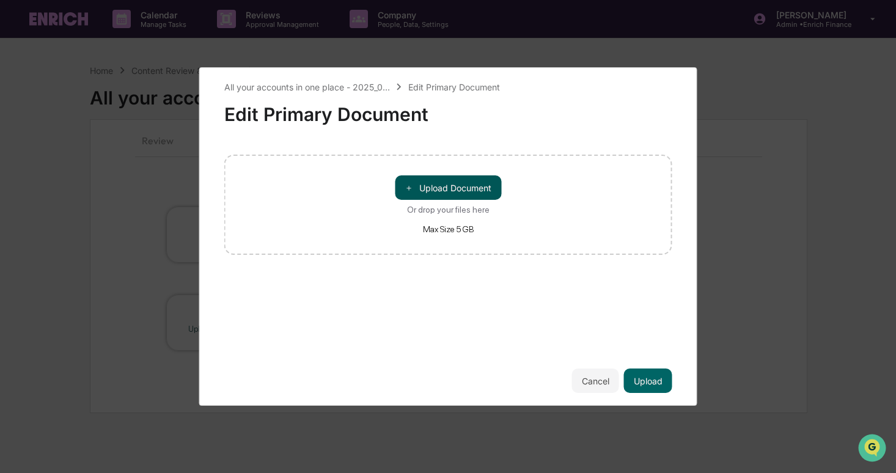
click at [469, 178] on button "＋ Upload Document" at bounding box center [448, 187] width 106 height 24
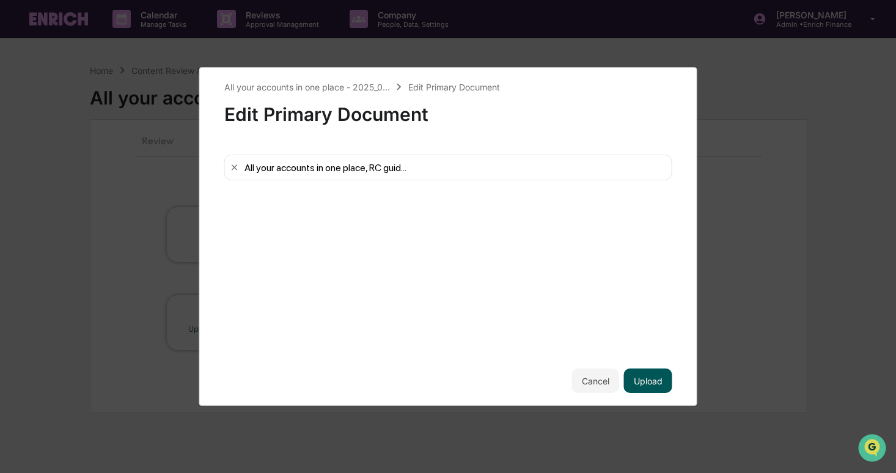
click at [566, 387] on button "Upload" at bounding box center [648, 381] width 48 height 24
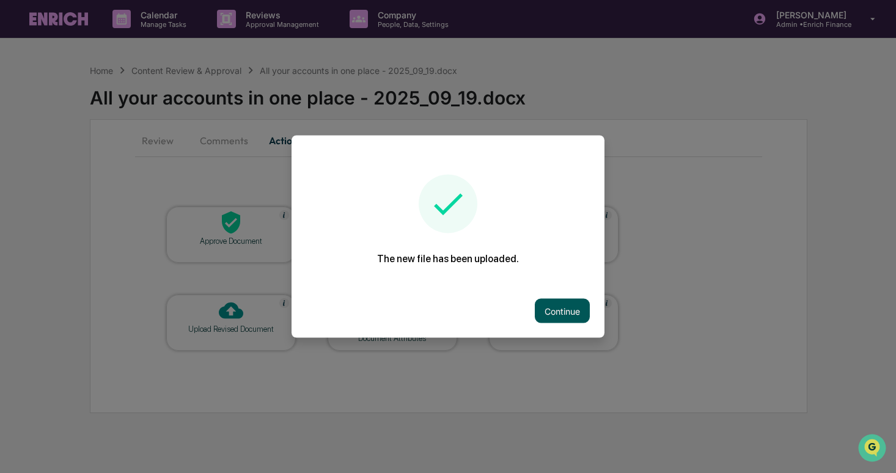
click at [556, 301] on button "Continue" at bounding box center [562, 311] width 55 height 24
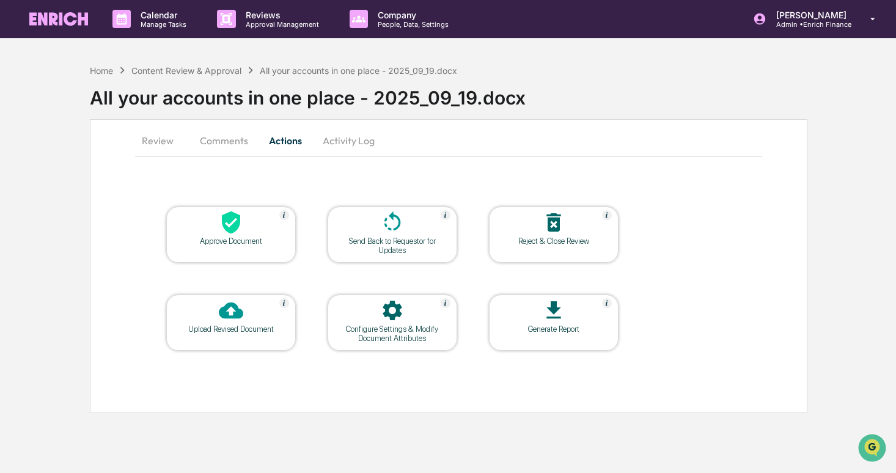
click at [238, 147] on button "Comments" at bounding box center [224, 140] width 68 height 29
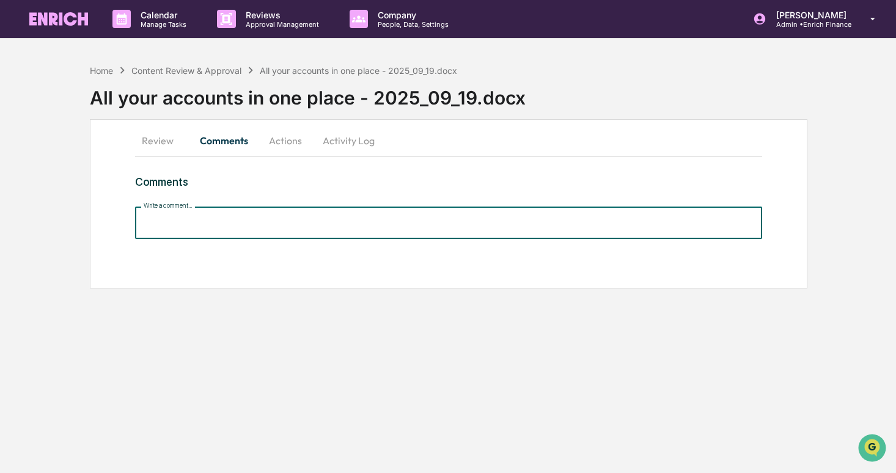
click at [361, 210] on input "Write a comment..." at bounding box center [448, 223] width 627 height 32
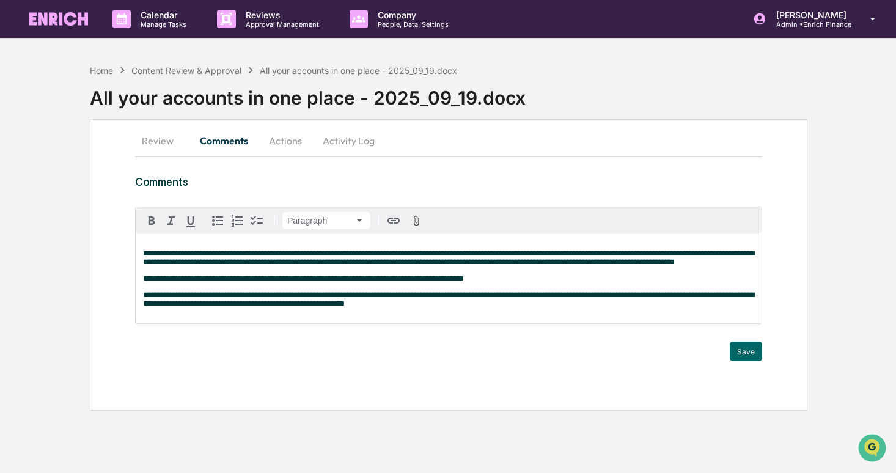
click at [566, 364] on div "**********" at bounding box center [449, 265] width 718 height 292
click at [566, 361] on button "Save" at bounding box center [746, 352] width 32 height 20
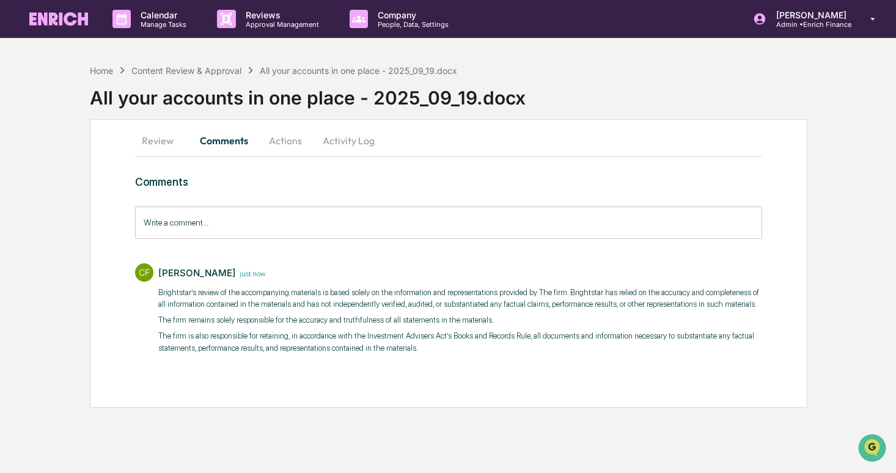
click at [283, 144] on button "Actions" at bounding box center [285, 140] width 55 height 29
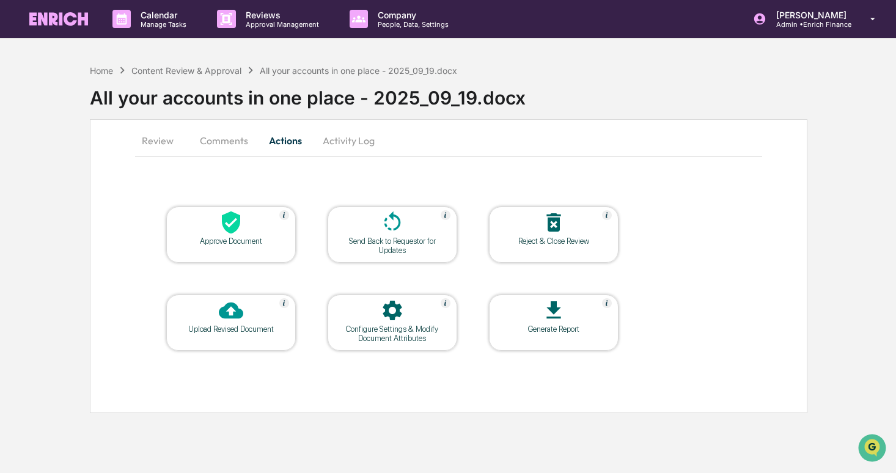
click at [216, 224] on div at bounding box center [231, 223] width 122 height 26
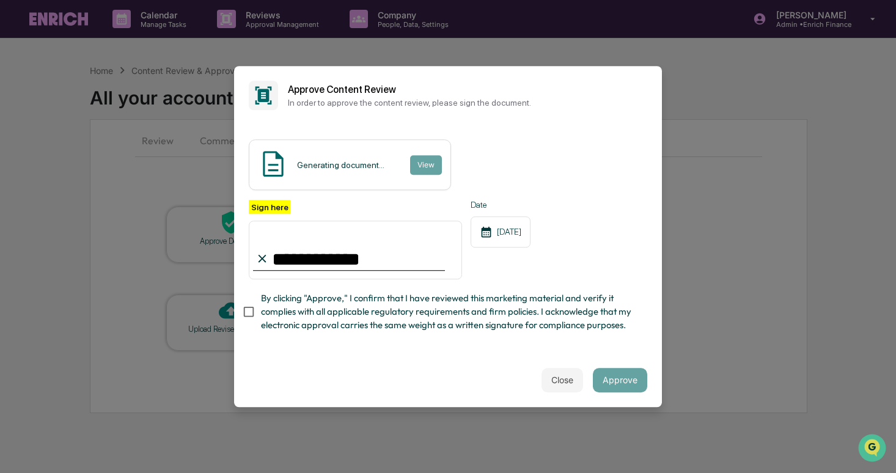
type input "**********"
click at [300, 304] on span "By clicking "Approve," I confirm that I have reviewed this marketing material a…" at bounding box center [449, 312] width 377 height 41
click at [566, 377] on button "Approve" at bounding box center [620, 380] width 54 height 24
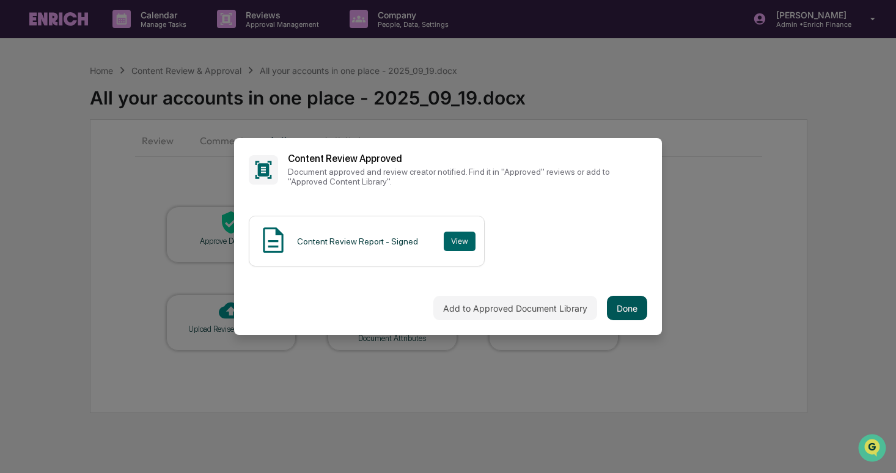
click at [566, 315] on button "Done" at bounding box center [627, 308] width 40 height 24
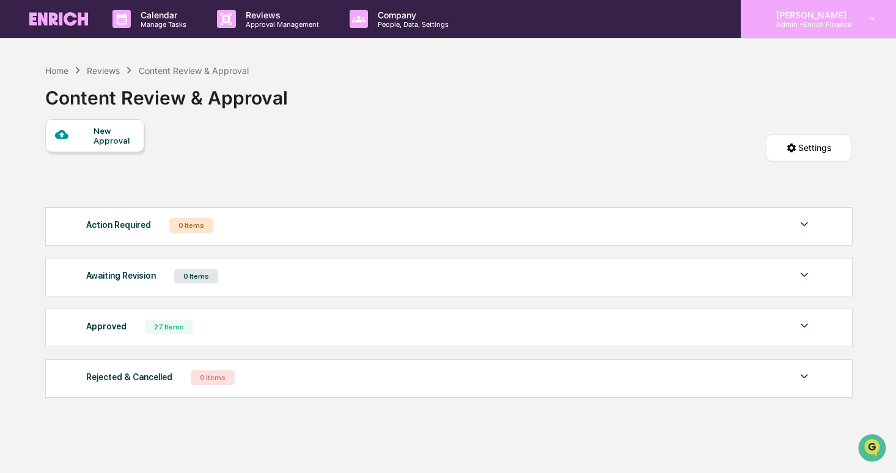
click at [566, 29] on div "[PERSON_NAME] Admin • Enrich Finance" at bounding box center [818, 19] width 155 height 38
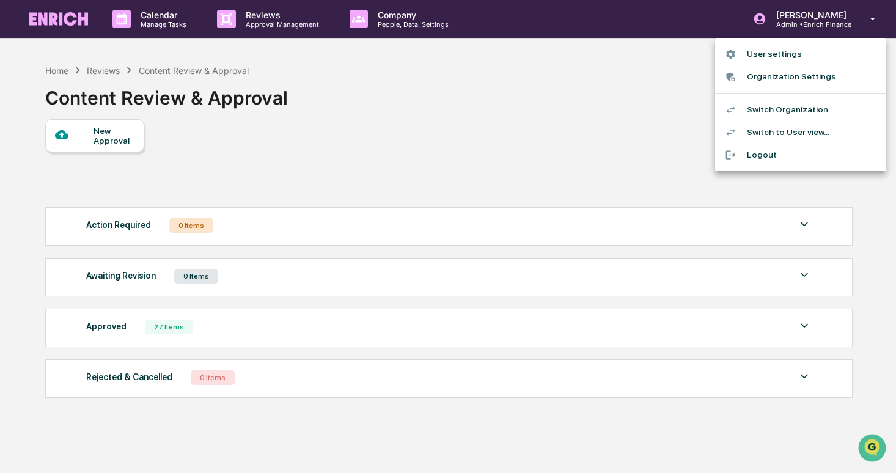
click at [566, 105] on li "Switch Organization" at bounding box center [800, 109] width 171 height 23
